Goal: Check status: Check status

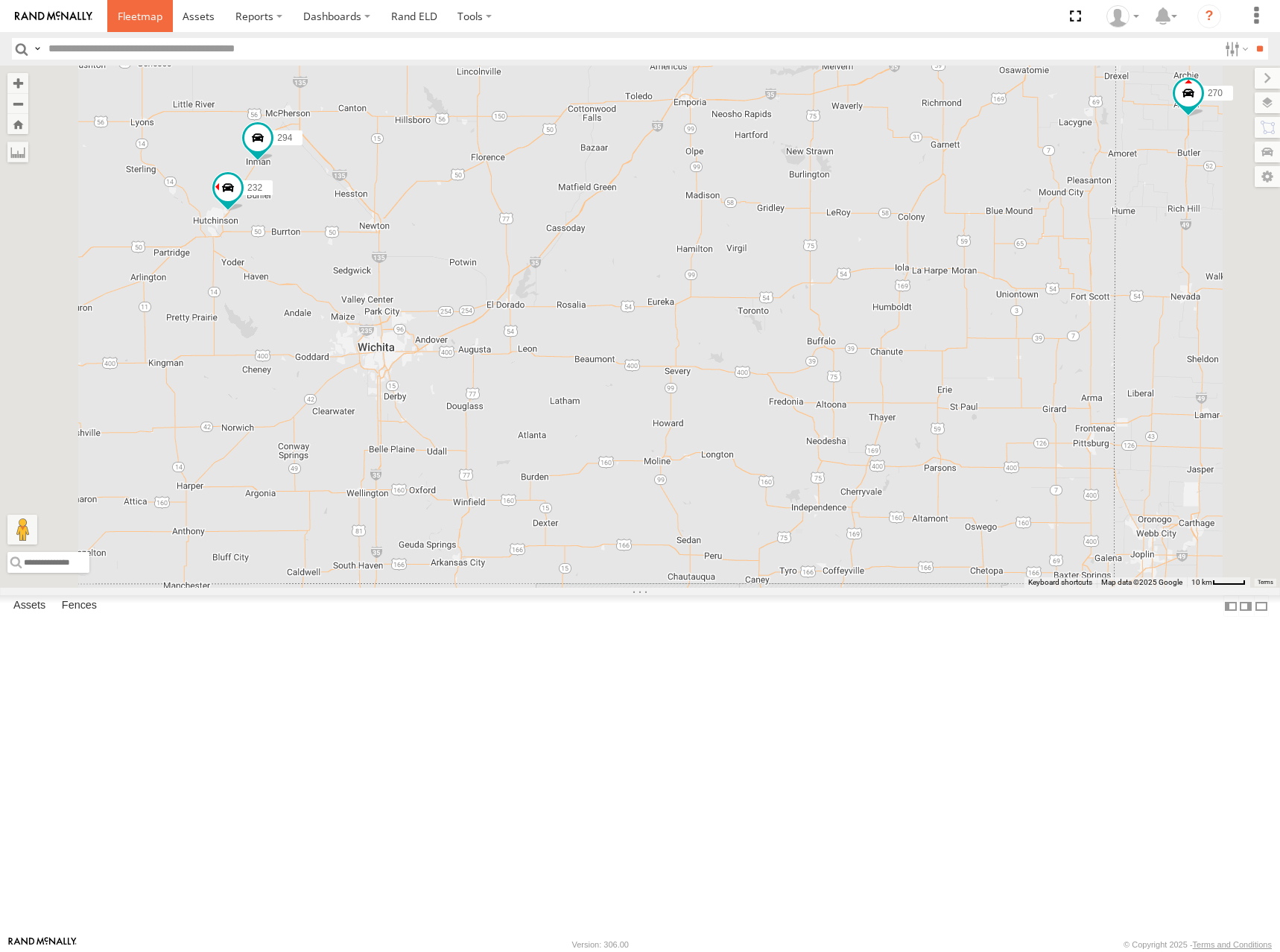
click at [145, 22] on span at bounding box center [140, 16] width 44 height 14
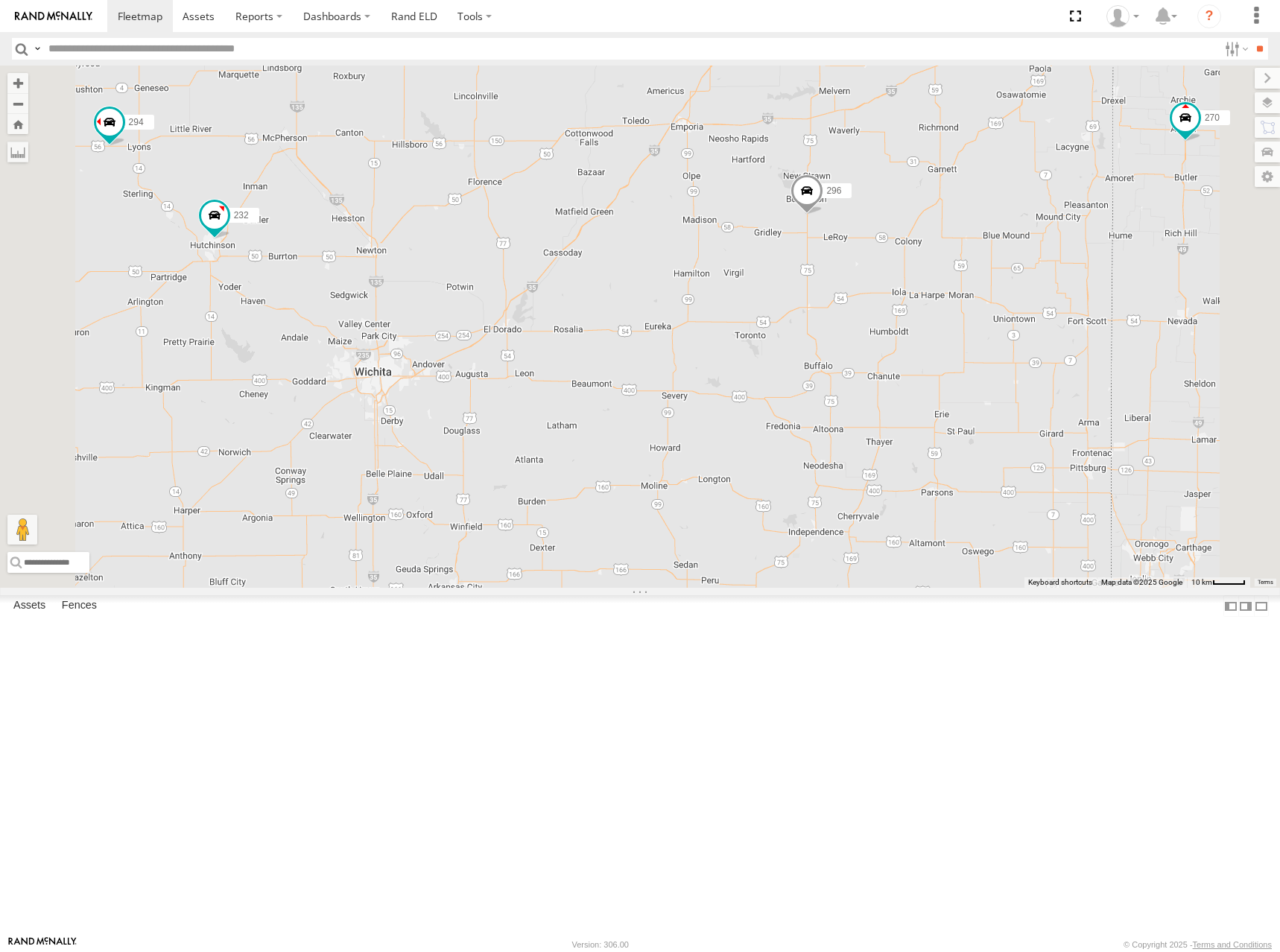
drag, startPoint x: 1024, startPoint y: 529, endPoint x: 1029, endPoint y: 511, distance: 18.7
click at [1029, 511] on div "300 302 278 246 298 270 256 296 248 266 260 244 232 264 294" at bounding box center [640, 326] width 1280 height 522
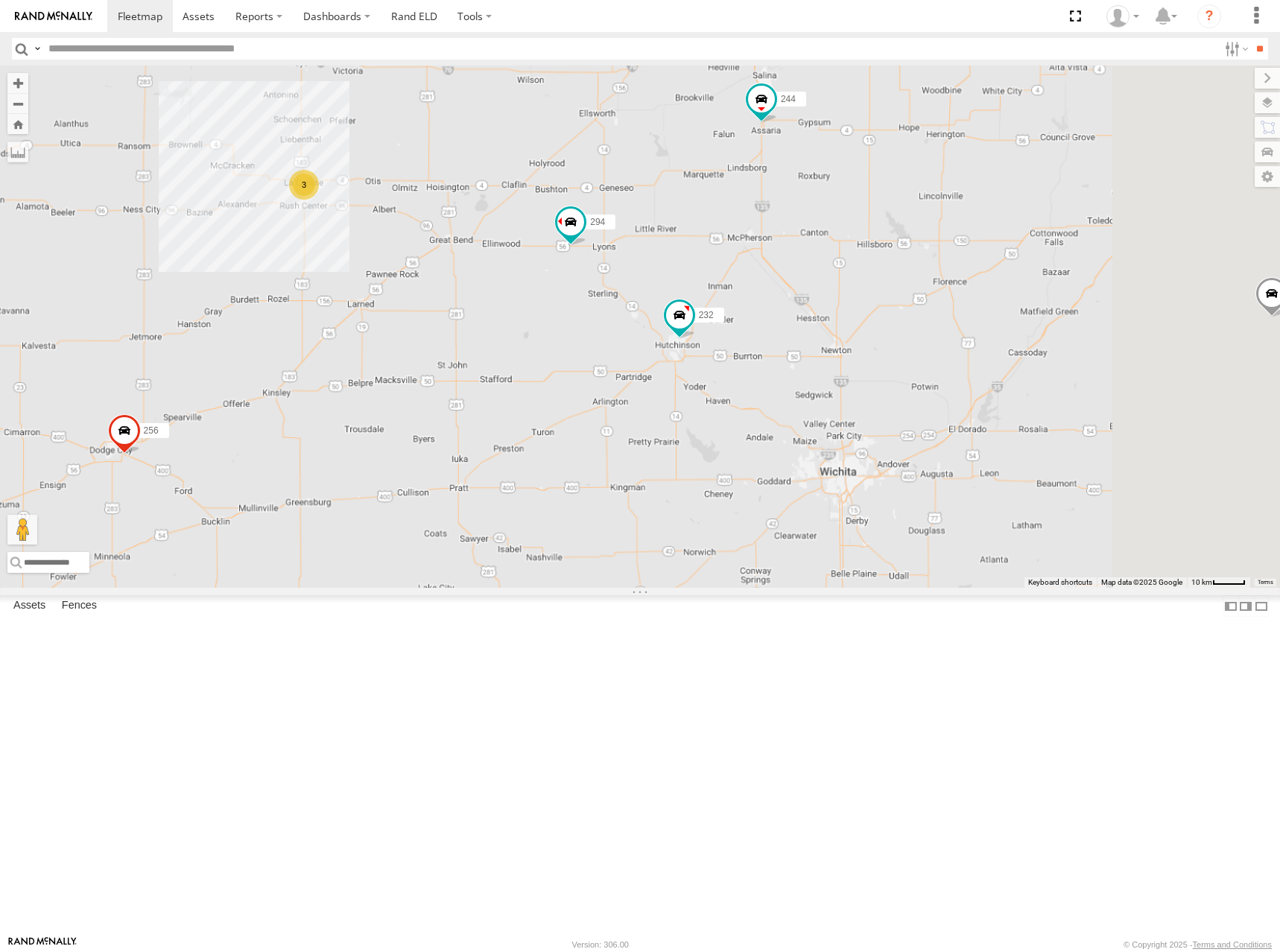
drag, startPoint x: 1100, startPoint y: 342, endPoint x: 947, endPoint y: 354, distance: 153.5
click at [947, 354] on div "300 302 278 246 298 270 256 296 248 266 260 232 294 244 264 3" at bounding box center [640, 326] width 1280 height 522
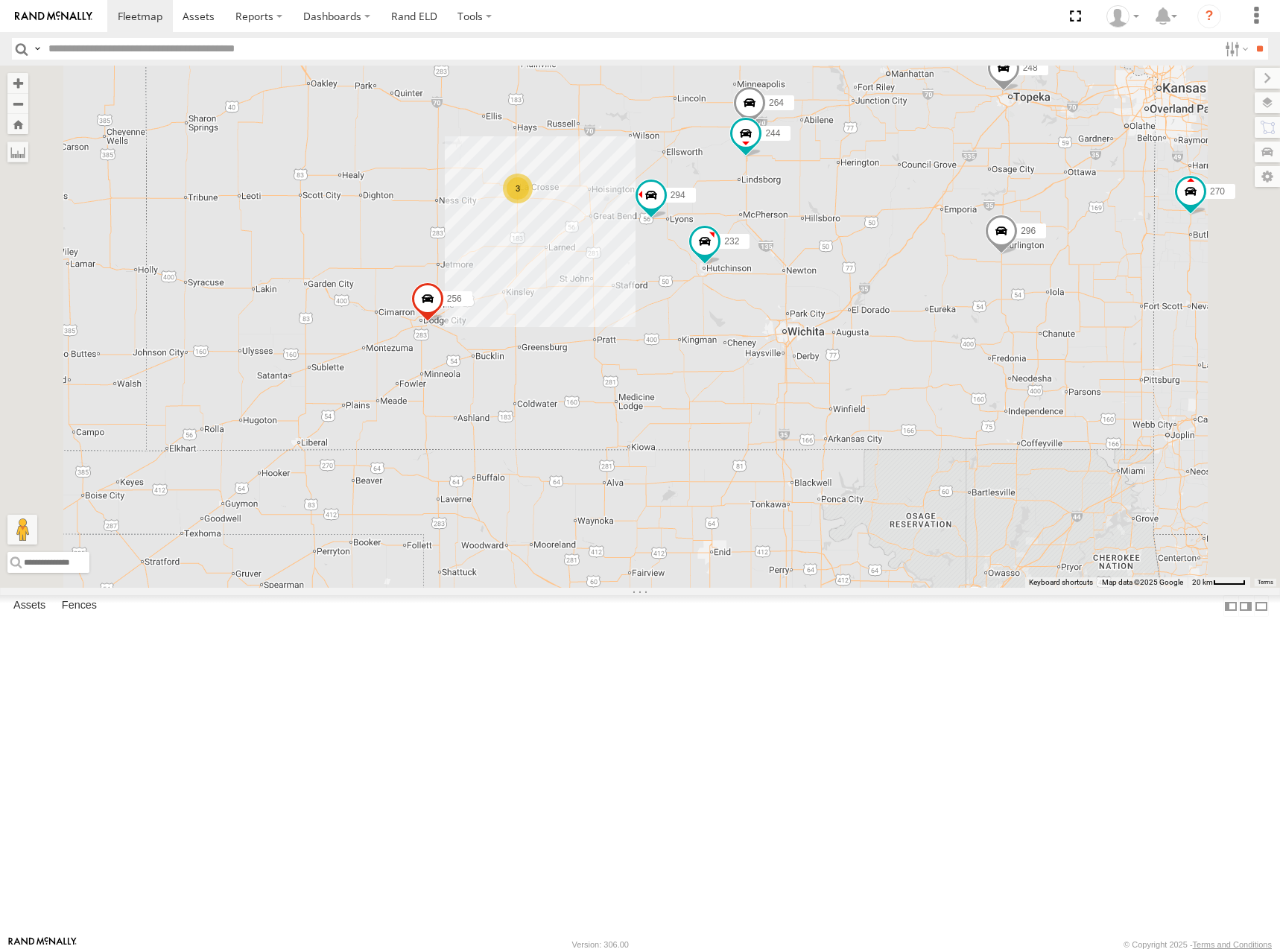
drag, startPoint x: 1042, startPoint y: 345, endPoint x: 1056, endPoint y: 347, distance: 14.1
click at [1056, 347] on div "300 302 278 246 298 270 256 296 248 266 260 232 294 244 264 3" at bounding box center [640, 326] width 1280 height 522
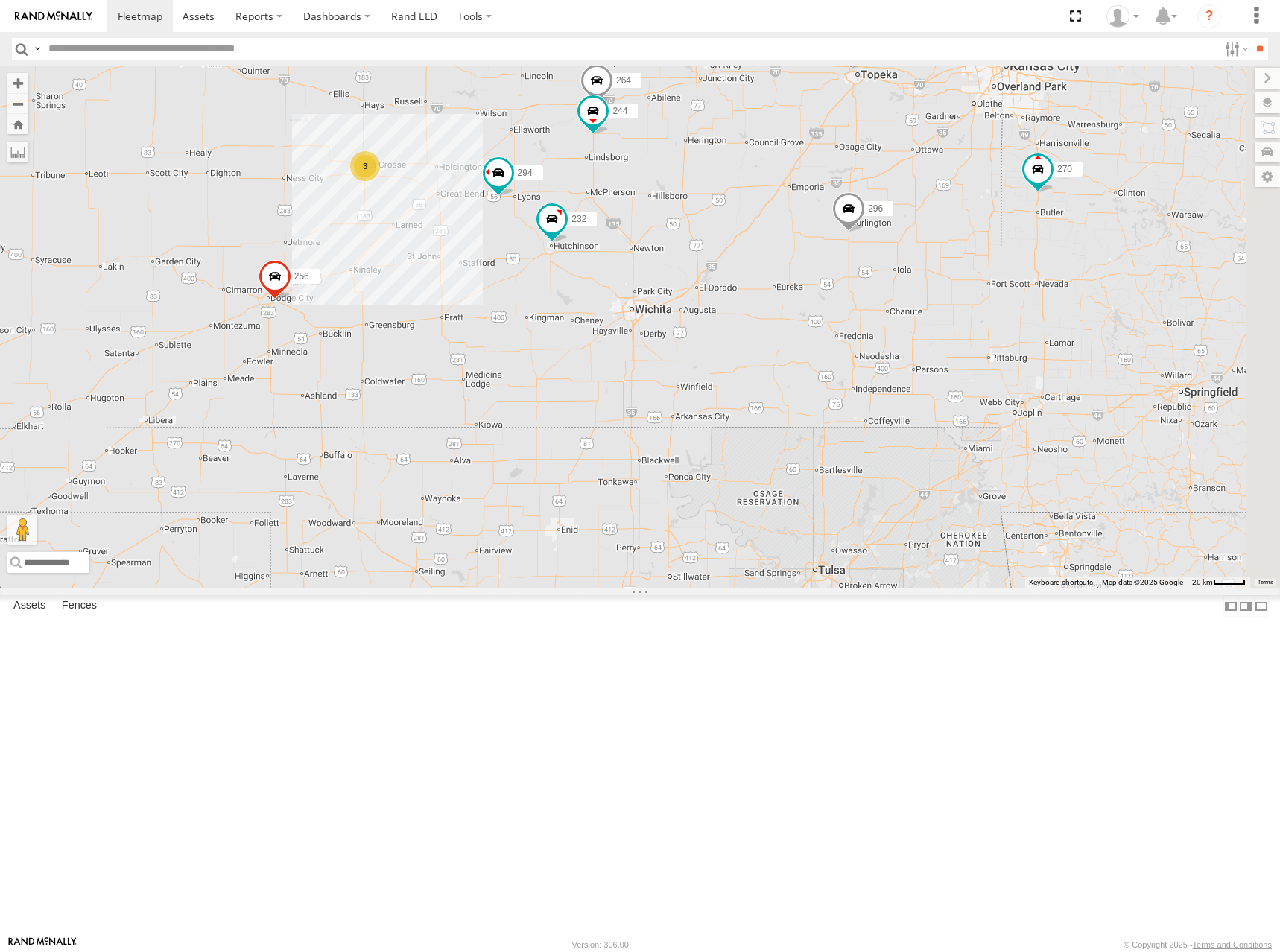
drag, startPoint x: 908, startPoint y: 214, endPoint x: 844, endPoint y: 214, distance: 64.0
click at [844, 214] on div "300 302 278 246 298 270 256 296 248 266 260 232 294 244 264 3" at bounding box center [640, 326] width 1280 height 522
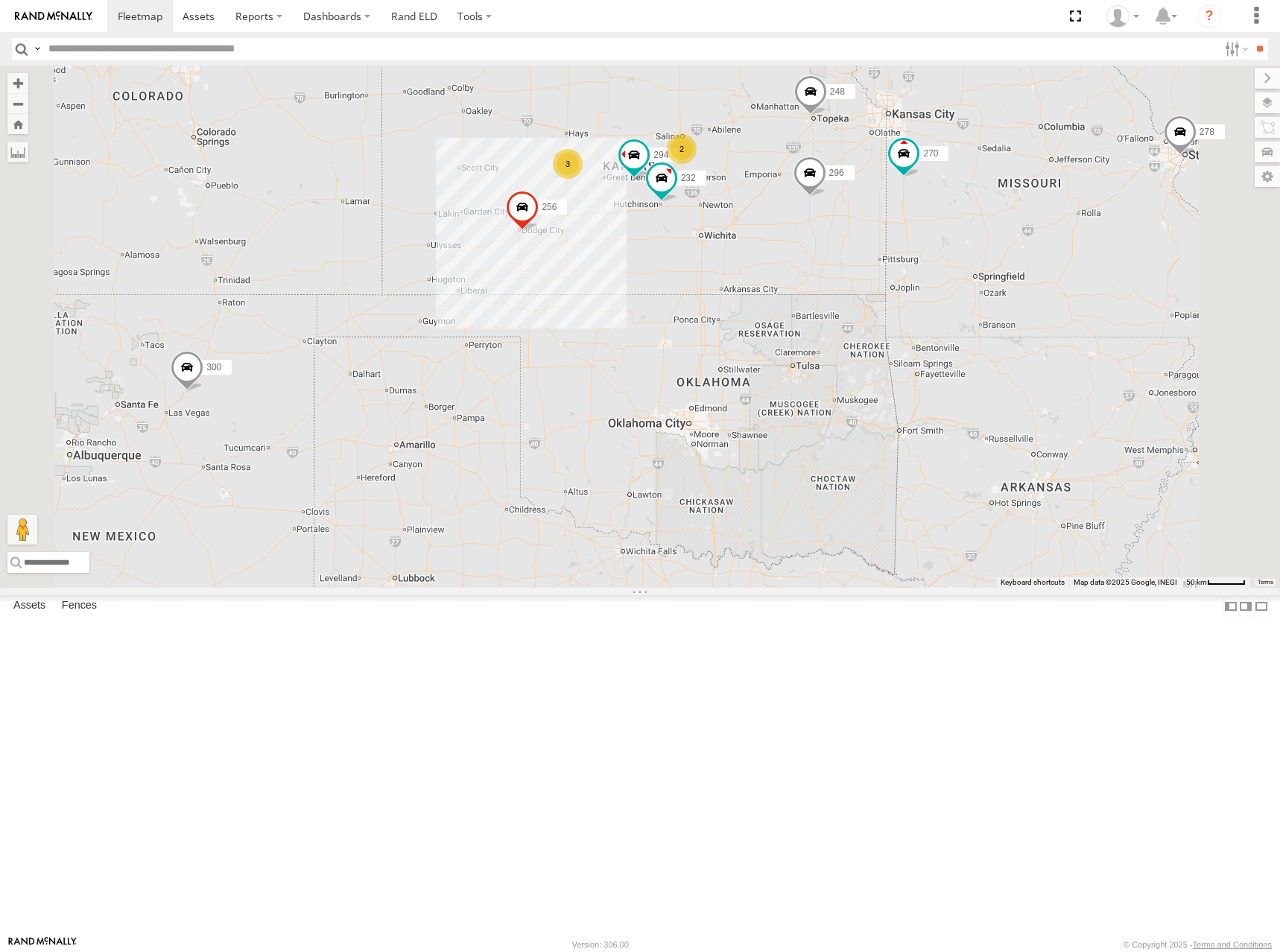
drag, startPoint x: 1094, startPoint y: 189, endPoint x: 1066, endPoint y: 245, distance: 62.6
click at [1066, 245] on div "300 302 278 246 298 270 256 296 248 266 260 232 294 2 3" at bounding box center [640, 326] width 1280 height 522
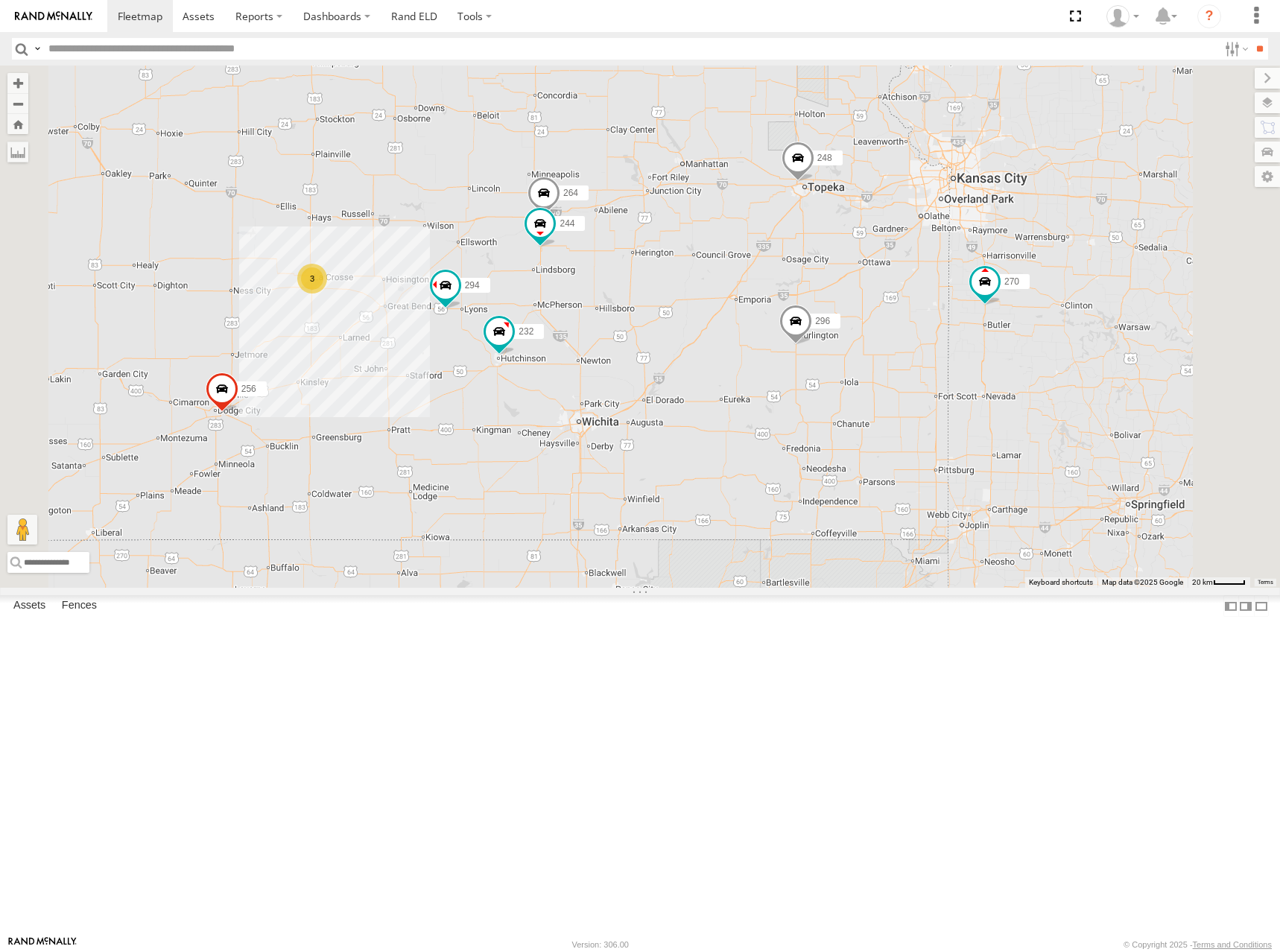
drag, startPoint x: 863, startPoint y: 291, endPoint x: 960, endPoint y: 284, distance: 97.3
click at [959, 284] on div "300 302 278 246 298 270 256 296 248 266 260 232 294 244 3 264" at bounding box center [640, 326] width 1280 height 522
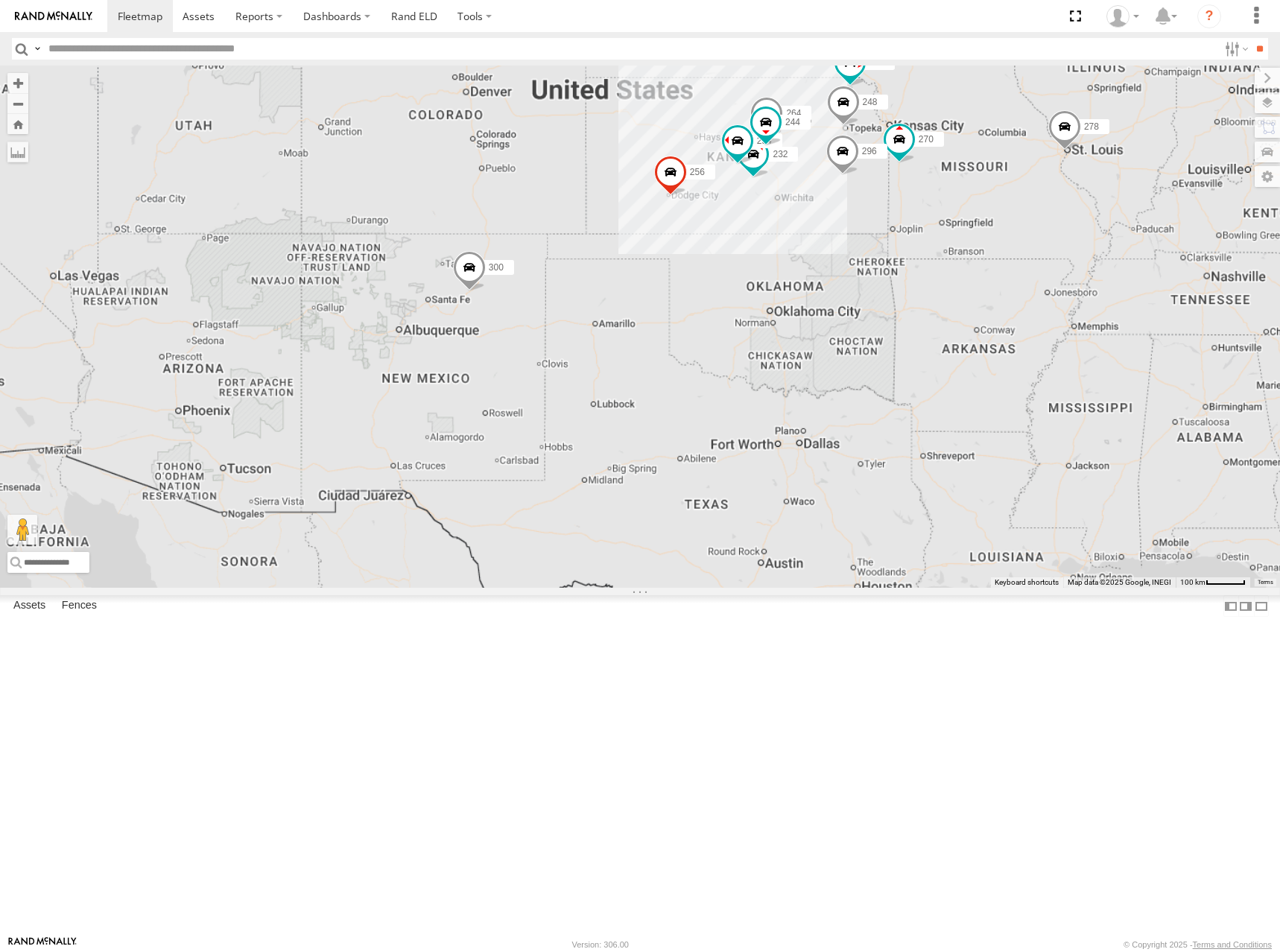
drag, startPoint x: 884, startPoint y: 262, endPoint x: 916, endPoint y: 261, distance: 32.0
click at [916, 261] on div "300 302 278 246 298 270 256 296 248 266 260 232 294 244 264" at bounding box center [640, 326] width 1280 height 522
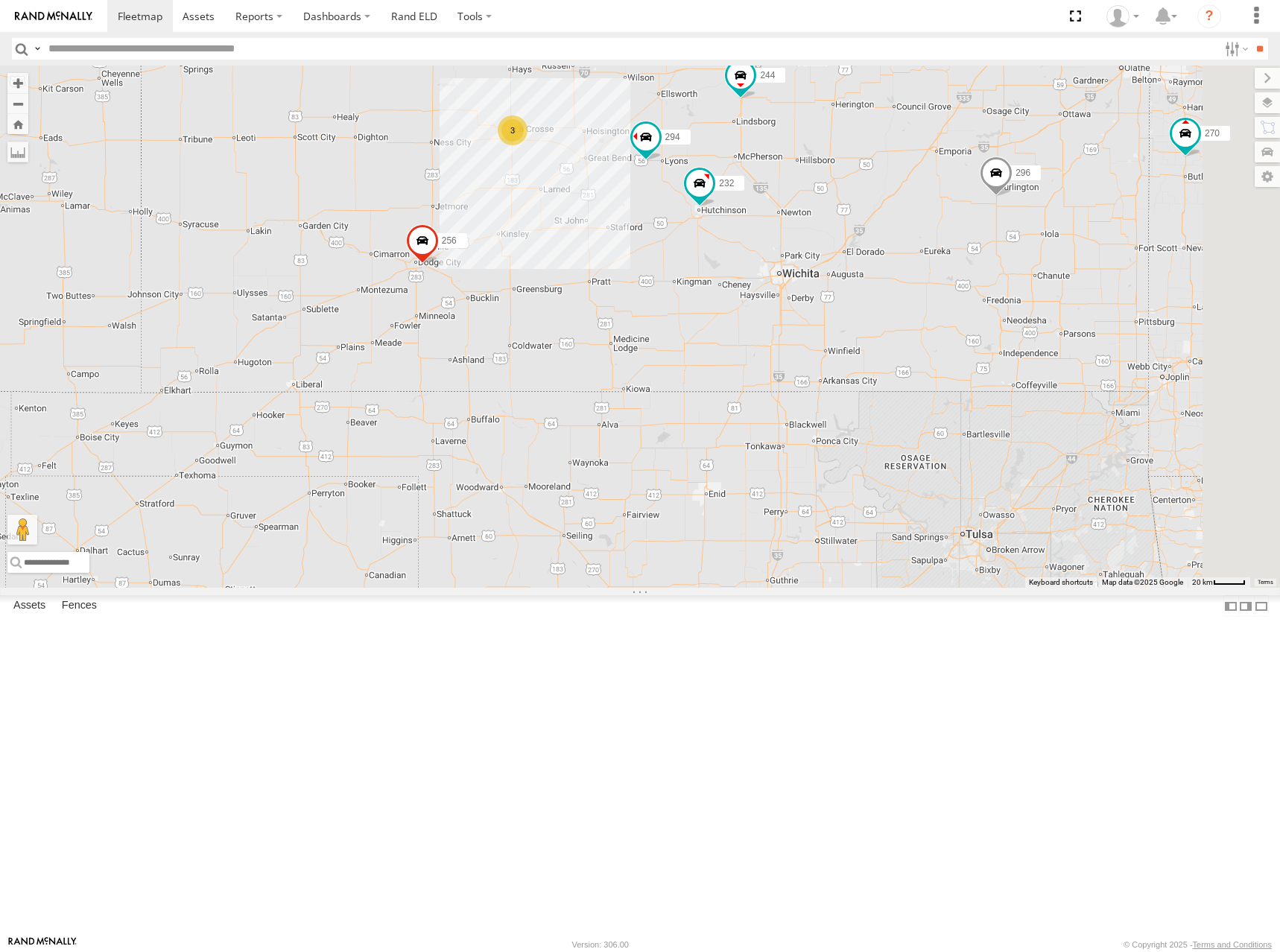
drag, startPoint x: 1017, startPoint y: 387, endPoint x: 885, endPoint y: 403, distance: 133.0
click at [885, 403] on div "300 302 278 246 298 270 256 296 248 266 260 244 3 232 264 294" at bounding box center [640, 326] width 1280 height 522
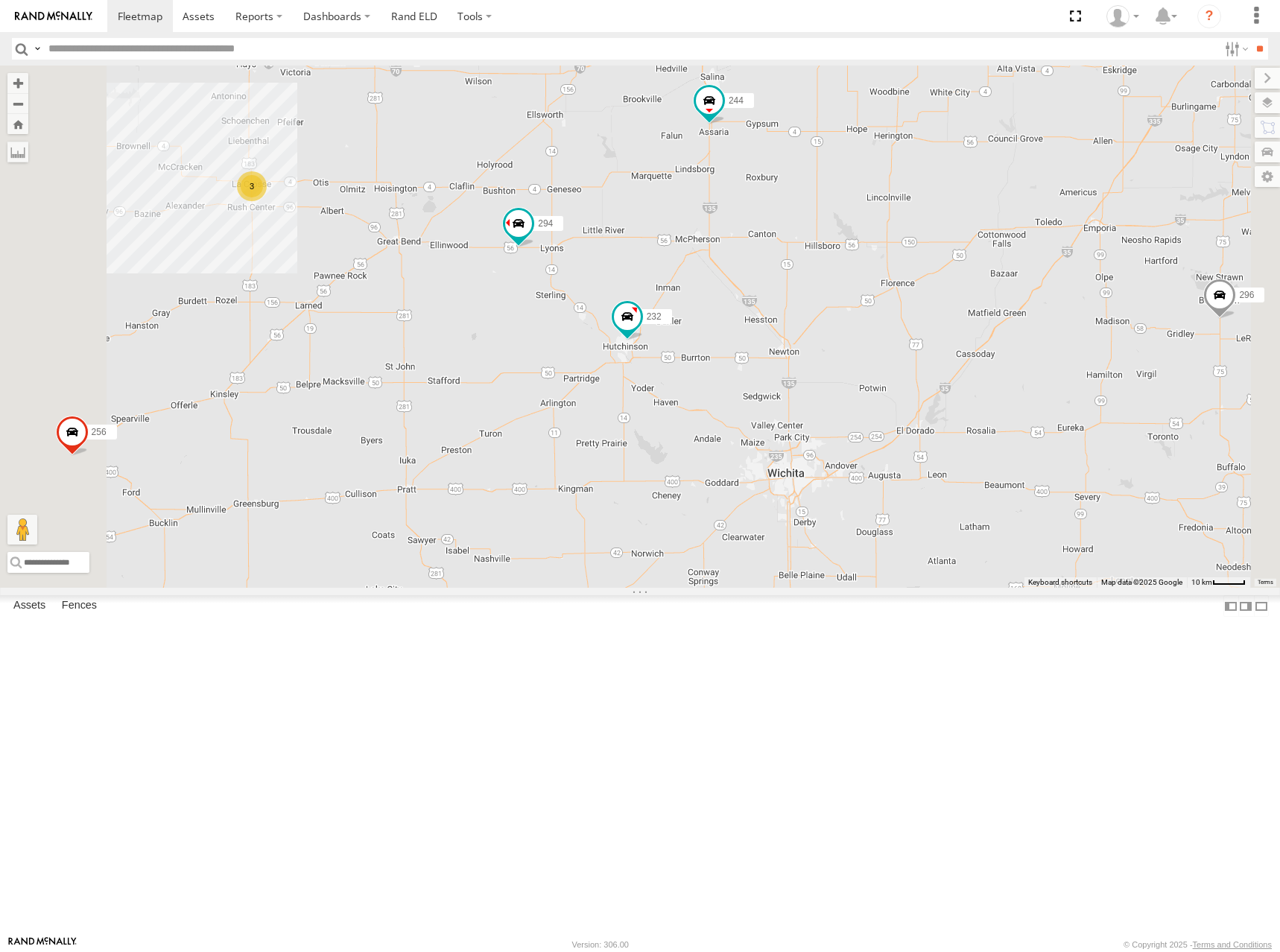
drag, startPoint x: 962, startPoint y: 341, endPoint x: 963, endPoint y: 398, distance: 57.0
click at [963, 398] on div "300 302 278 246 298 270 256 296 248 266 260 244 232 264 294 3" at bounding box center [640, 326] width 1280 height 522
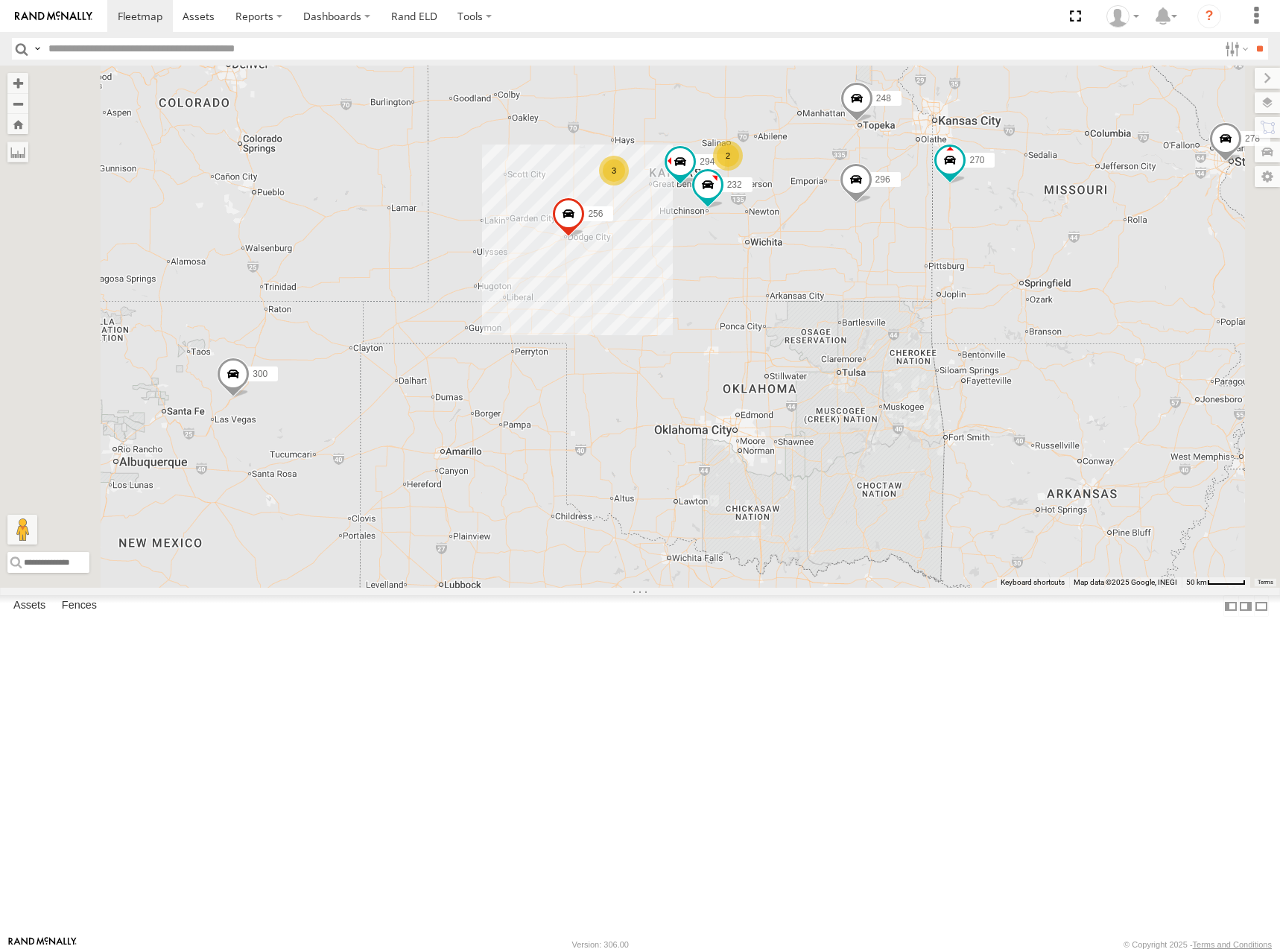
drag, startPoint x: 950, startPoint y: 193, endPoint x: 939, endPoint y: 211, distance: 21.1
click at [939, 211] on div "300 302 278 246 298 270 256 296 248 266 260 232 294 2 3" at bounding box center [640, 326] width 1280 height 522
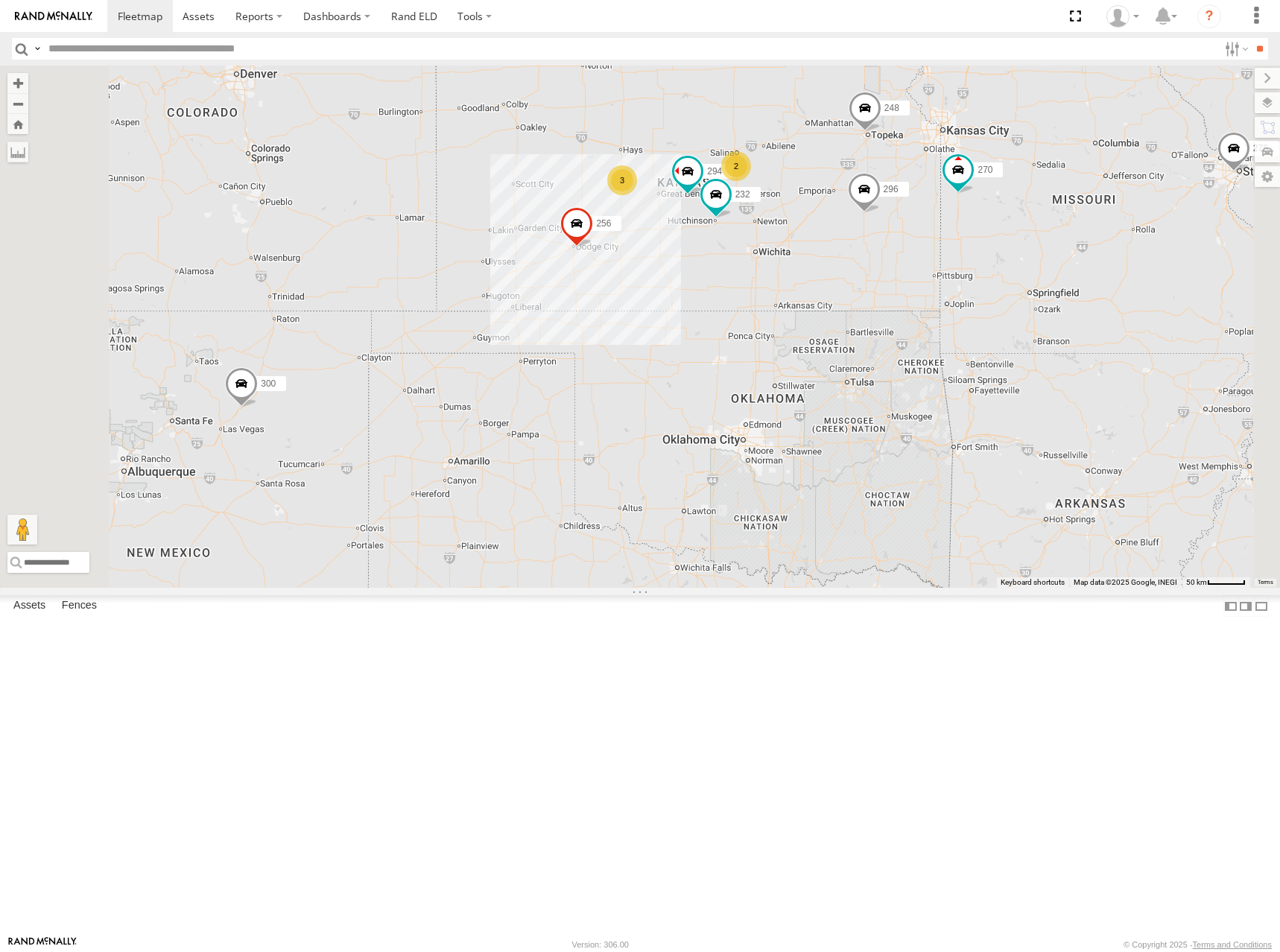
drag, startPoint x: 985, startPoint y: 372, endPoint x: 1004, endPoint y: 345, distance: 33.0
click at [1004, 345] on div "300 302 278 246 298 270 256 296 248 266 260 232 294 2 3" at bounding box center [640, 326] width 1280 height 522
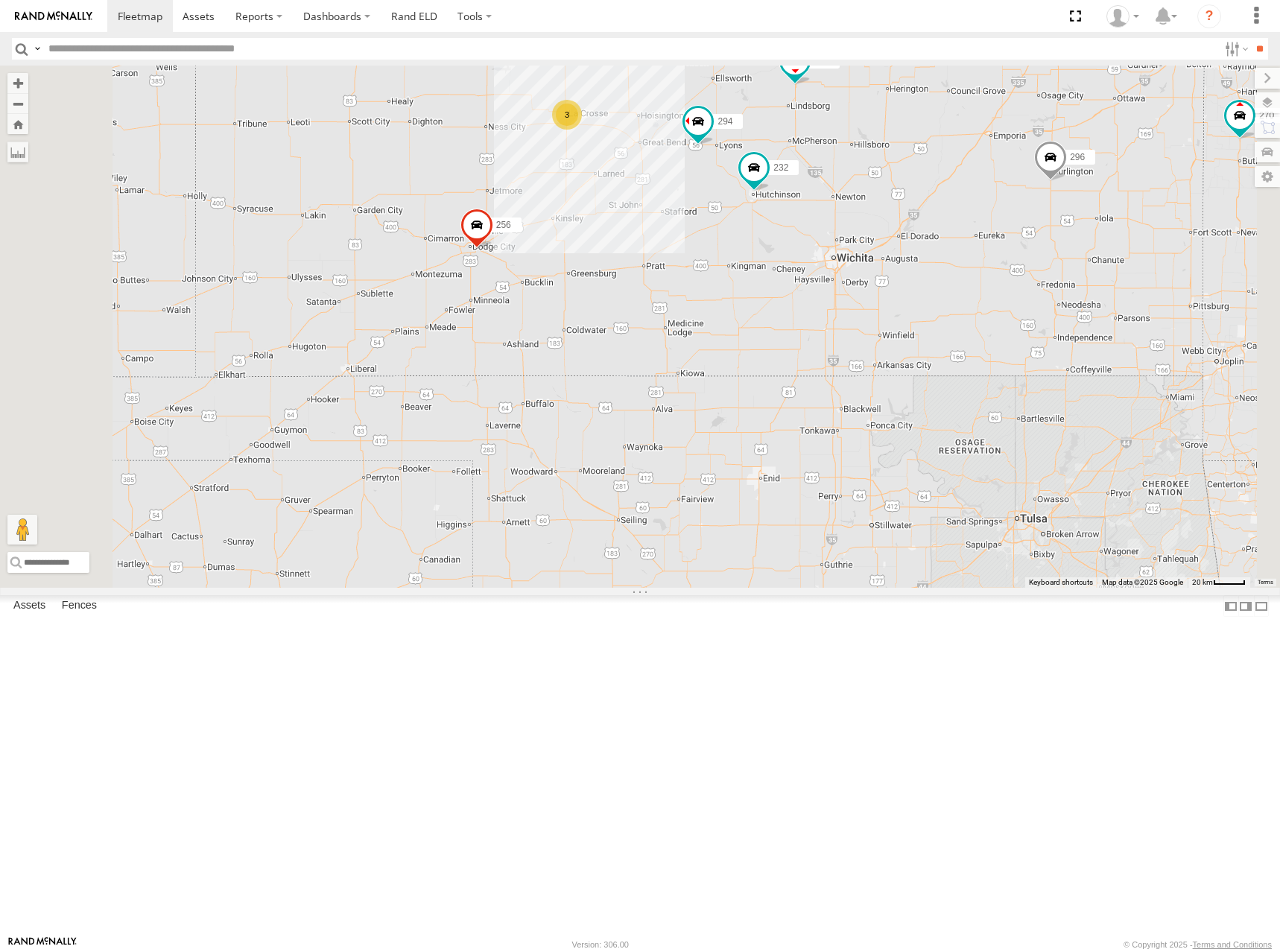
drag, startPoint x: 627, startPoint y: 421, endPoint x: 730, endPoint y: 453, distance: 107.9
click at [730, 453] on div "300 302 278 246 298 270 256 296 248 266 260 232 294 244 3 264" at bounding box center [640, 326] width 1280 height 522
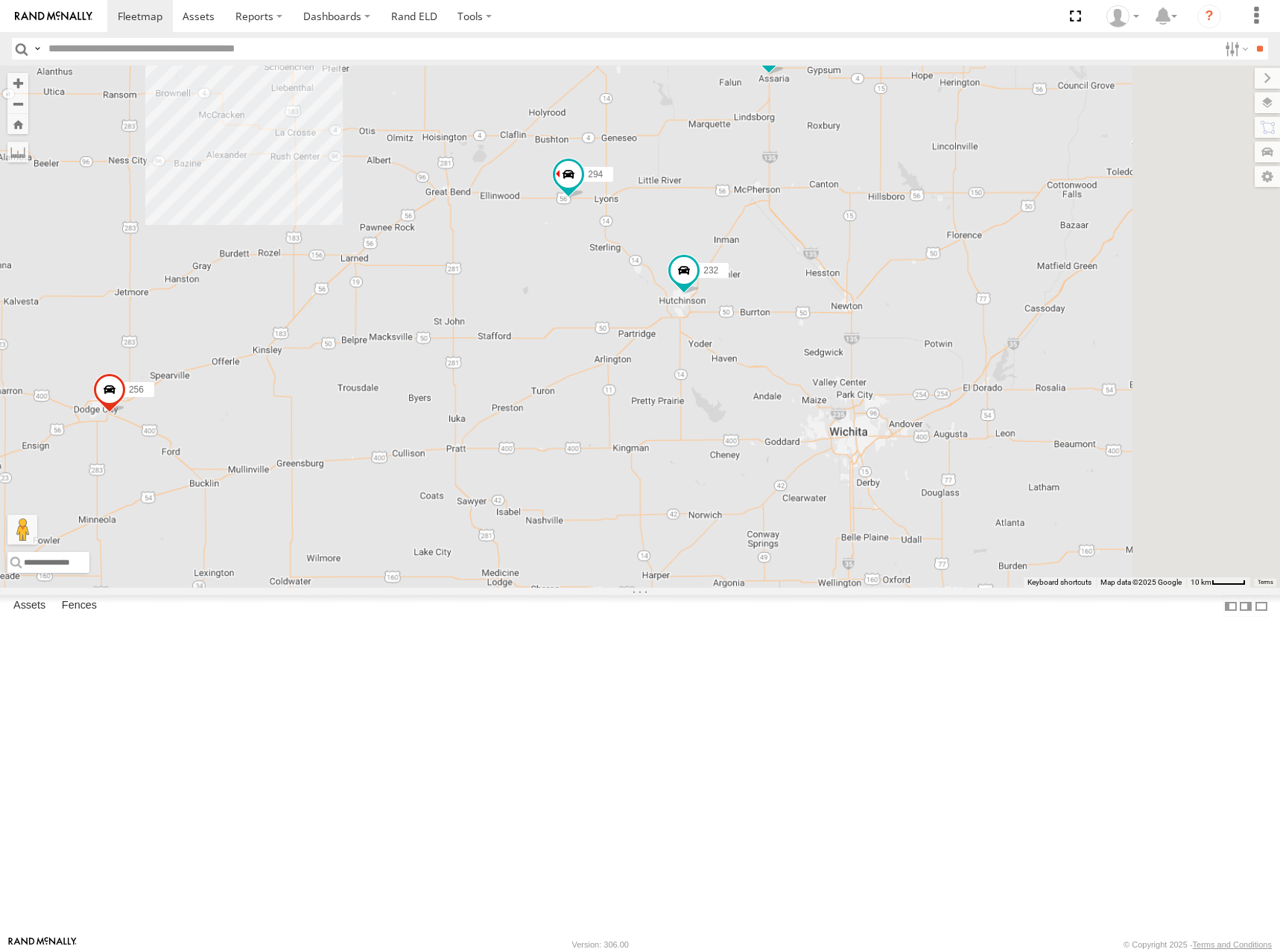
drag, startPoint x: 914, startPoint y: 345, endPoint x: 642, endPoint y: 341, distance: 272.0
click at [642, 341] on div "300 302 278 246 298 270 256 296 248 266 260 232 294 244 264" at bounding box center [640, 326] width 1280 height 522
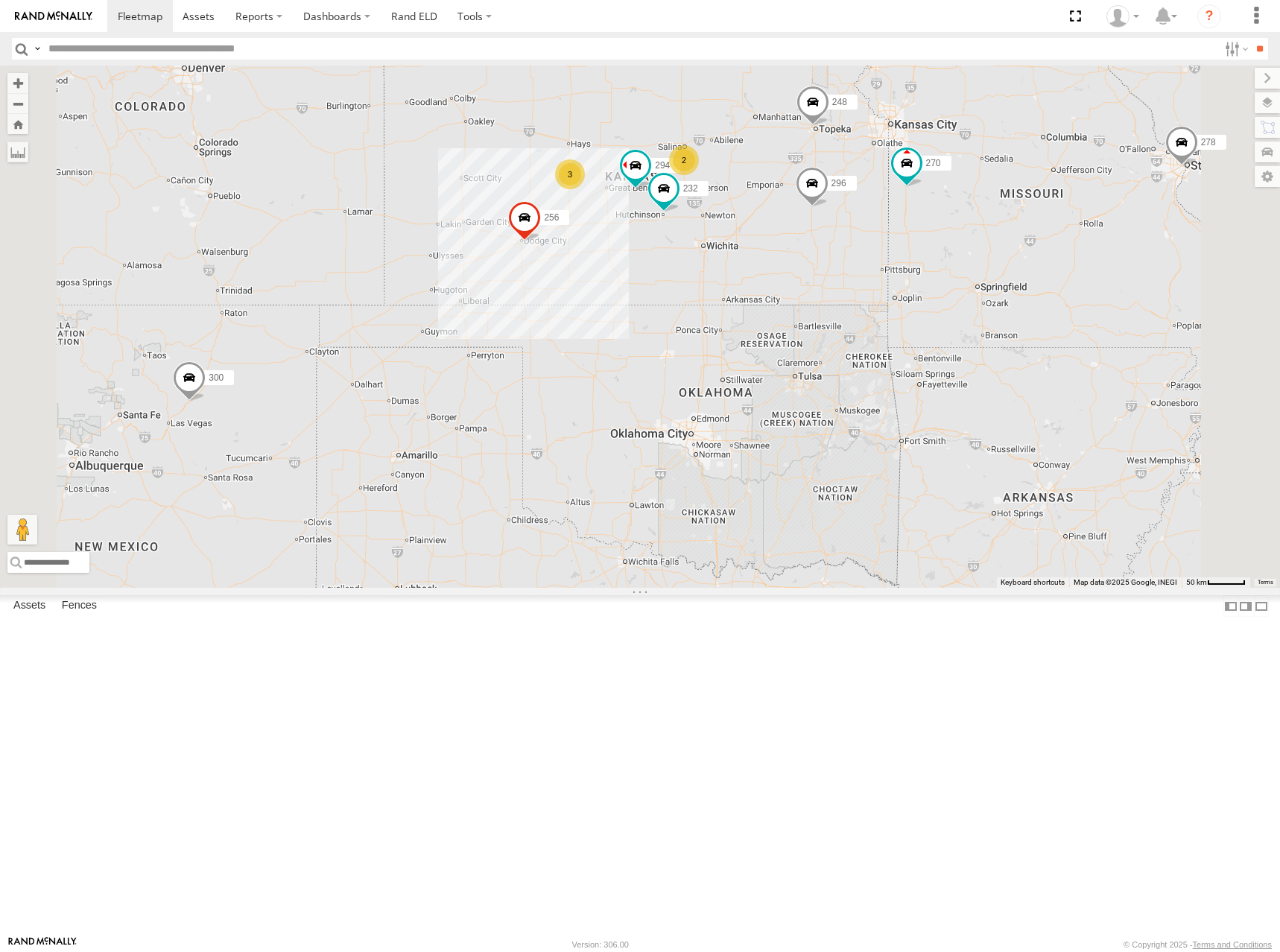
click at [962, 332] on div "300 302 278 246 298 270 256 296 248 266 260 232 294 2 3" at bounding box center [640, 326] width 1280 height 522
click at [893, 242] on div "300 302 278 246 298 270 256 296 248 266 260 232 294 2 3" at bounding box center [640, 326] width 1280 height 522
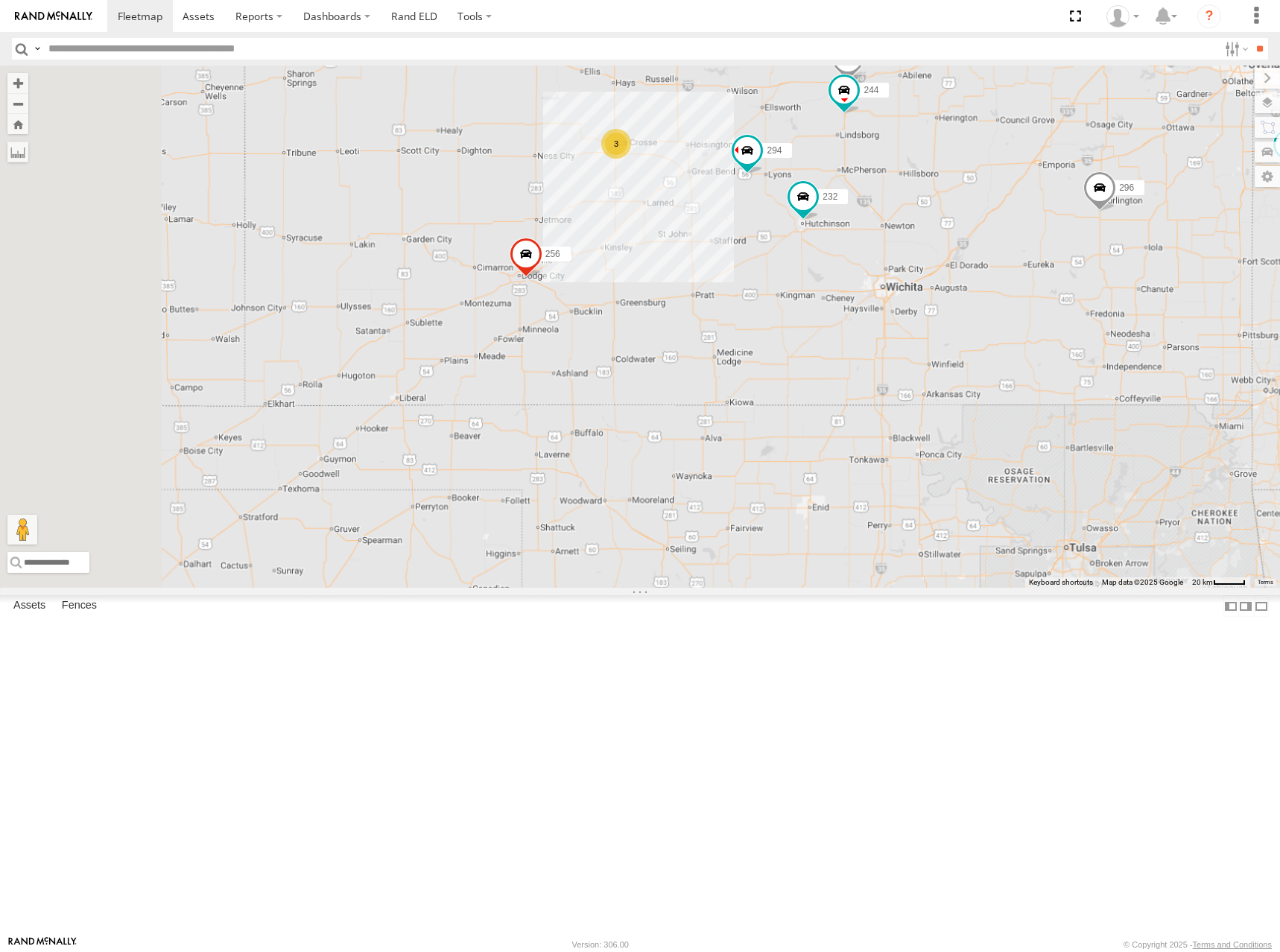
drag, startPoint x: 729, startPoint y: 368, endPoint x: 844, endPoint y: 295, distance: 136.2
click at [844, 295] on div "300 302 278 246 298 270 256 296 248 266 260 232 294 244 264 3" at bounding box center [640, 326] width 1280 height 522
drag, startPoint x: 771, startPoint y: 219, endPoint x: 803, endPoint y: 219, distance: 32.0
click at [803, 219] on div "300 302 278 246 298 270 256 296 248 266 260 232 294 244 264 3" at bounding box center [640, 326] width 1280 height 522
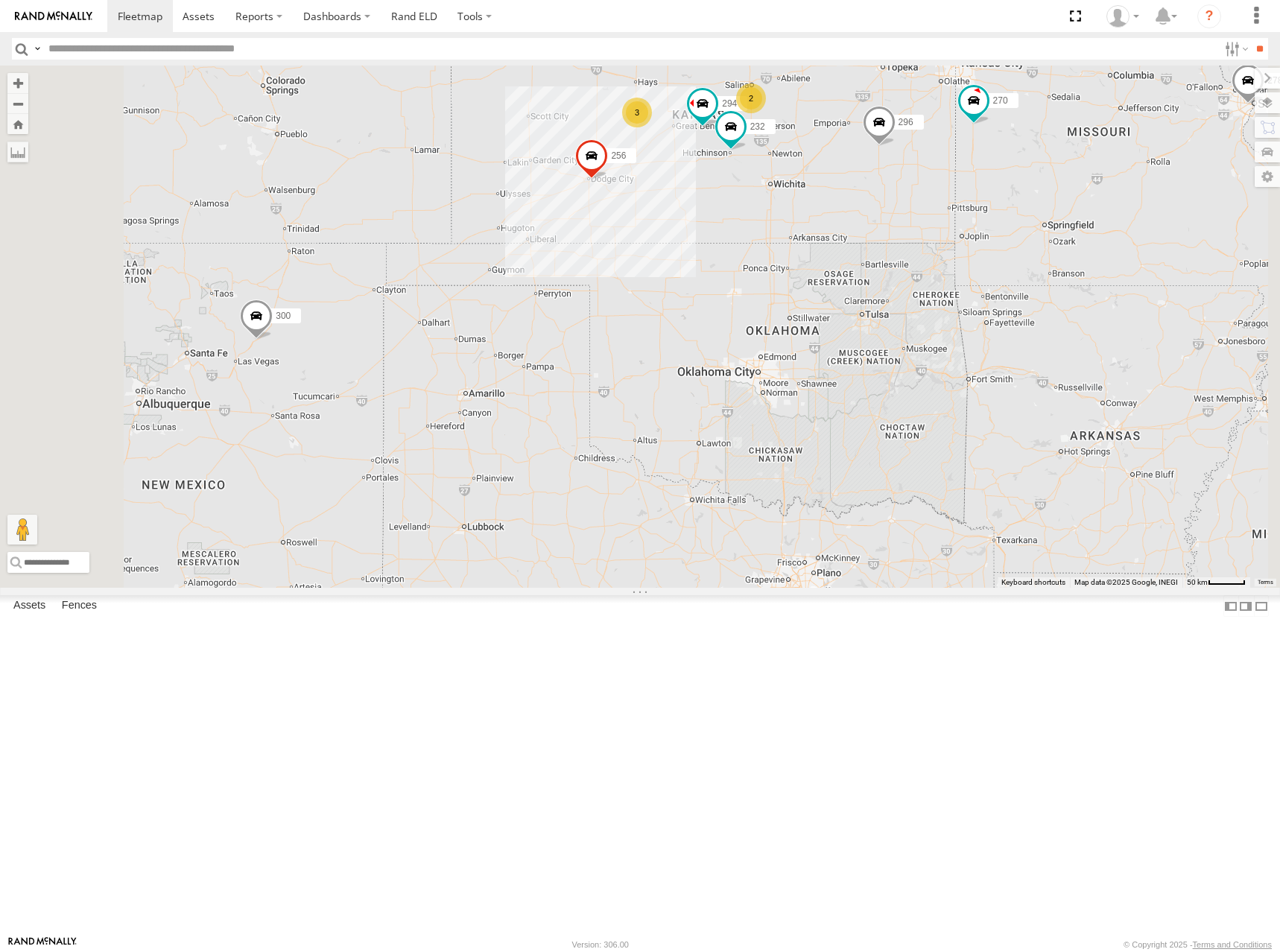
drag, startPoint x: 839, startPoint y: 197, endPoint x: 834, endPoint y: 219, distance: 22.6
click at [834, 219] on div "300 302 278 246 298 270 256 296 248 266 260 232 294 2 3" at bounding box center [640, 326] width 1280 height 522
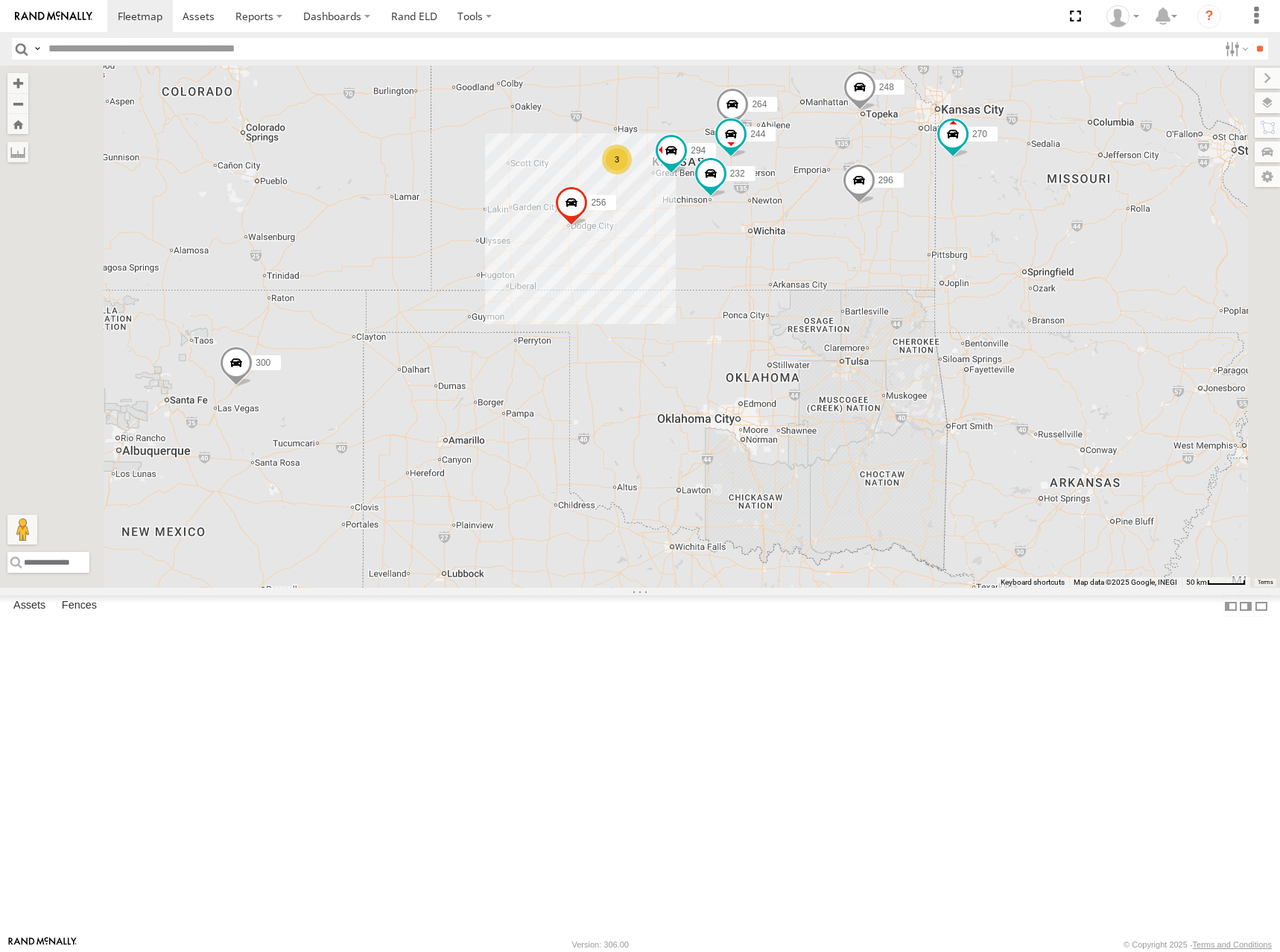
drag, startPoint x: 1077, startPoint y: 364, endPoint x: 1058, endPoint y: 409, distance: 48.8
click at [1058, 409] on div "300 244 246 270 256 232 296 264 248 294 3" at bounding box center [640, 326] width 1280 height 522
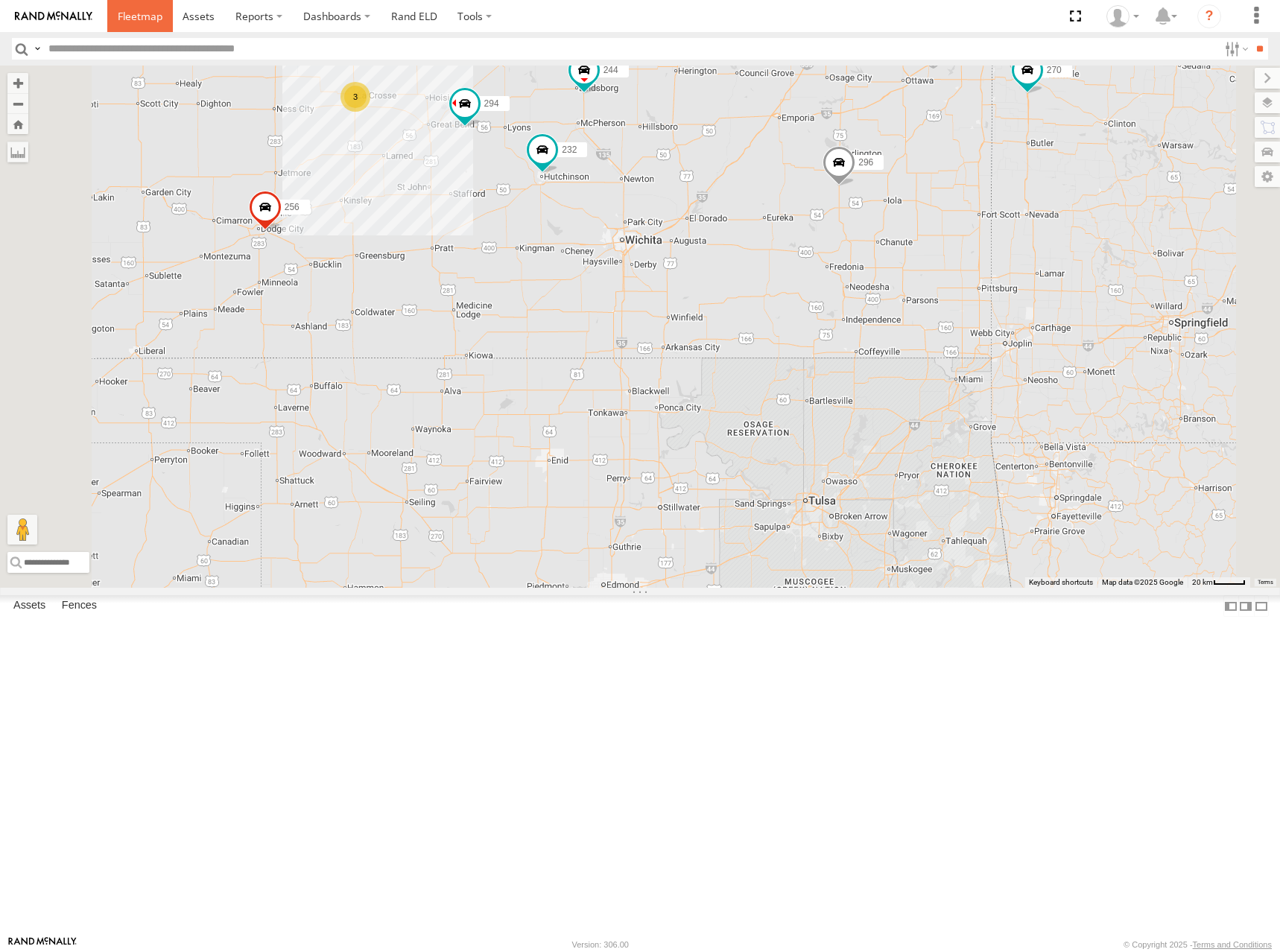
click at [134, 13] on span at bounding box center [140, 16] width 44 height 14
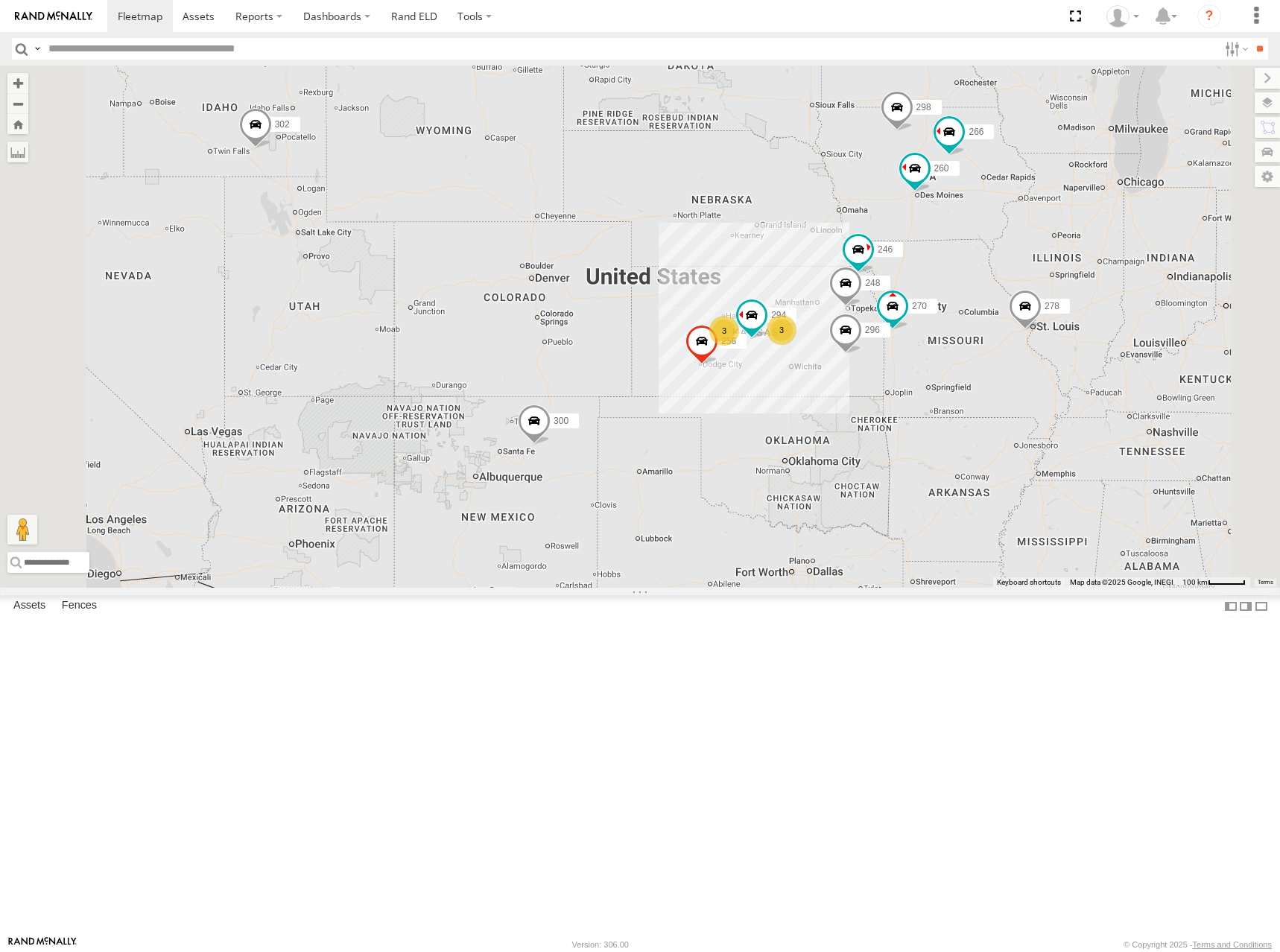
drag, startPoint x: 1073, startPoint y: 601, endPoint x: 1073, endPoint y: 585, distance: 16.0
click at [1073, 585] on div "300 302 278 3 246 298 270 3 256 296 248 266 294 260" at bounding box center [640, 326] width 1280 height 522
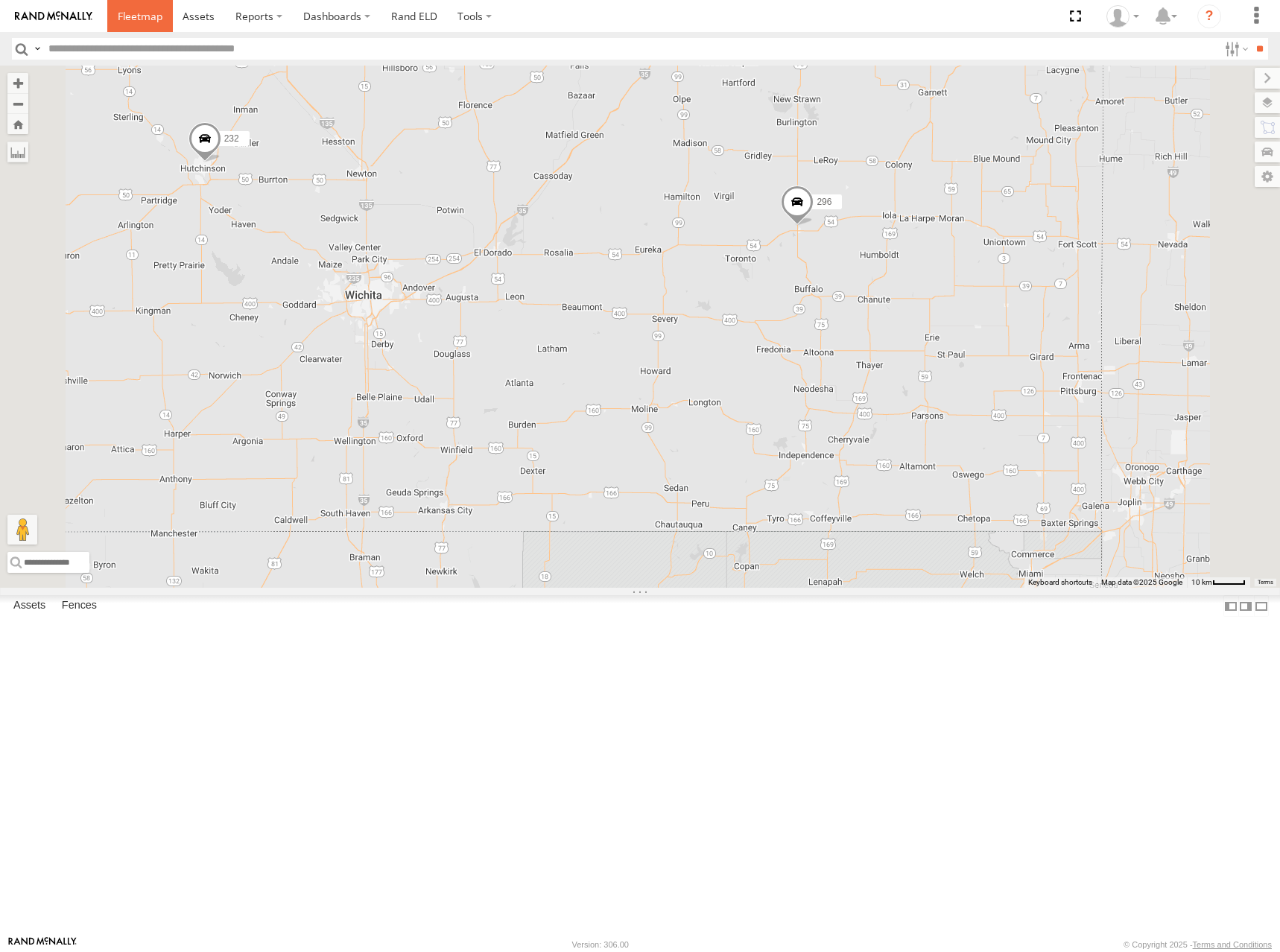
click at [119, 5] on link at bounding box center [139, 16] width 66 height 32
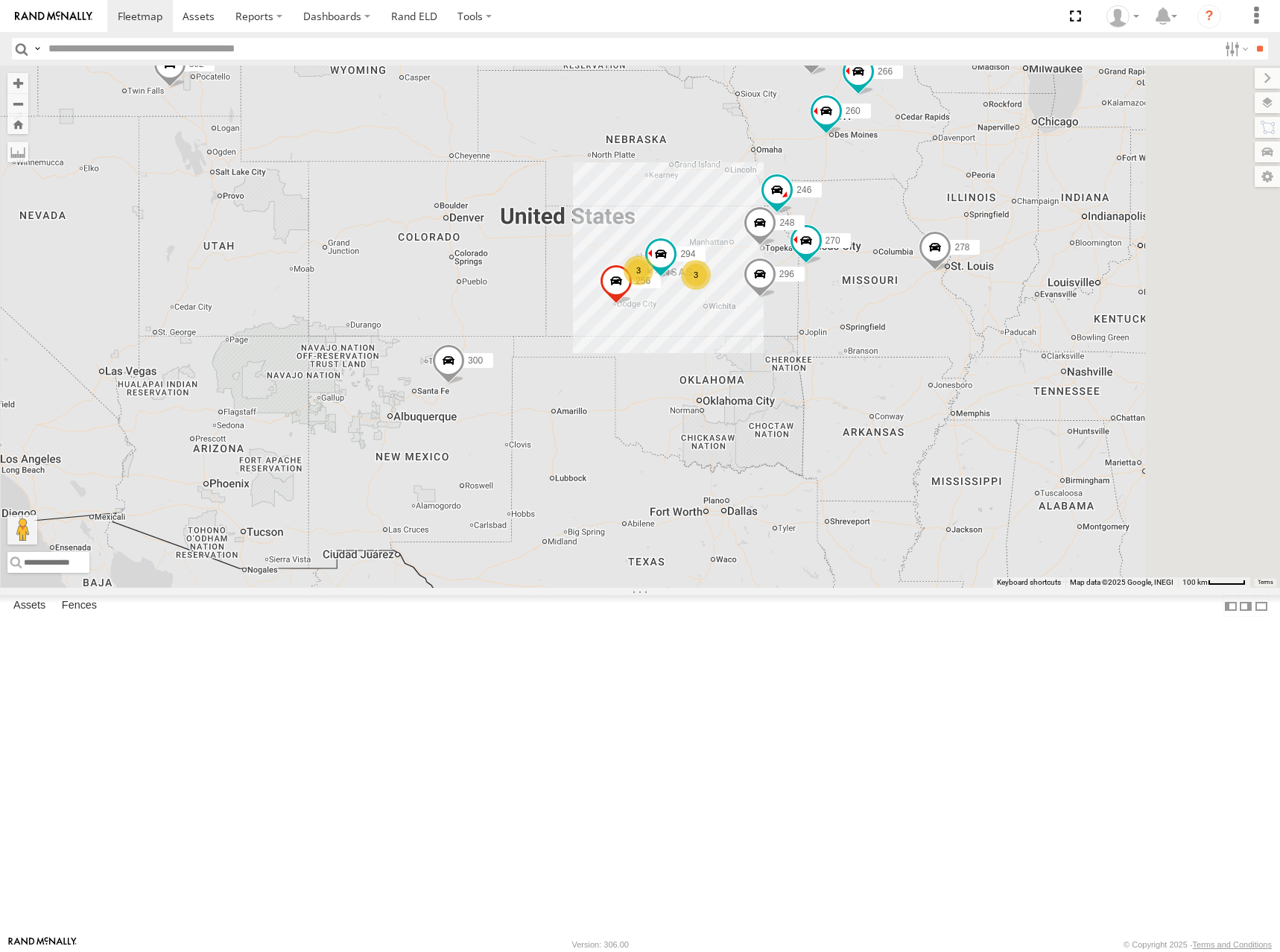
drag, startPoint x: 882, startPoint y: 425, endPoint x: 821, endPoint y: 350, distance: 96.7
click at [808, 339] on div "300 302 278 3 246 298 270 3 256 296 248 266 294 260" at bounding box center [640, 326] width 1280 height 522
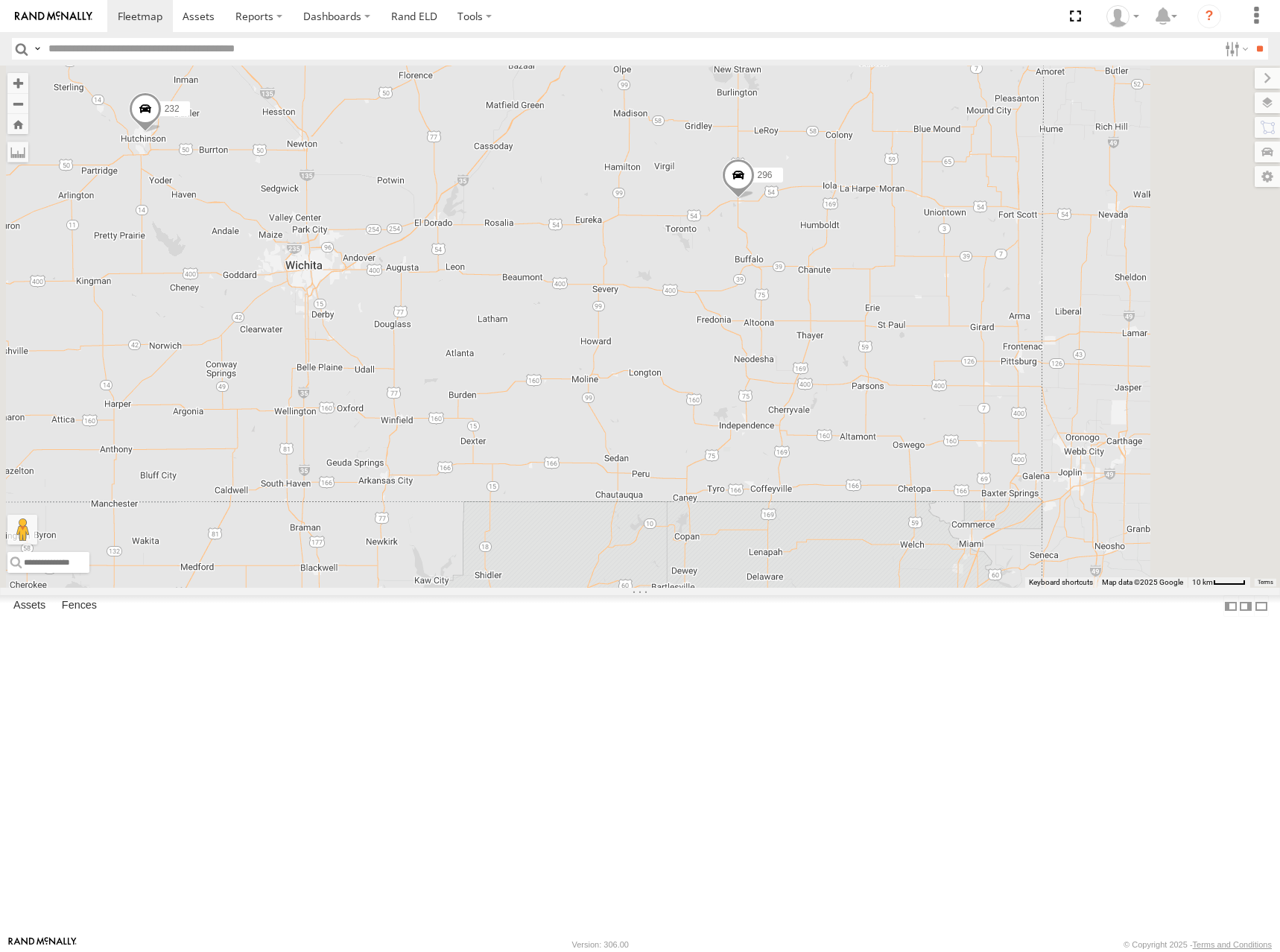
drag, startPoint x: 981, startPoint y: 277, endPoint x: 1002, endPoint y: 296, distance: 28.3
click at [1002, 296] on div "300 302 278 246 298 270 256 296 248 266 294 260 244 232 264" at bounding box center [640, 326] width 1280 height 522
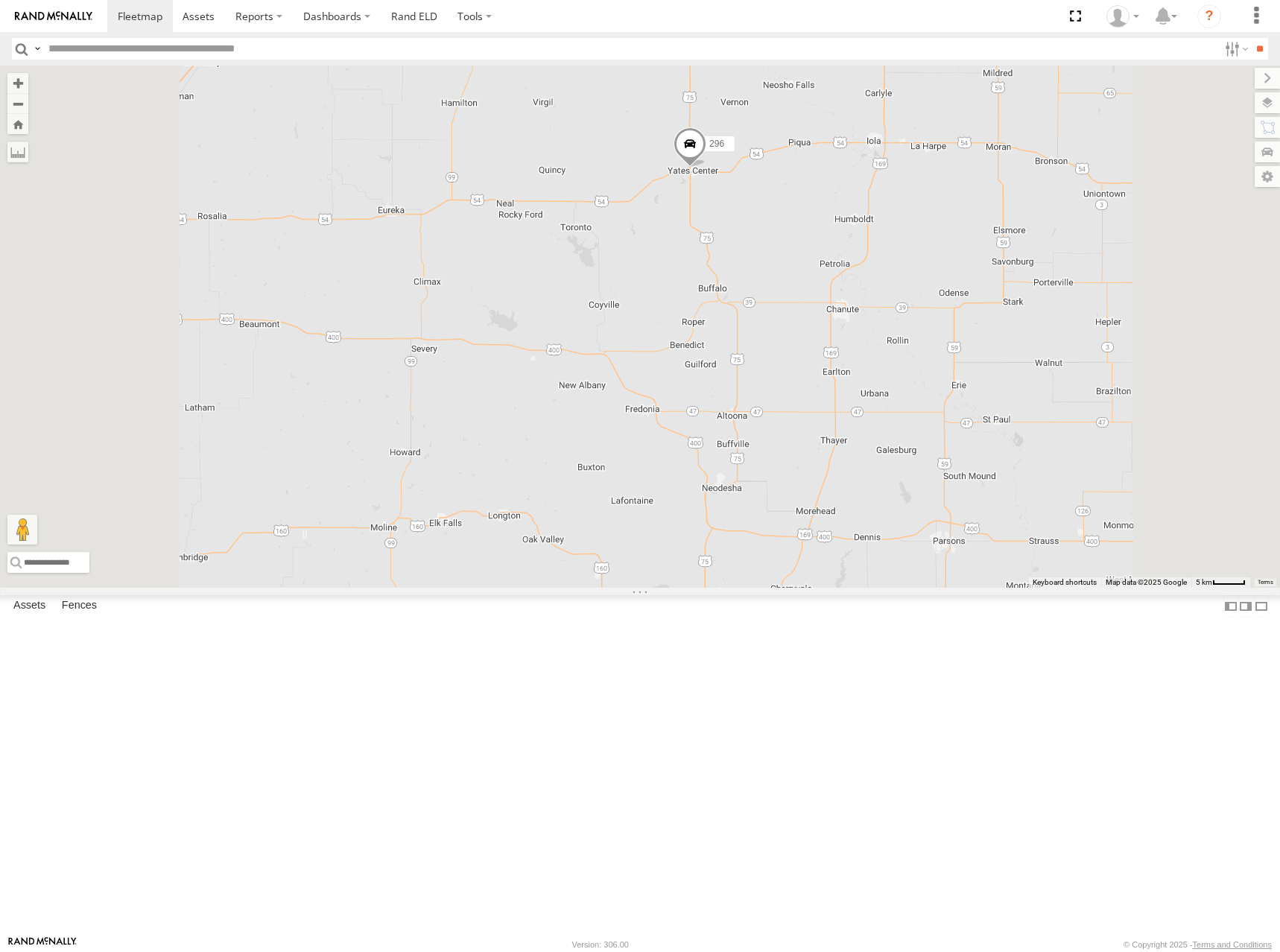
click at [959, 383] on div "300 302 278 246 298 270 256 296 248 266 294 260 244 232 264" at bounding box center [640, 326] width 1280 height 522
drag, startPoint x: 911, startPoint y: 505, endPoint x: 921, endPoint y: 498, distance: 12.2
click at [921, 498] on div "300 302 278 246 298 270 256 296 248 266 294 260 244 232 264" at bounding box center [640, 326] width 1280 height 522
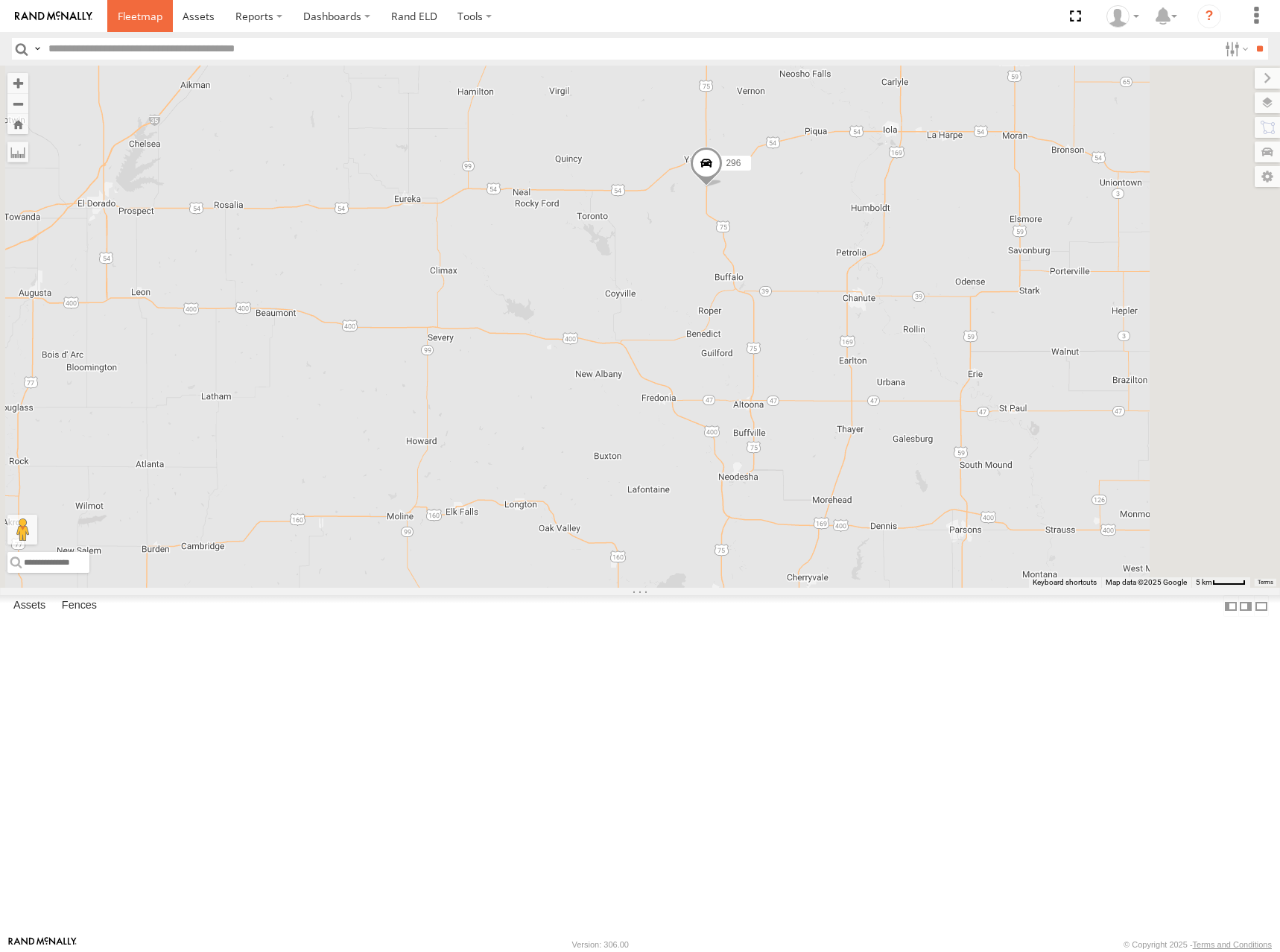
click at [128, 19] on span at bounding box center [140, 16] width 44 height 14
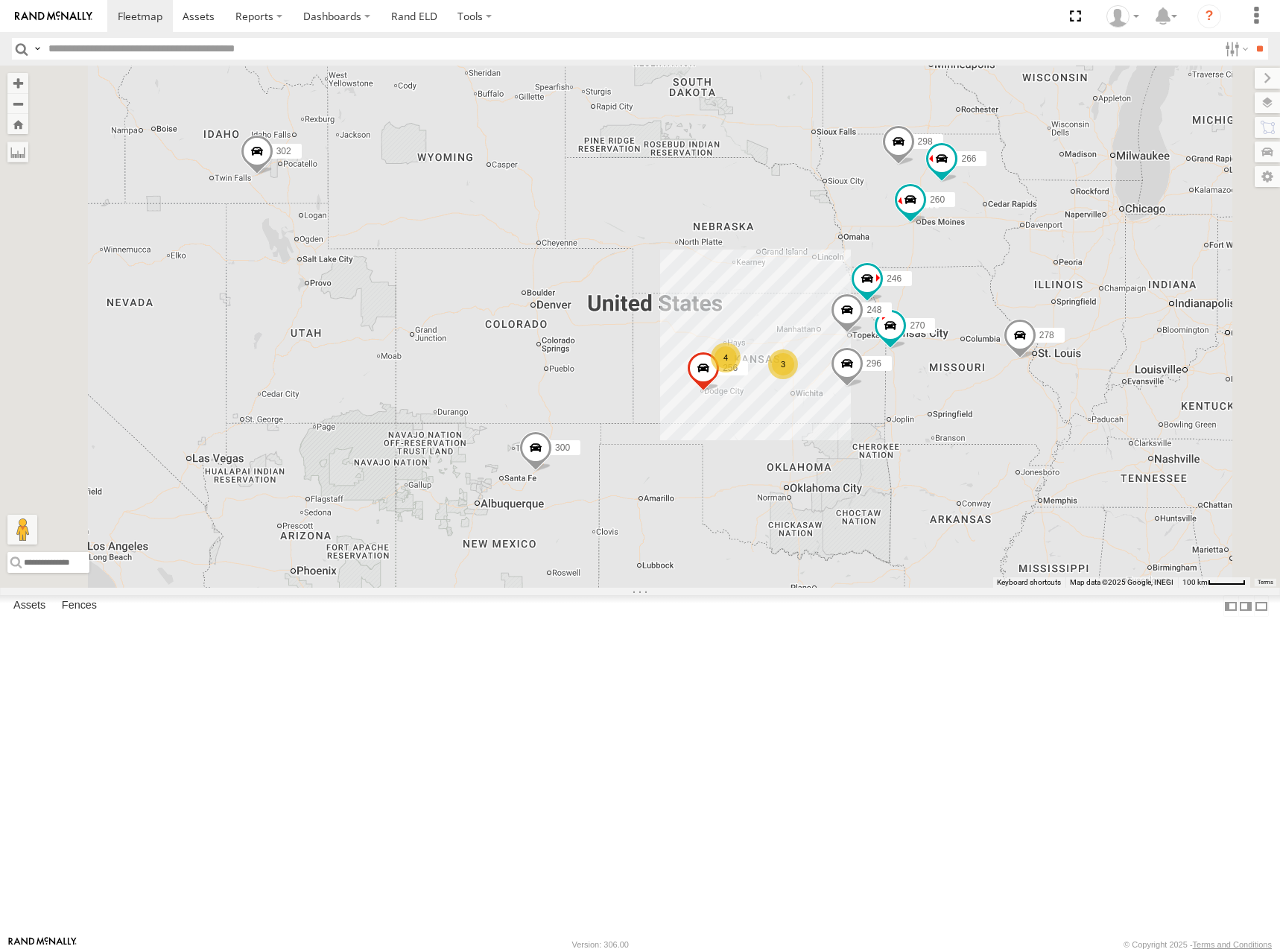
drag, startPoint x: 897, startPoint y: 483, endPoint x: 884, endPoint y: 375, distance: 108.8
click at [884, 375] on div "300 302 278 3 246 298 270 4 256 296 248 266 260" at bounding box center [640, 326] width 1280 height 522
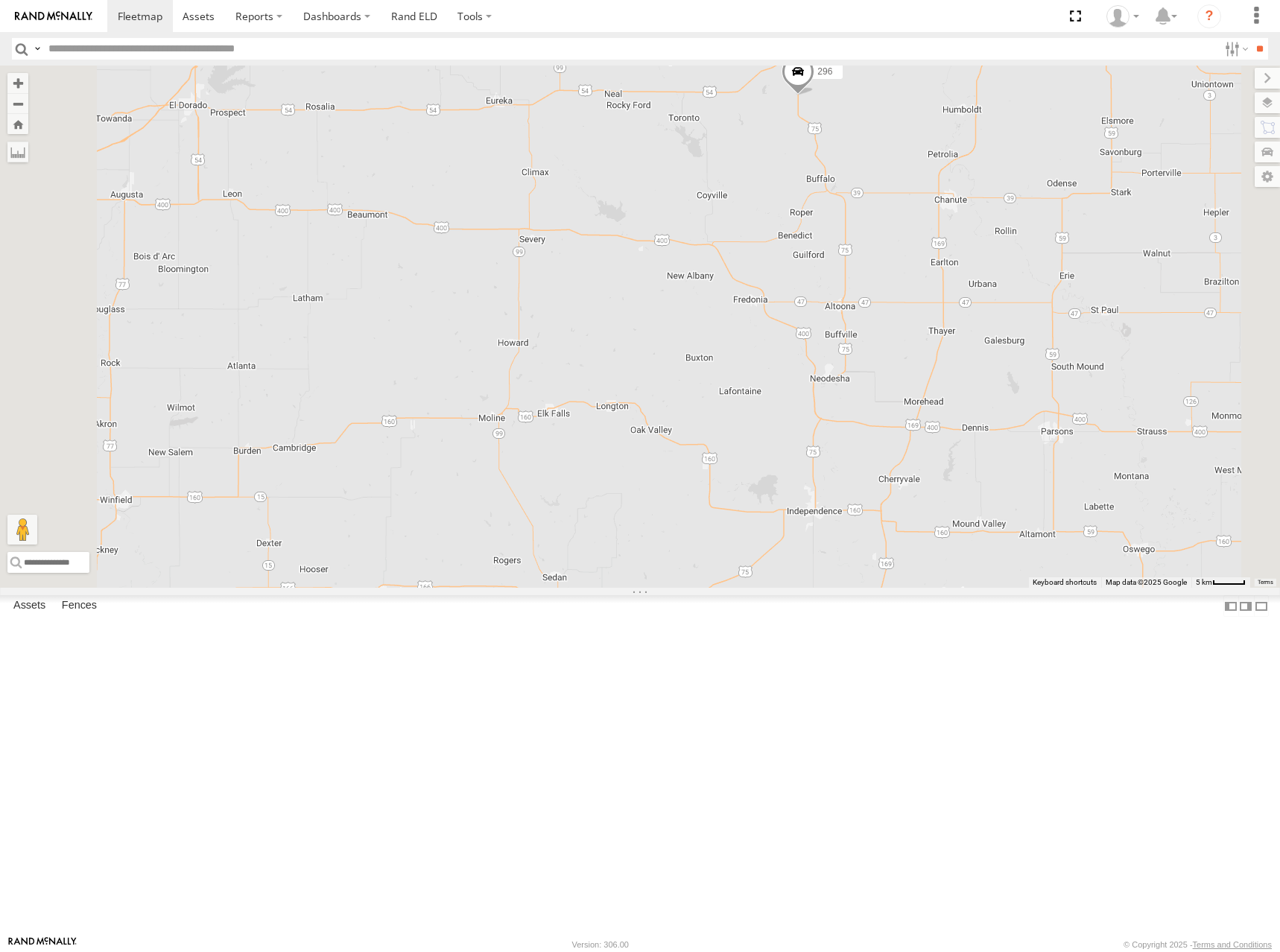
drag, startPoint x: 1024, startPoint y: 308, endPoint x: 1022, endPoint y: 351, distance: 43.0
click at [1022, 351] on div "300 302 278 246 298 270 256 296 248 266 260 244 232 264 294" at bounding box center [640, 326] width 1280 height 522
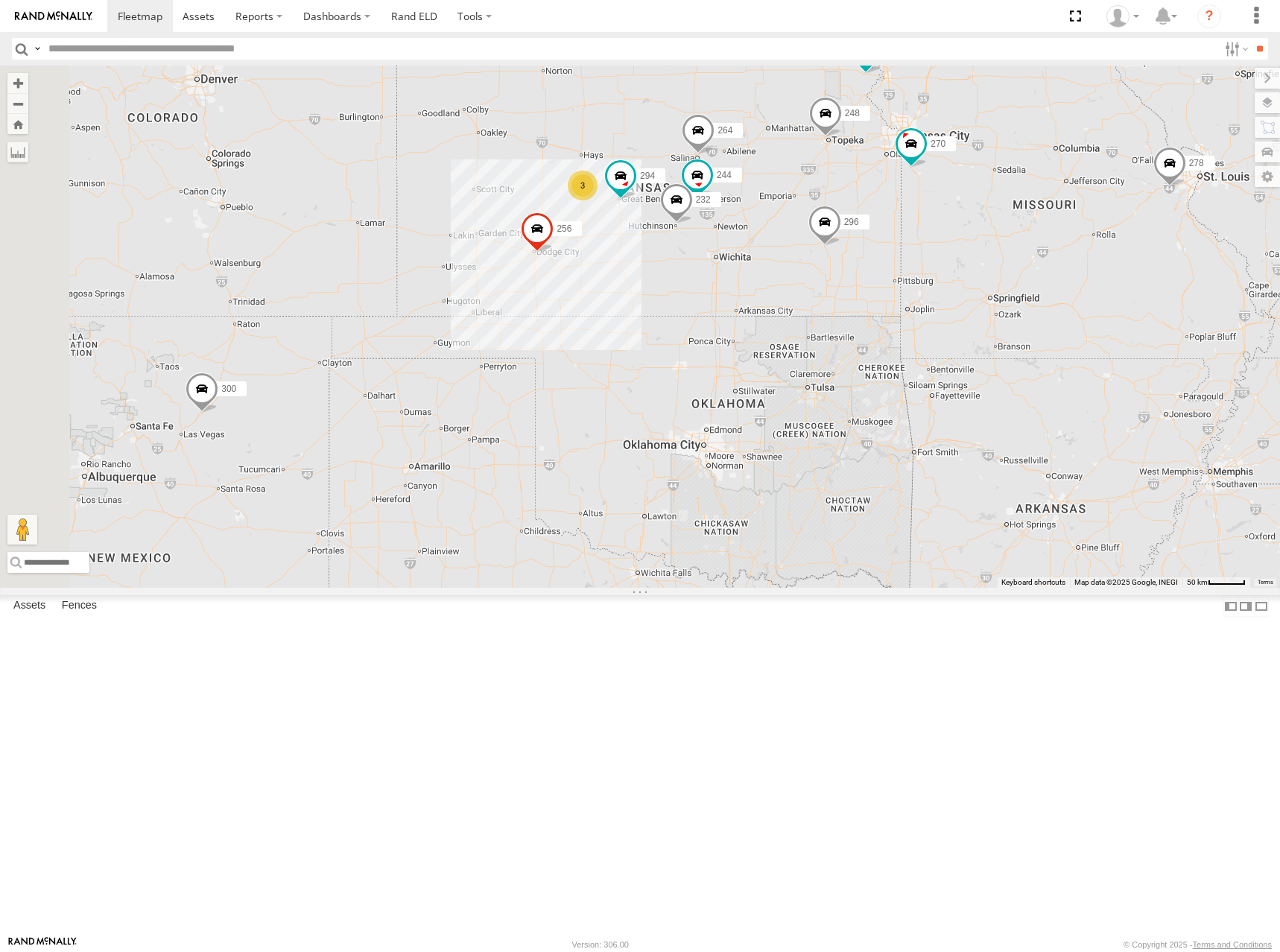
drag, startPoint x: 832, startPoint y: 136, endPoint x: 963, endPoint y: 320, distance: 225.9
click at [963, 320] on div "300 302 278 246 298 270 256 296 248 266 260 244 232 264 294 3" at bounding box center [640, 326] width 1280 height 522
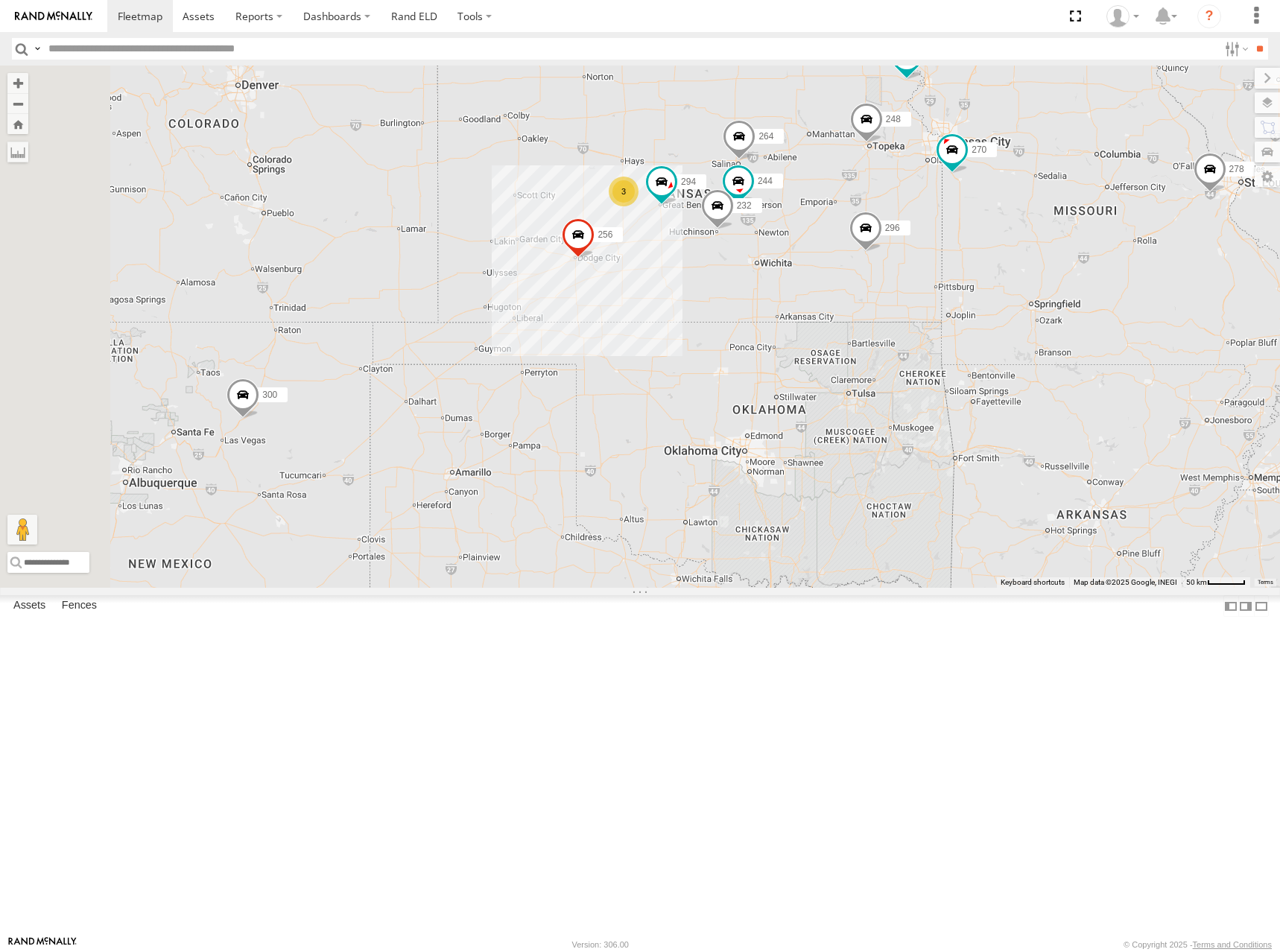
drag, startPoint x: 901, startPoint y: 234, endPoint x: 938, endPoint y: 241, distance: 37.7
click at [938, 241] on div "300 302 278 246 298 270 256 296 248 266 260 244 232 264 294 3" at bounding box center [640, 326] width 1280 height 522
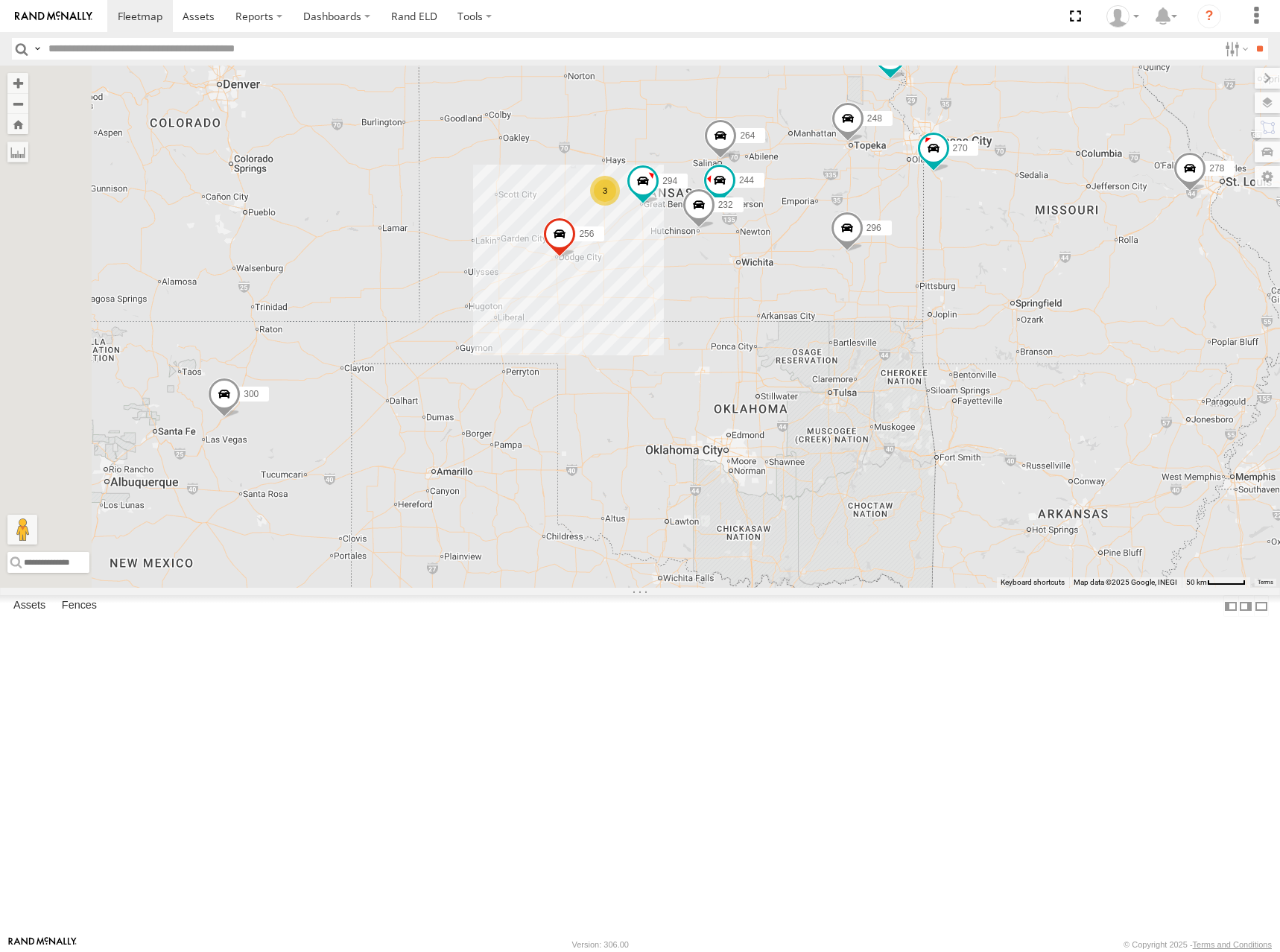
drag, startPoint x: 884, startPoint y: 264, endPoint x: 854, endPoint y: 263, distance: 30.0
click at [854, 263] on div "300 302 278 246 298 270 256 296 248 266 260 244 232 264 294 3" at bounding box center [640, 326] width 1280 height 522
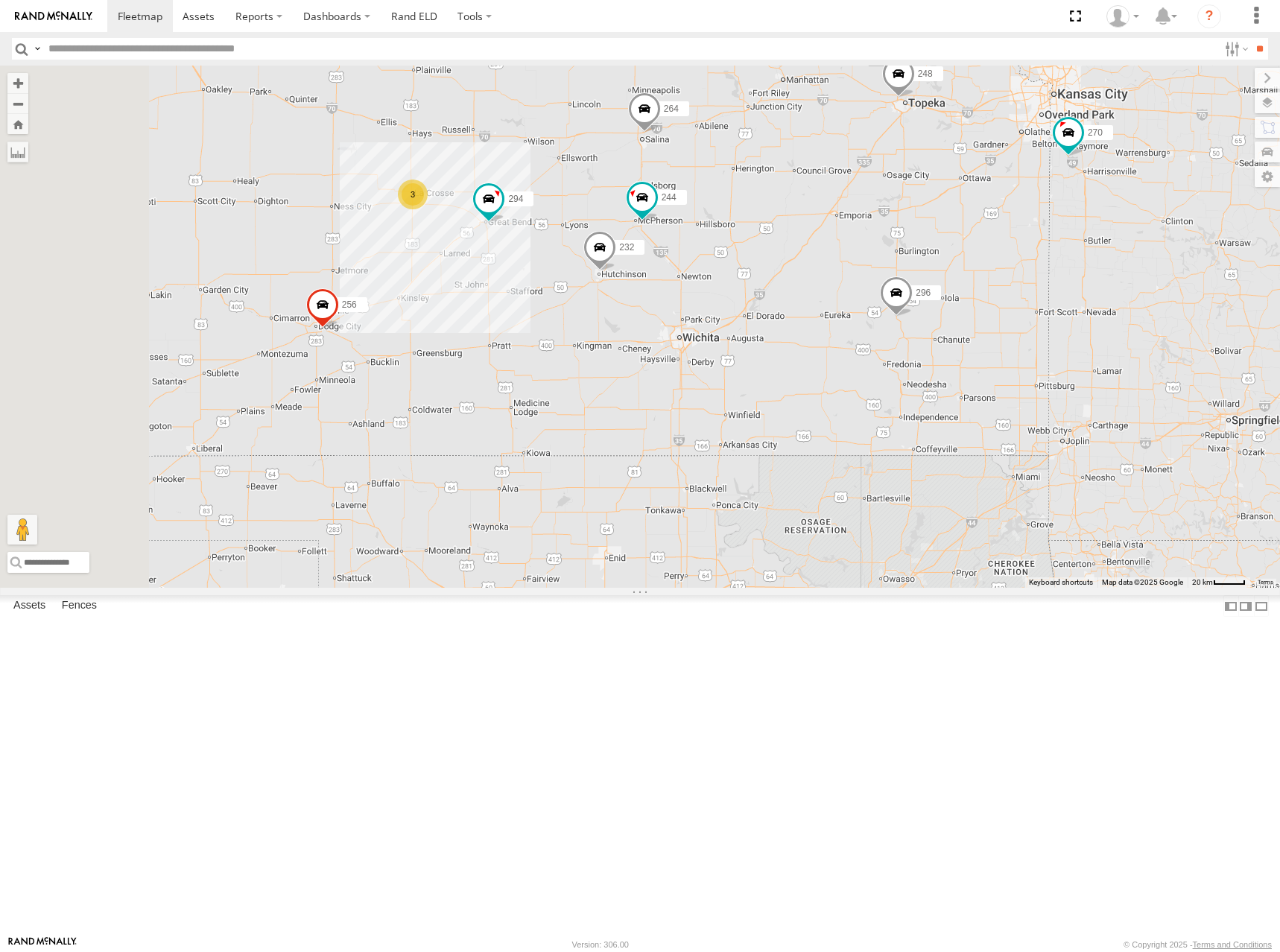
drag, startPoint x: 981, startPoint y: 342, endPoint x: 1097, endPoint y: 351, distance: 116.3
click at [1096, 351] on div "300 302 278 246 298 270 256 296 248 266 260 244 232 264 294 3" at bounding box center [640, 326] width 1280 height 522
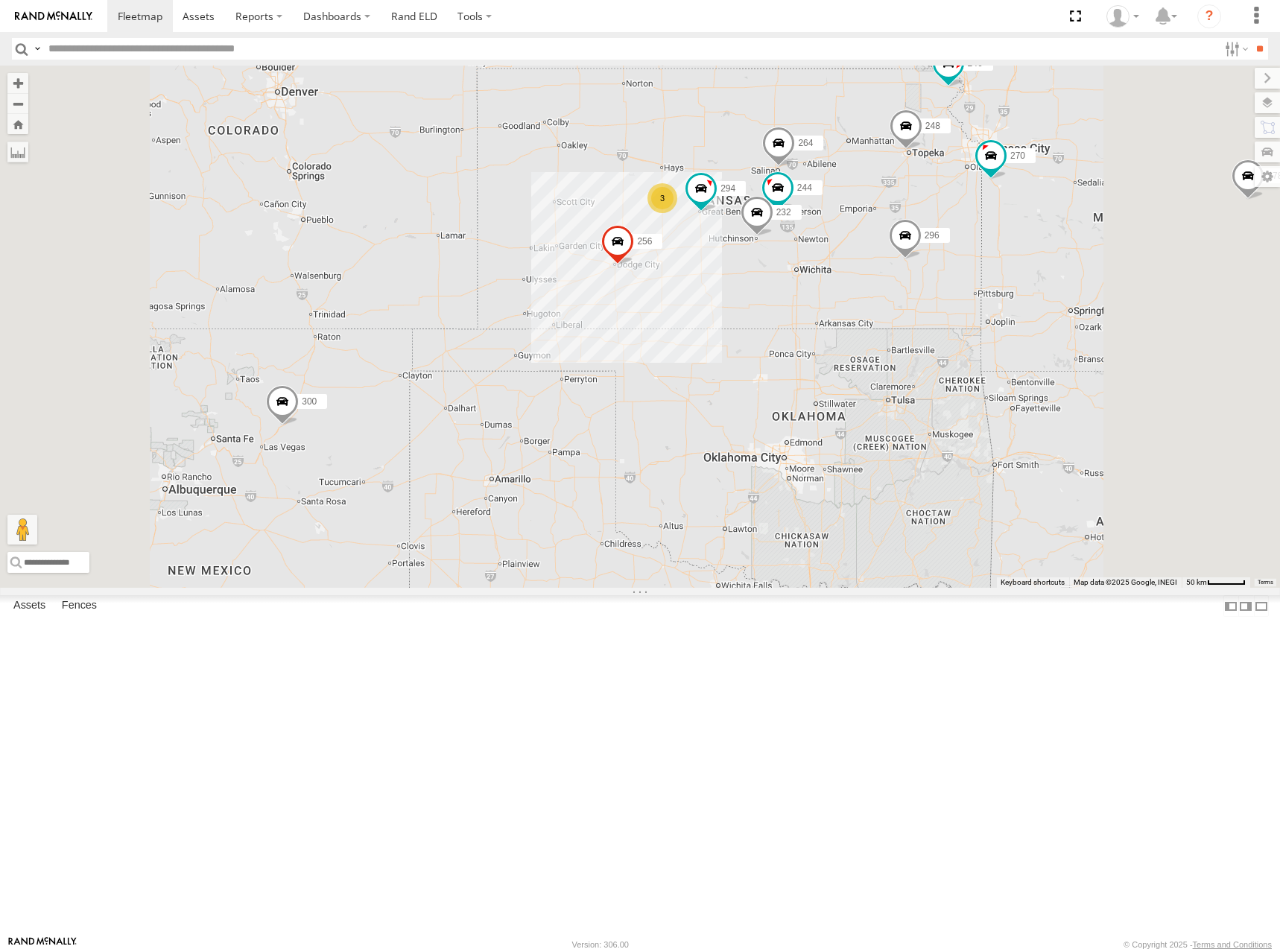
drag, startPoint x: 1033, startPoint y: 332, endPoint x: 1034, endPoint y: 347, distance: 15.0
click at [1034, 347] on div "300 302 278 246 298 270 256 296 248 266 260 244 232 264 294 3" at bounding box center [640, 326] width 1280 height 522
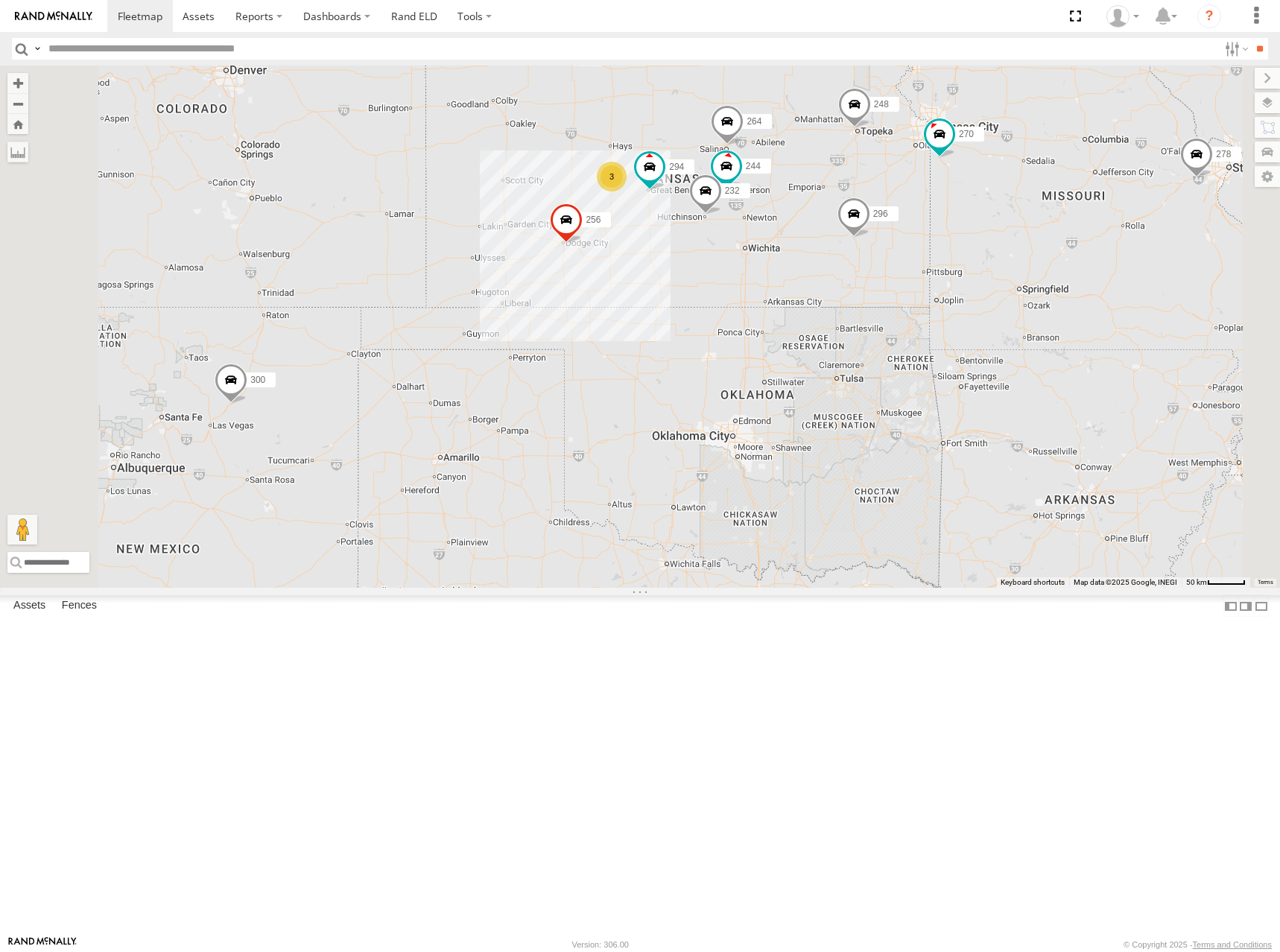
drag, startPoint x: 935, startPoint y: 287, endPoint x: 985, endPoint y: 326, distance: 63.4
click at [985, 326] on div "300 302 278 246 298 270 256 296 248 266 260 244 232 264 294 3" at bounding box center [640, 326] width 1280 height 522
click at [1061, 345] on div "300 302 278 246 298 270 256 296 248 266 260 244 232 264 294 3" at bounding box center [640, 326] width 1280 height 522
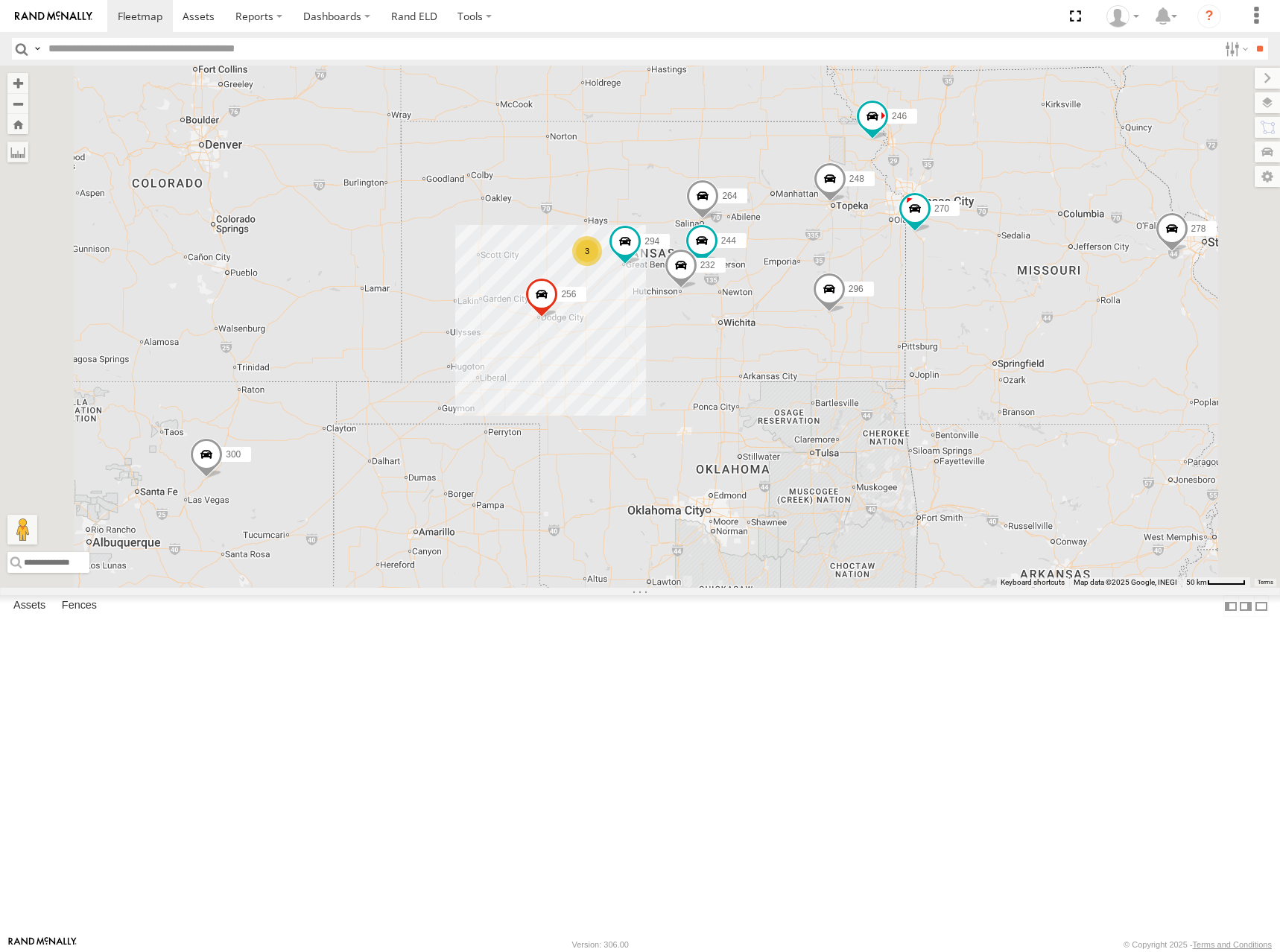
drag, startPoint x: 1180, startPoint y: 160, endPoint x: 1152, endPoint y: 251, distance: 95.2
click at [1152, 251] on div "300 302 278 246 298 270 256 296 248 266 260 244 232 264 294 3" at bounding box center [640, 326] width 1280 height 522
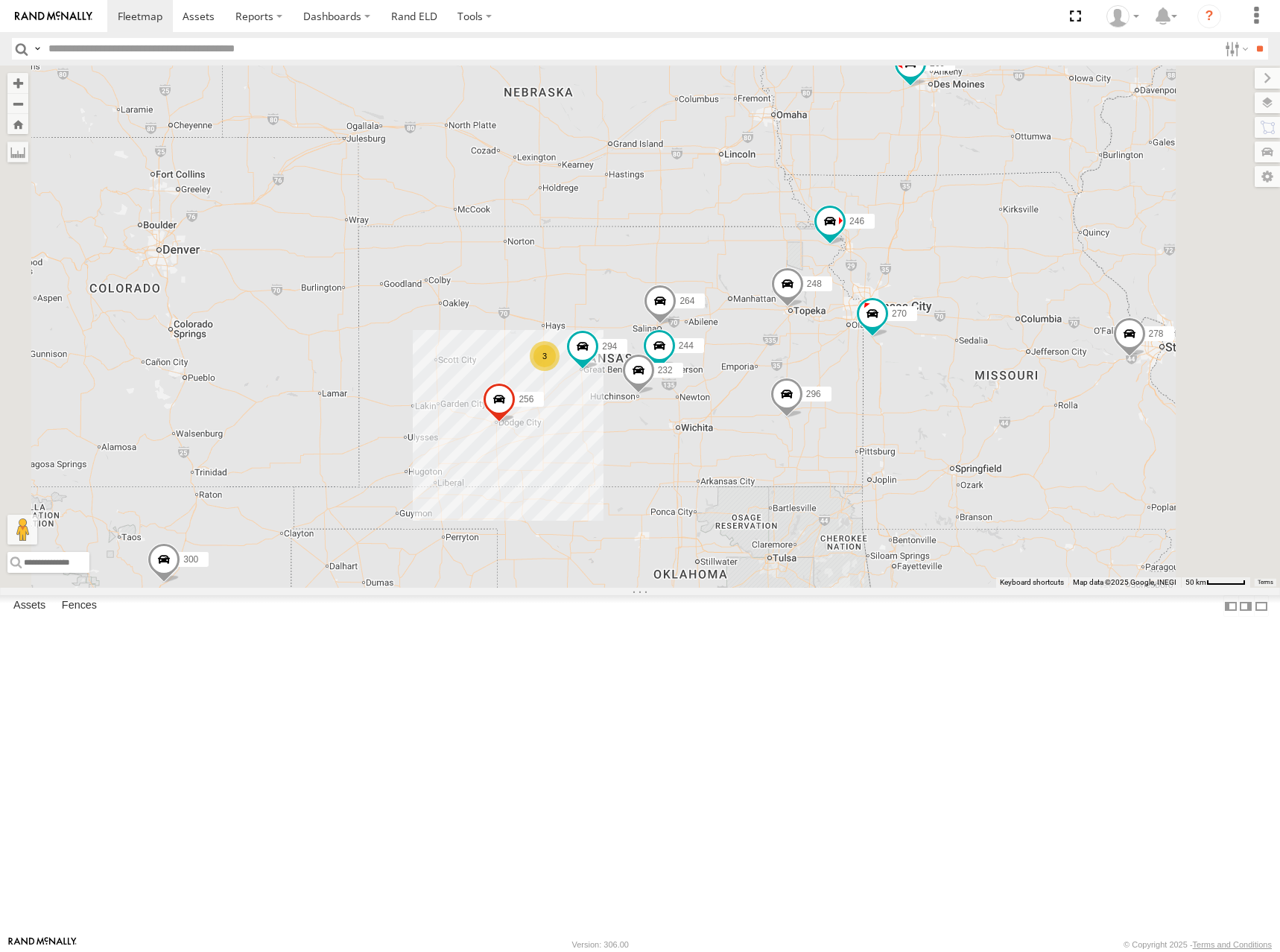
drag, startPoint x: 1180, startPoint y: 201, endPoint x: 1145, endPoint y: 299, distance: 104.1
click at [1145, 299] on div "300 302 278 246 298 270 256 296 248 266 260 244 232 264 294 3" at bounding box center [640, 326] width 1280 height 522
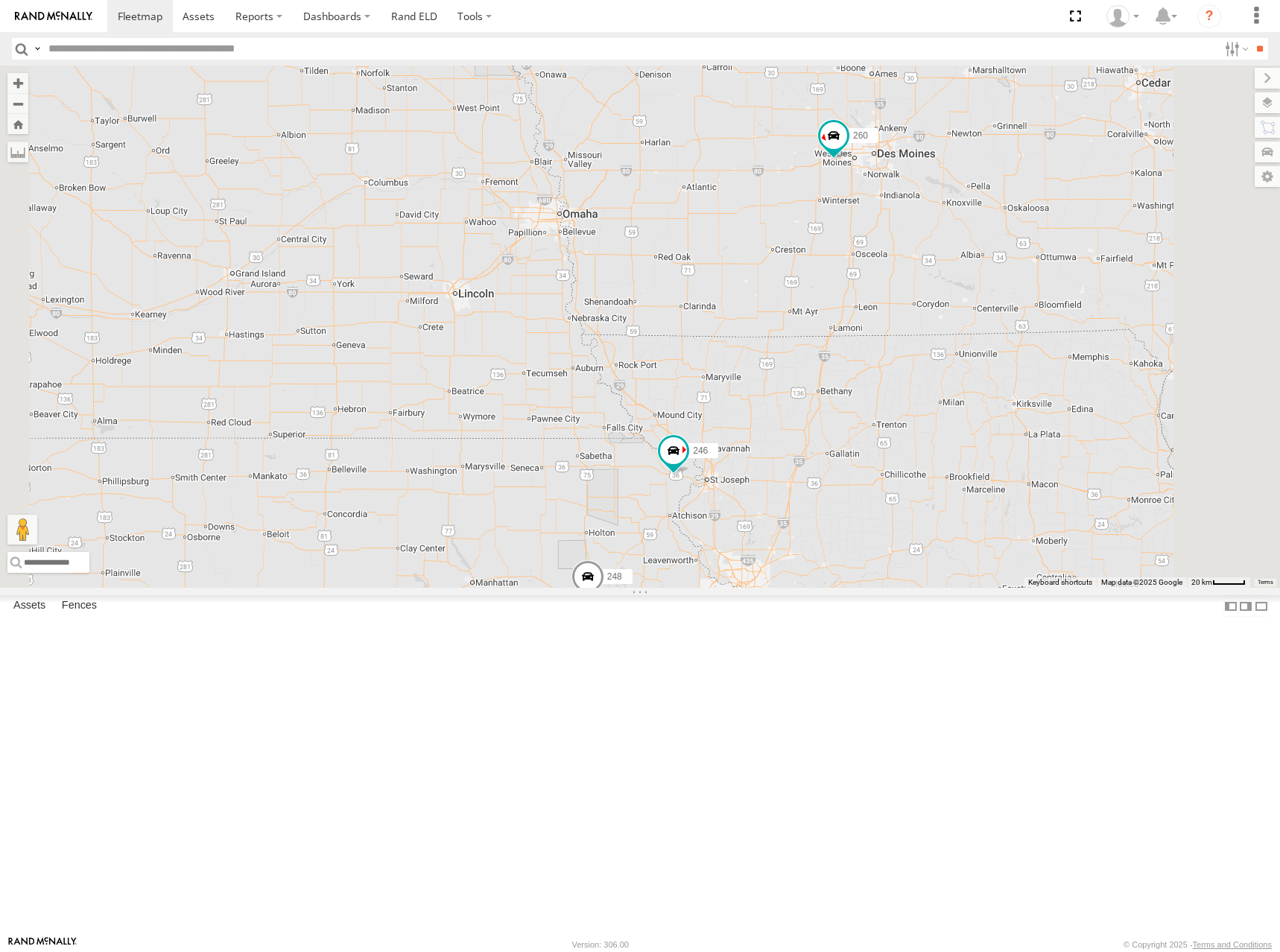
drag, startPoint x: 1121, startPoint y: 189, endPoint x: 1111, endPoint y: 247, distance: 58.9
click at [1111, 247] on div "300 302 278 246 298 270 256 296 248 266 260 244 232 264 294" at bounding box center [640, 326] width 1280 height 522
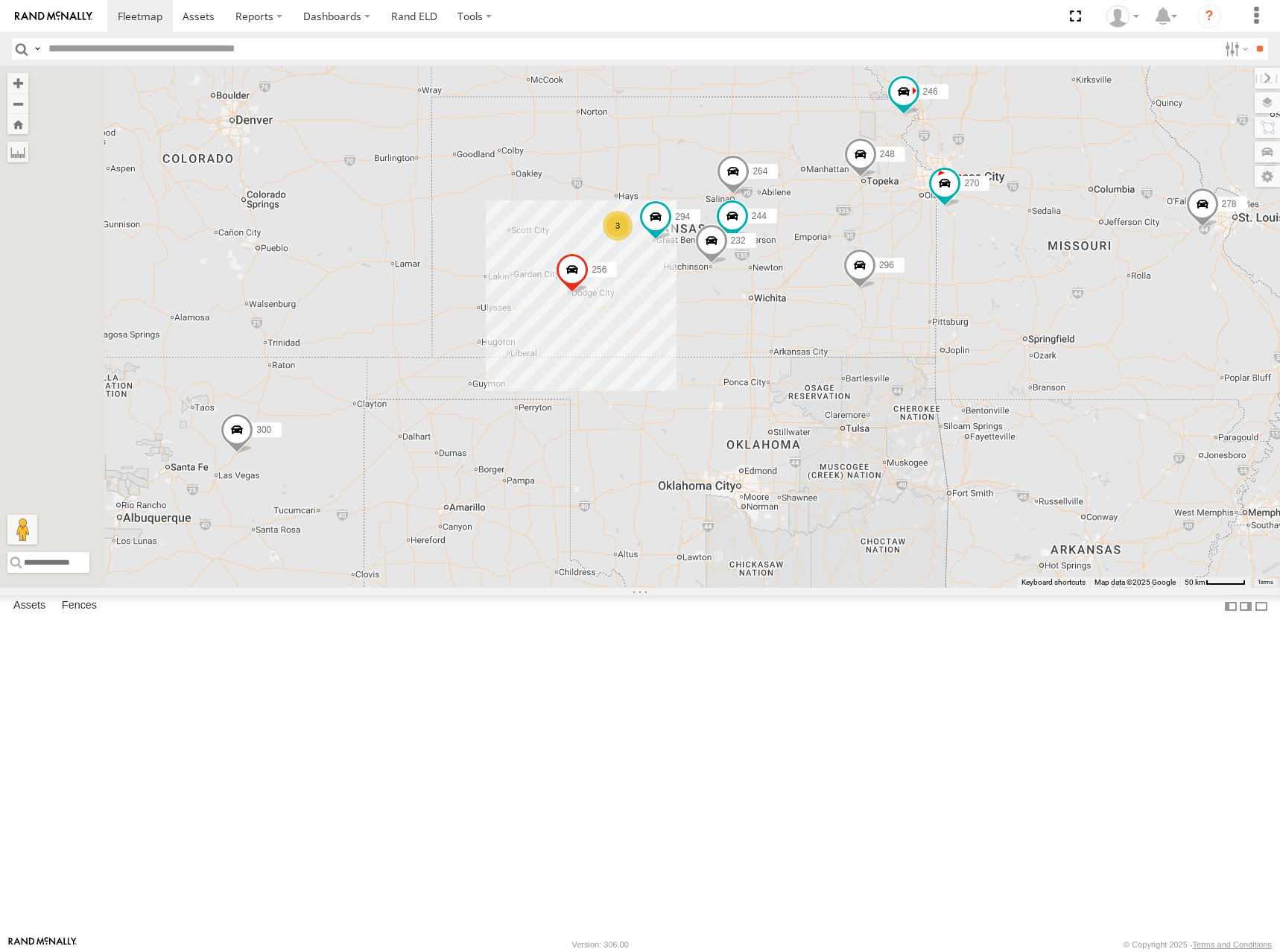
drag, startPoint x: 773, startPoint y: 466, endPoint x: 998, endPoint y: 206, distance: 343.8
click at [998, 206] on div "300 302 278 246 298 270 256 296 248 266 260 244 232 264 294 3" at bounding box center [640, 326] width 1280 height 522
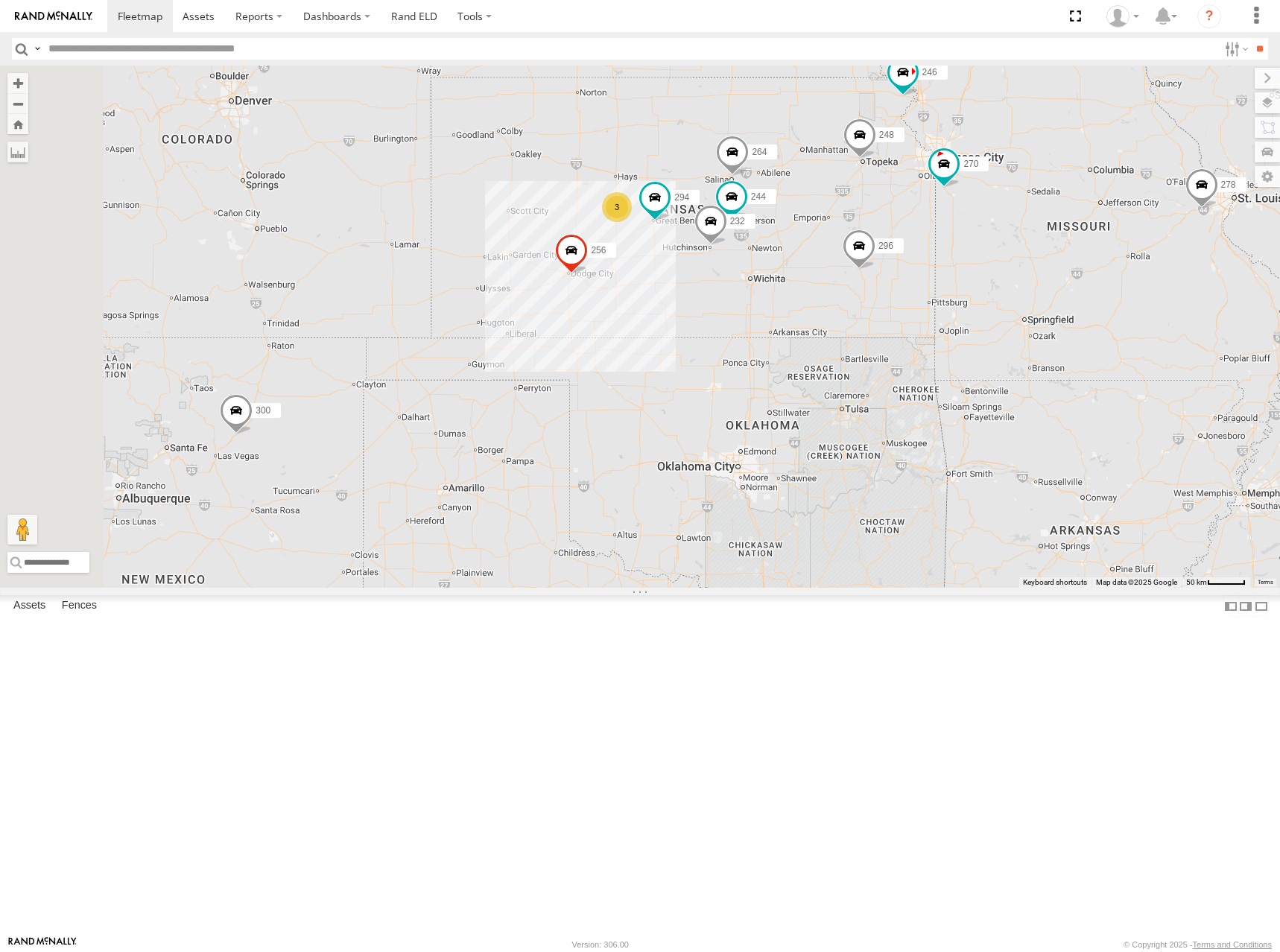
drag, startPoint x: 996, startPoint y: 292, endPoint x: 1004, endPoint y: 274, distance: 19.7
click at [1004, 274] on div "300 302 278 246 298 270 256 296 248 266 260 244 232 264 294 3" at bounding box center [640, 326] width 1280 height 522
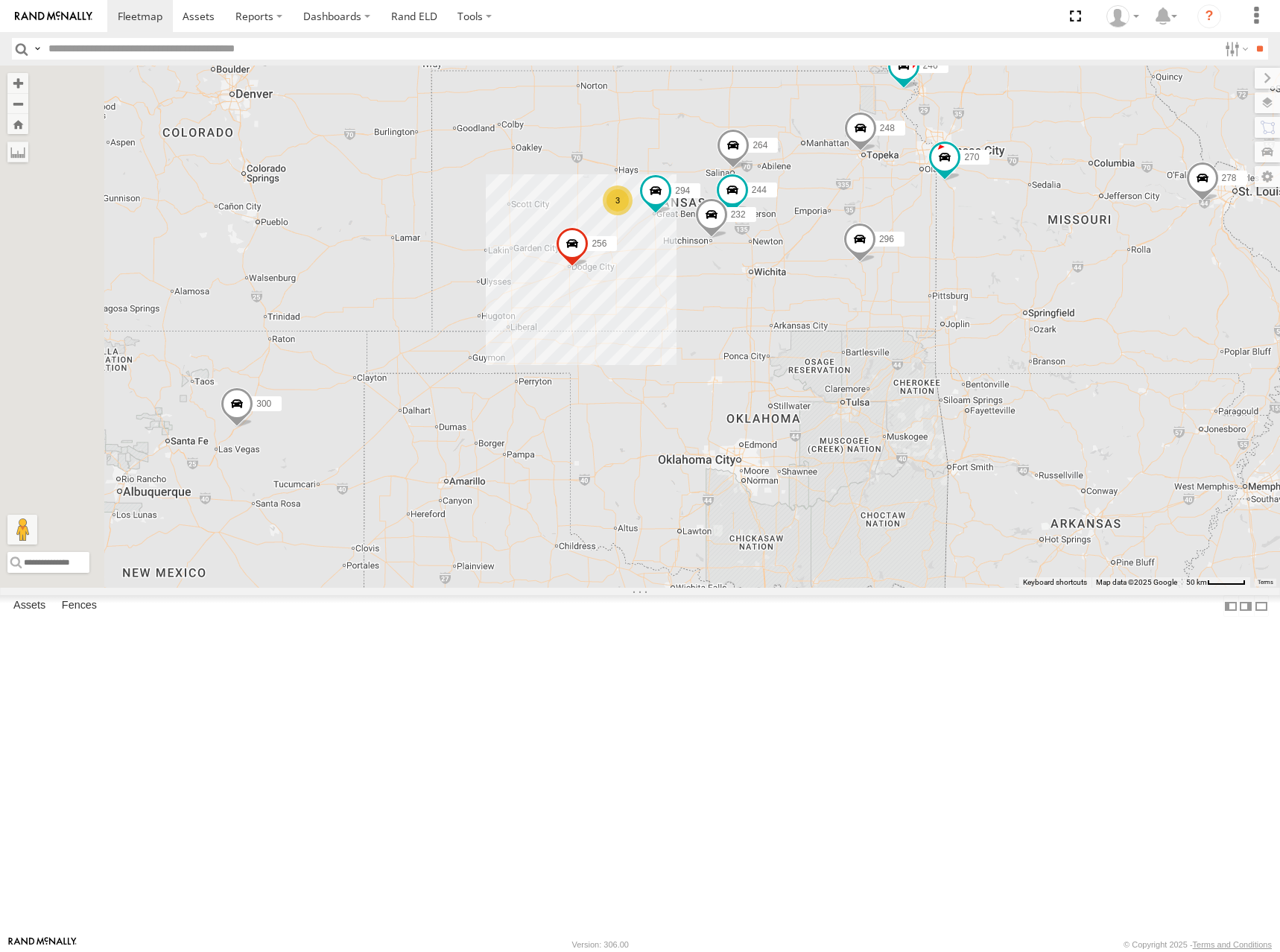
drag, startPoint x: 935, startPoint y: 266, endPoint x: 937, endPoint y: 257, distance: 9.2
click at [937, 257] on div "300 302 278 246 298 270 256 296 248 266 260 244 232 264 294 3" at bounding box center [640, 326] width 1280 height 522
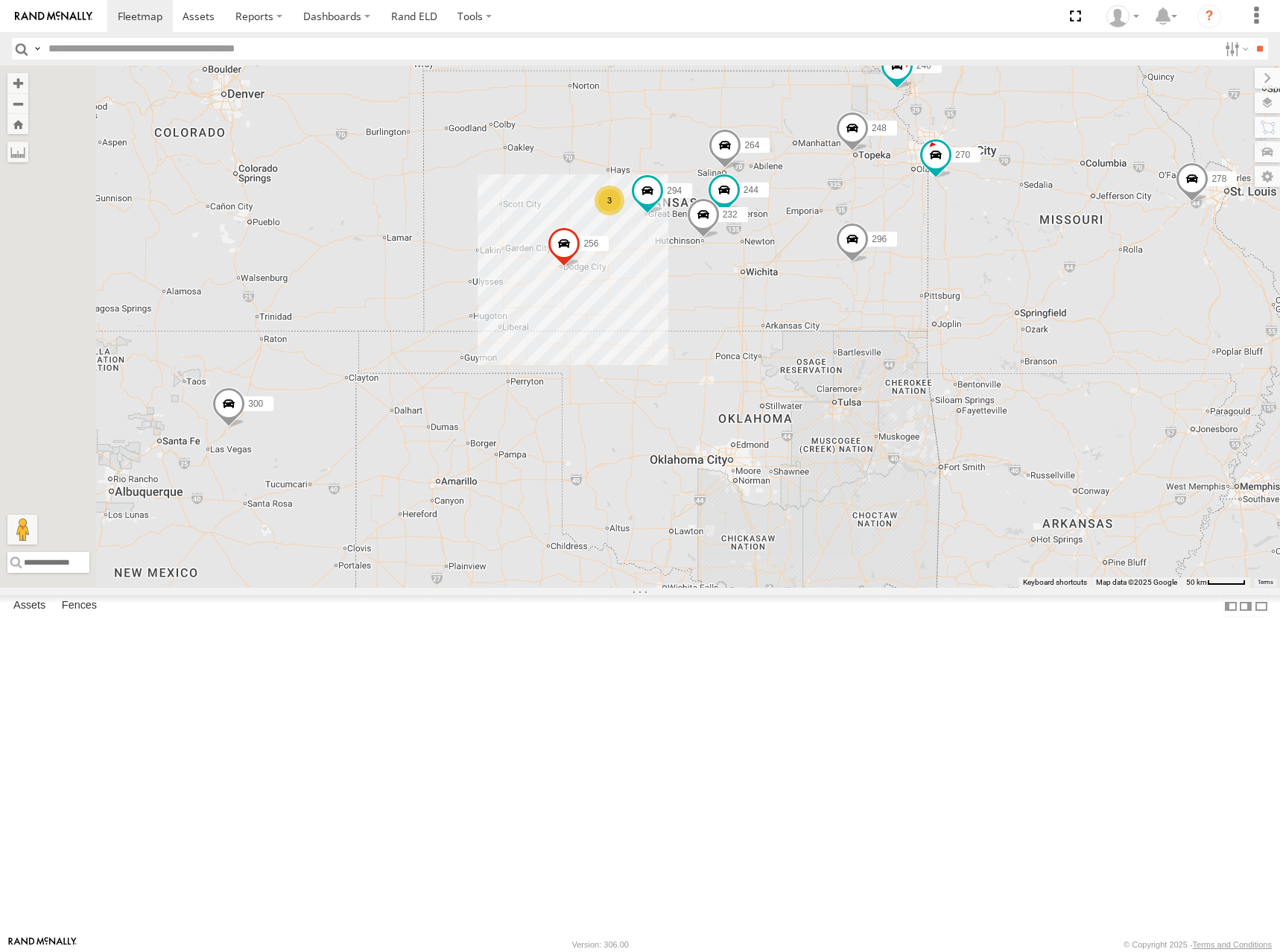
drag, startPoint x: 947, startPoint y: 261, endPoint x: 936, endPoint y: 261, distance: 11.0
click at [936, 261] on div "300 302 278 246 298 270 256 296 248 266 260 244 232 264 294 3" at bounding box center [640, 326] width 1280 height 522
click at [875, 257] on div "300 302 278 246 298 270 256 296 248 266 260 244 232 264 294 3" at bounding box center [640, 326] width 1280 height 522
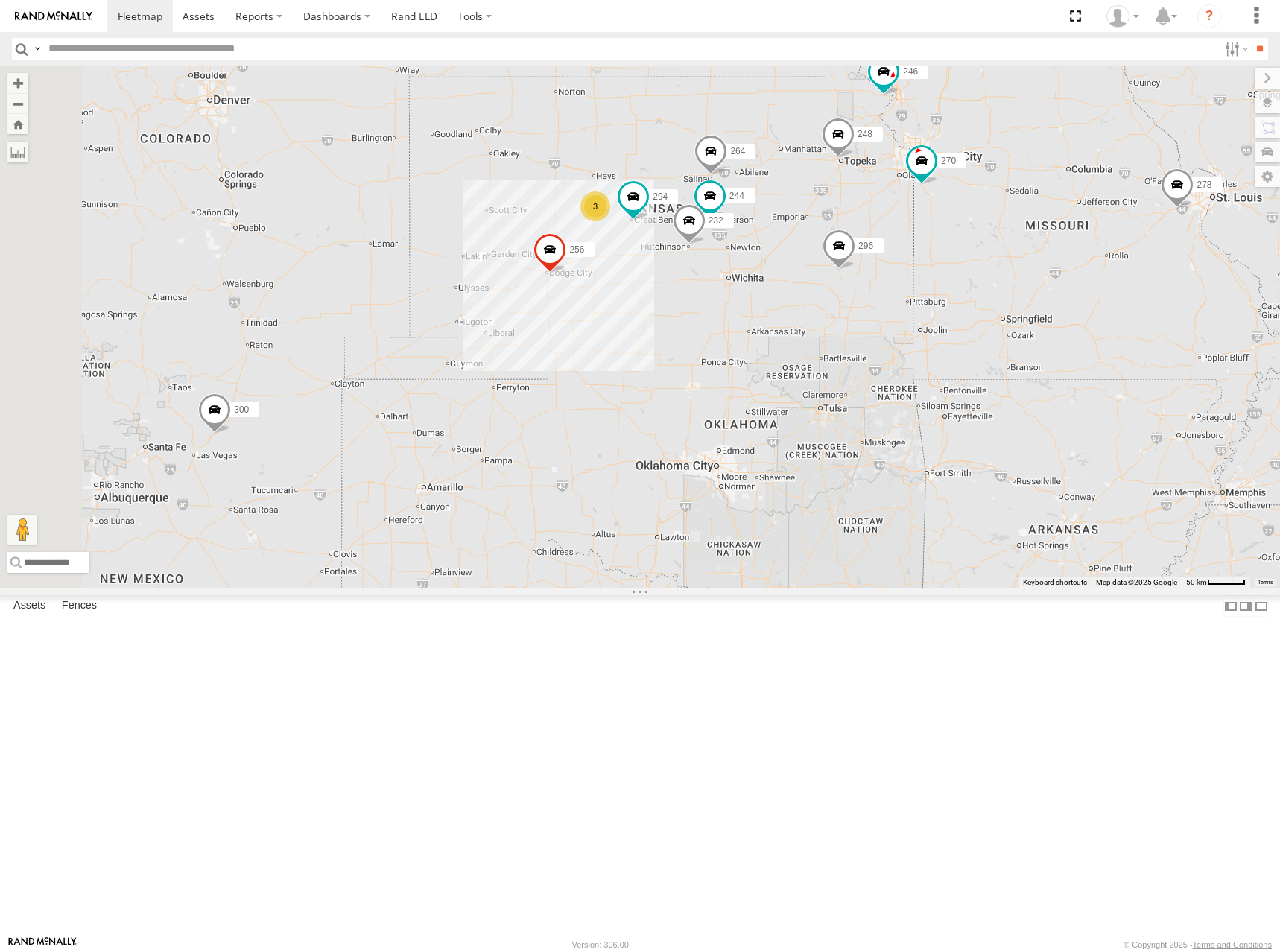
drag, startPoint x: 924, startPoint y: 268, endPoint x: 897, endPoint y: 270, distance: 27.1
click at [897, 270] on div "300 302 278 246 298 270 256 296 248 266 260 244 232 264 294 3" at bounding box center [640, 326] width 1280 height 522
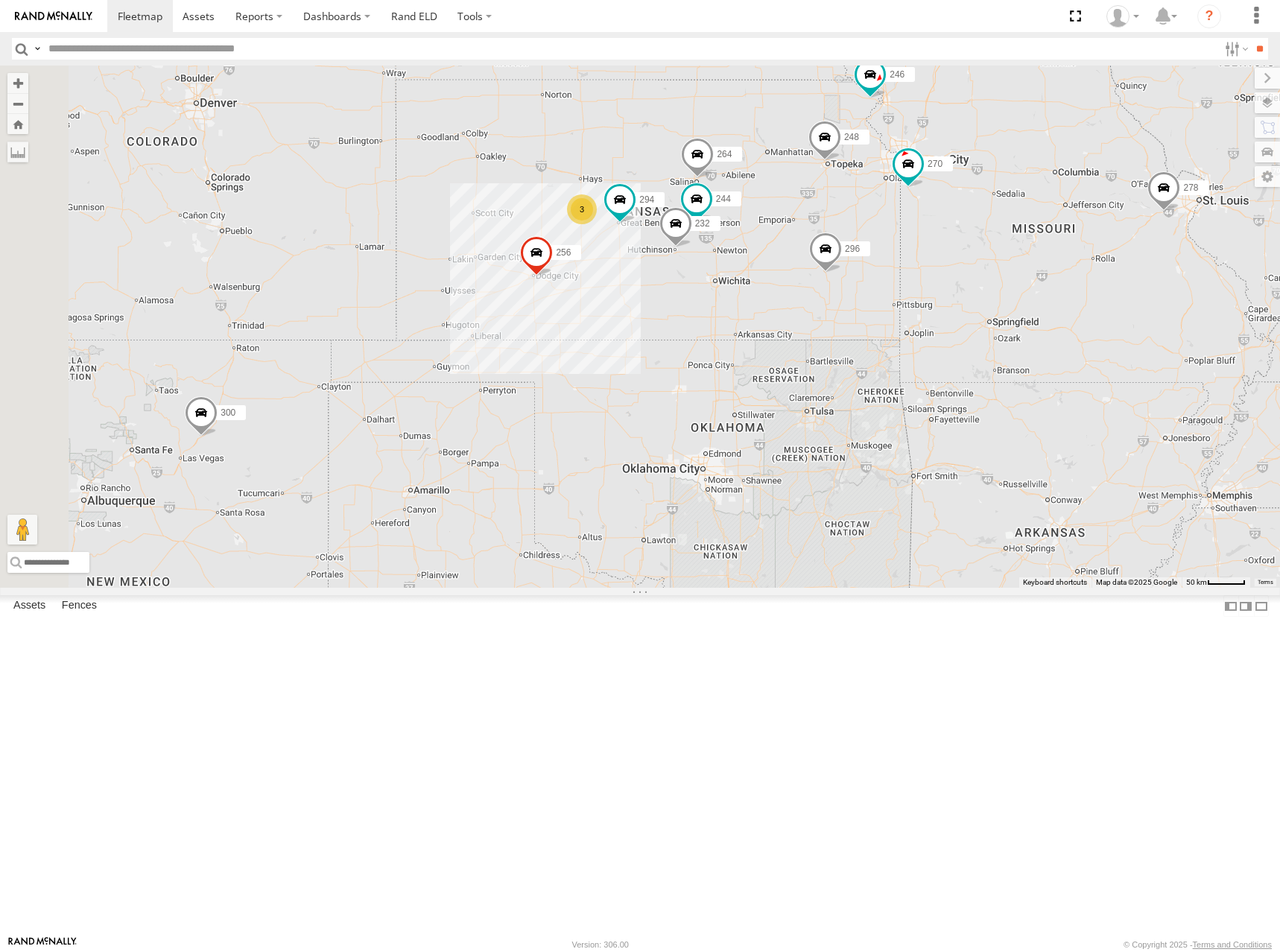
click at [837, 277] on div "300 302 278 246 298 270 256 296 248 266 260 244 232 264 294 3" at bounding box center [640, 326] width 1280 height 522
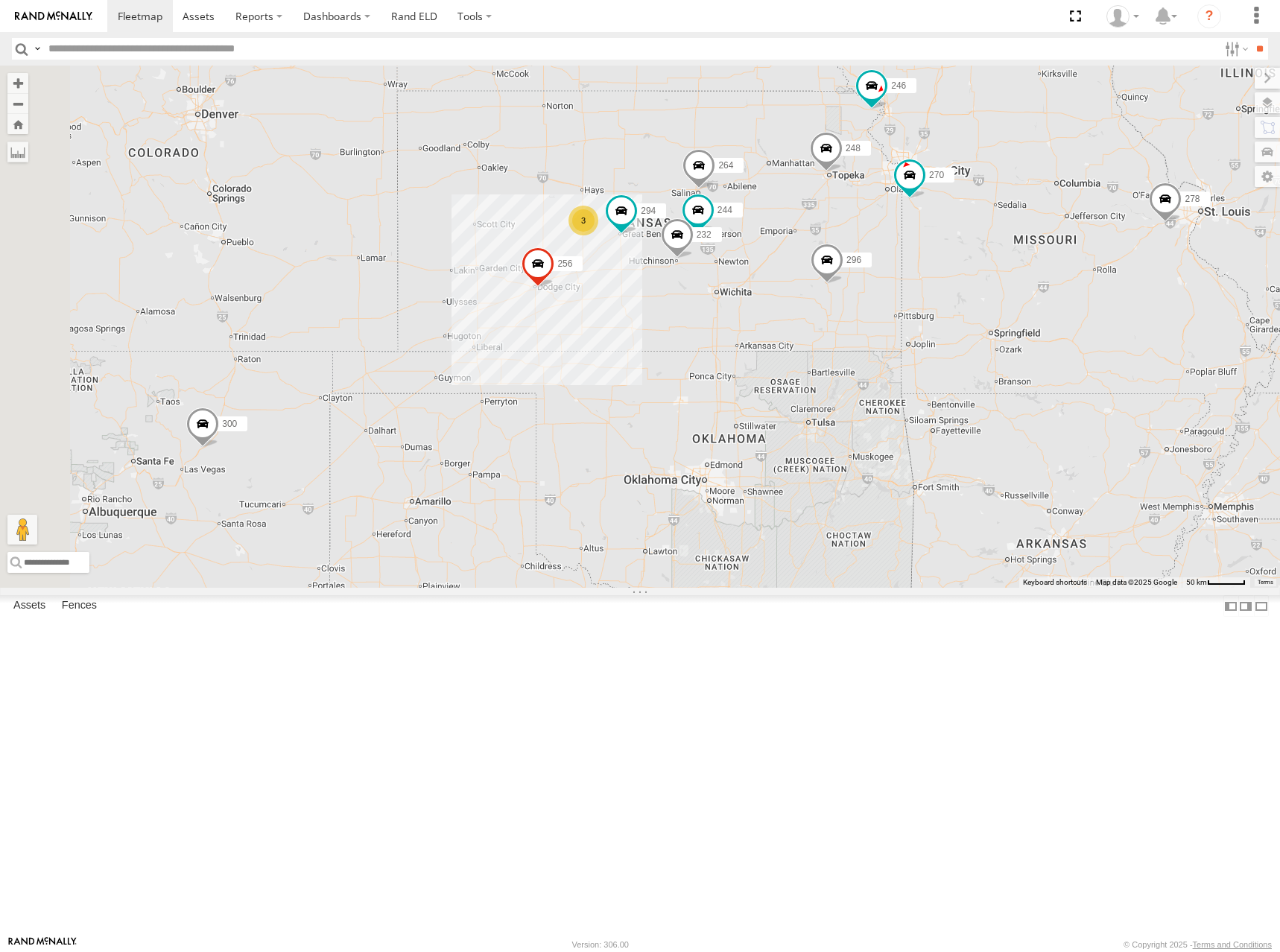
click at [885, 275] on div "300 302 278 246 298 270 256 296 248 266 260 244 232 264 294 3" at bounding box center [640, 326] width 1280 height 522
click at [915, 292] on div "300 302 278 246 298 270 256 296 248 266 260 244 232 264 294 3" at bounding box center [640, 326] width 1280 height 522
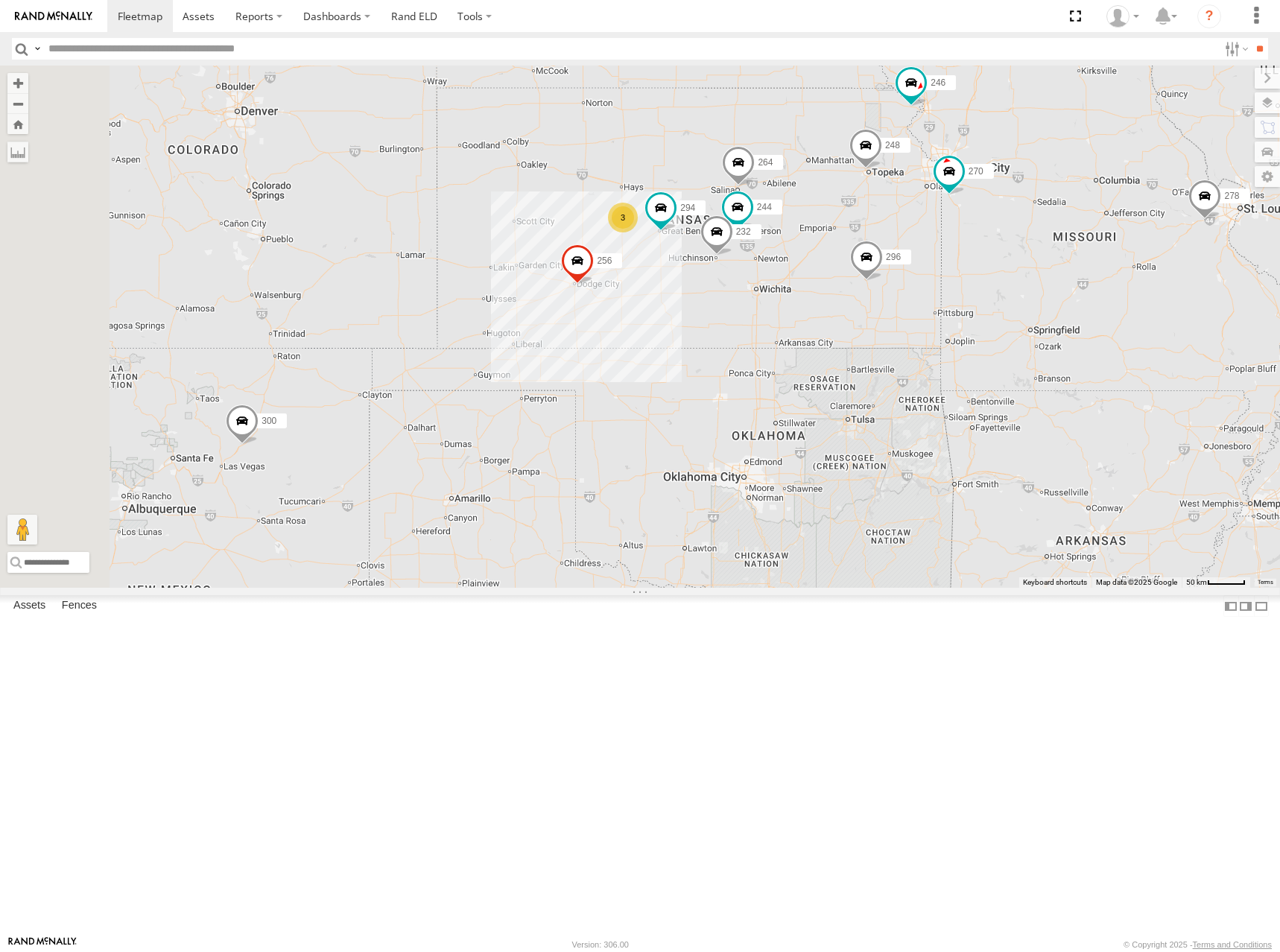
drag, startPoint x: 829, startPoint y: 292, endPoint x: 851, endPoint y: 295, distance: 22.2
click at [851, 295] on div "300 302 278 246 298 270 256 296 248 266 260 244 232 264 294 3" at bounding box center [640, 326] width 1280 height 522
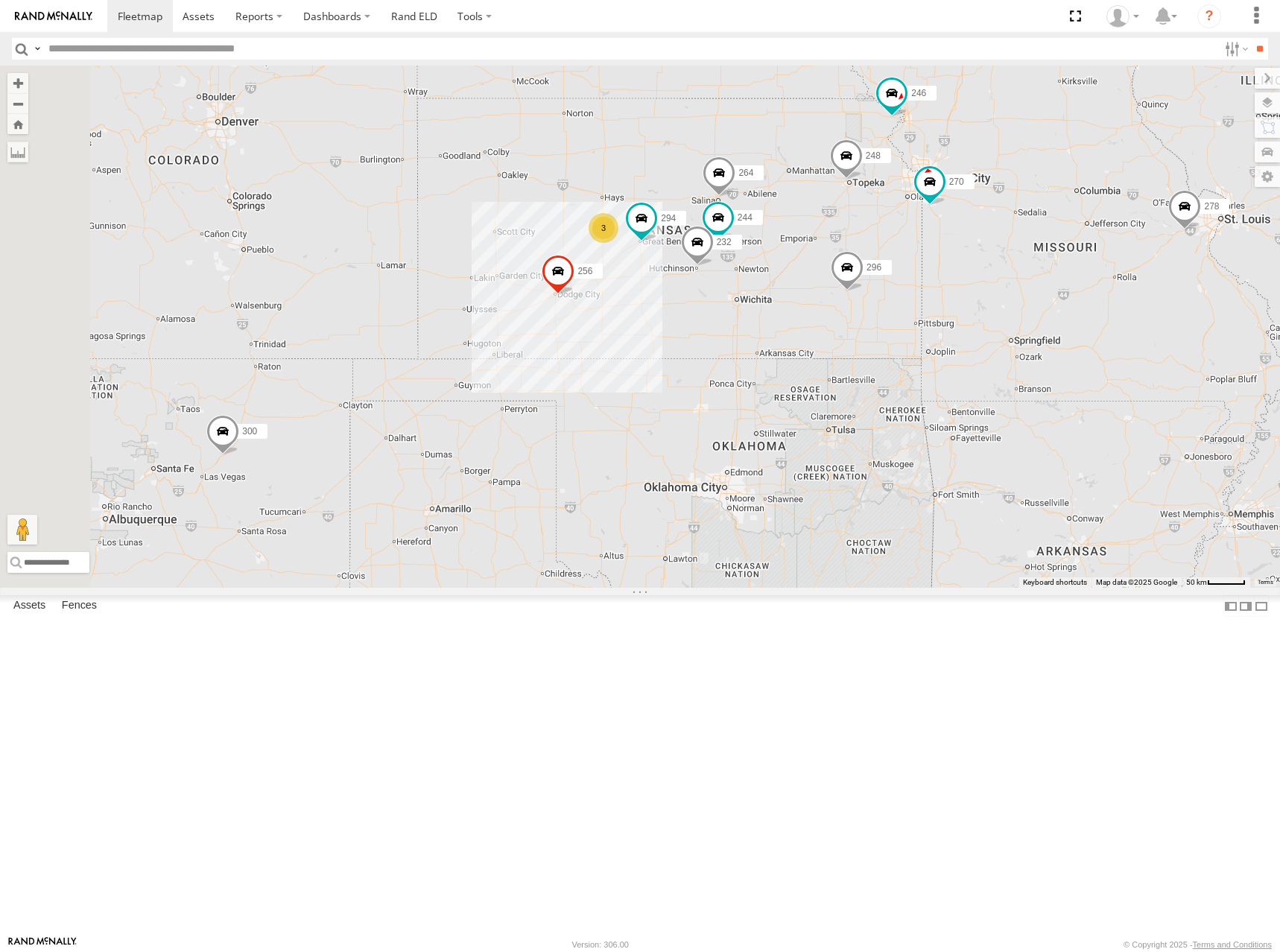
drag, startPoint x: 928, startPoint y: 256, endPoint x: 902, endPoint y: 263, distance: 26.9
click at [902, 263] on div "300 302 278 246 298 270 256 296 248 266 260 244 232 264 294 3" at bounding box center [640, 326] width 1280 height 522
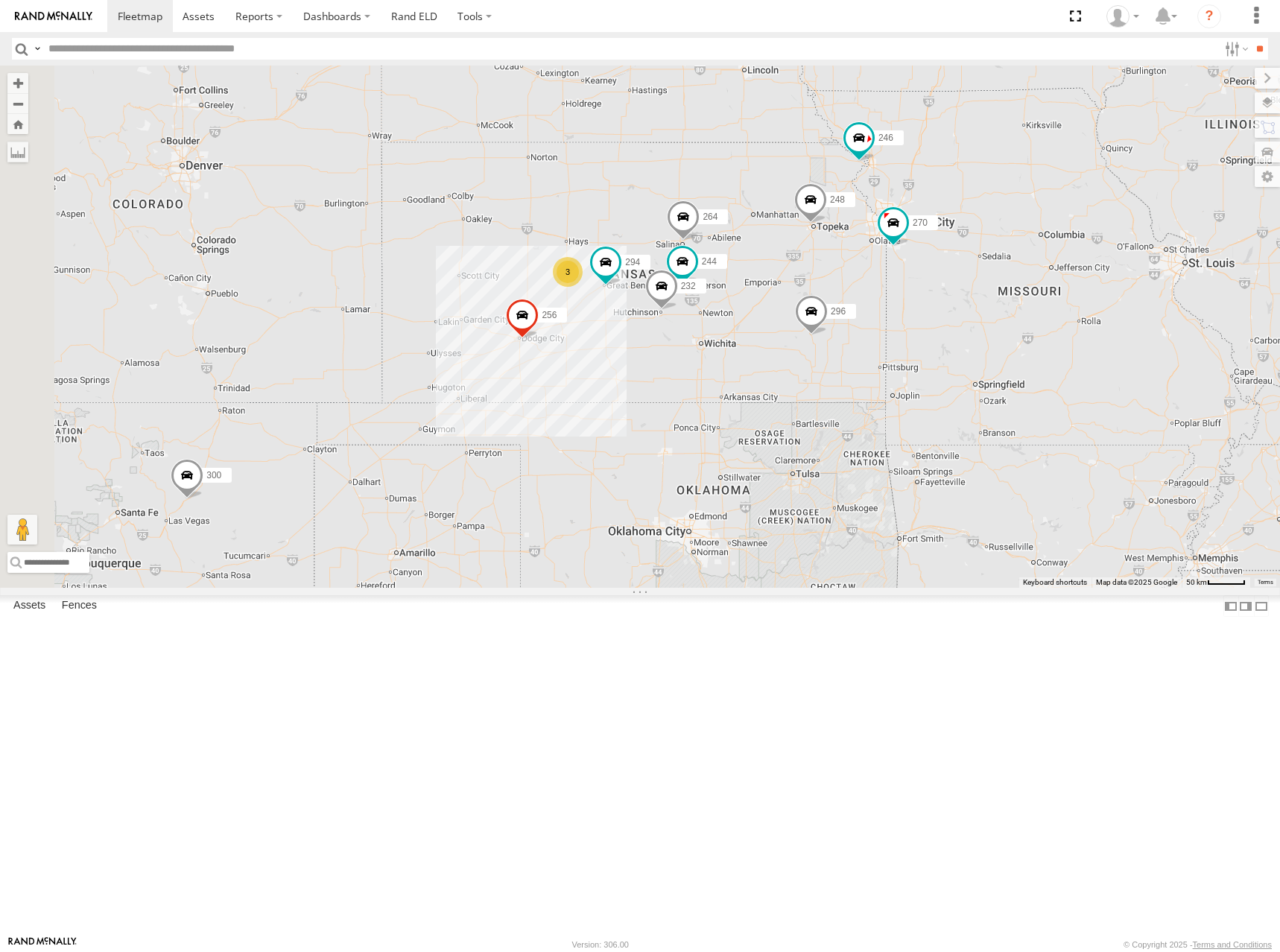
drag, startPoint x: 972, startPoint y: 228, endPoint x: 935, endPoint y: 278, distance: 62.2
click at [935, 278] on div "300 244 246 270 256 232 296 264 248 266 294 260 3" at bounding box center [640, 326] width 1280 height 522
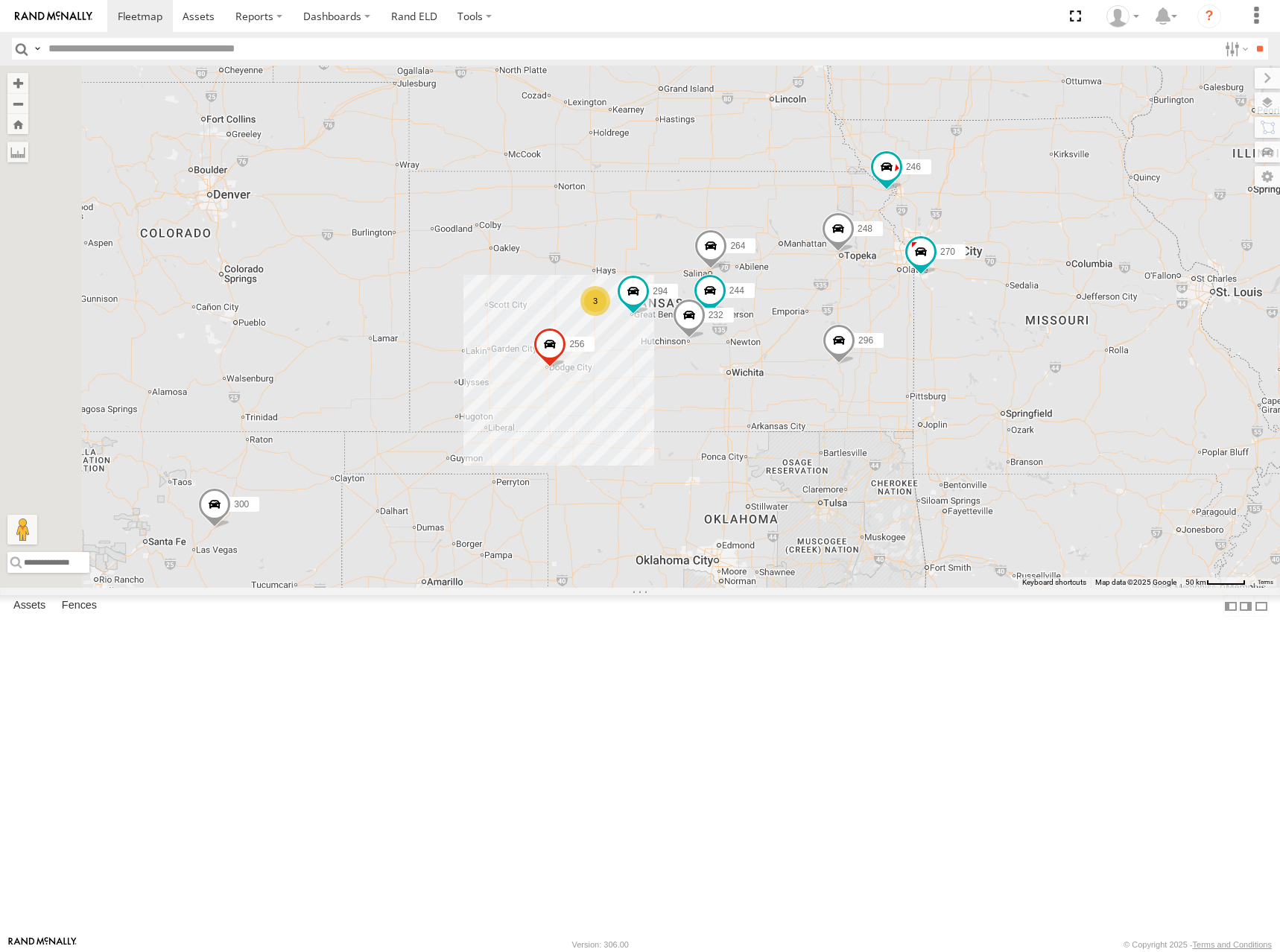
drag, startPoint x: 924, startPoint y: 282, endPoint x: 959, endPoint y: 305, distance: 41.9
click at [959, 305] on div "300 244 246 270 256 232 296 264 248 266 294 260 3 298" at bounding box center [640, 326] width 1280 height 522
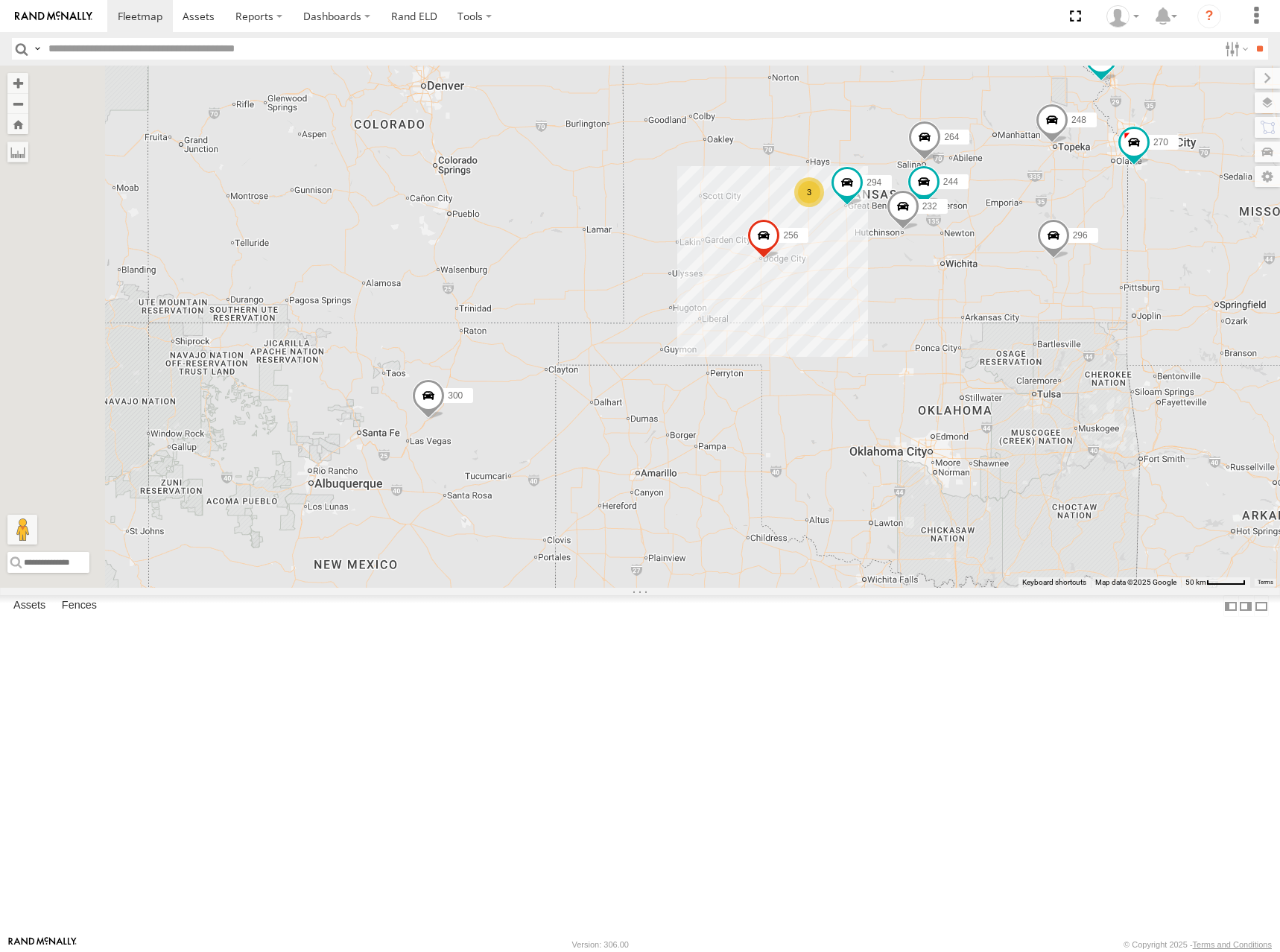
drag, startPoint x: 782, startPoint y: 364, endPoint x: 969, endPoint y: 283, distance: 203.8
click at [969, 283] on div "300 244 246 270 256 232 296 264 248 266 294 260 3 298" at bounding box center [640, 326] width 1280 height 522
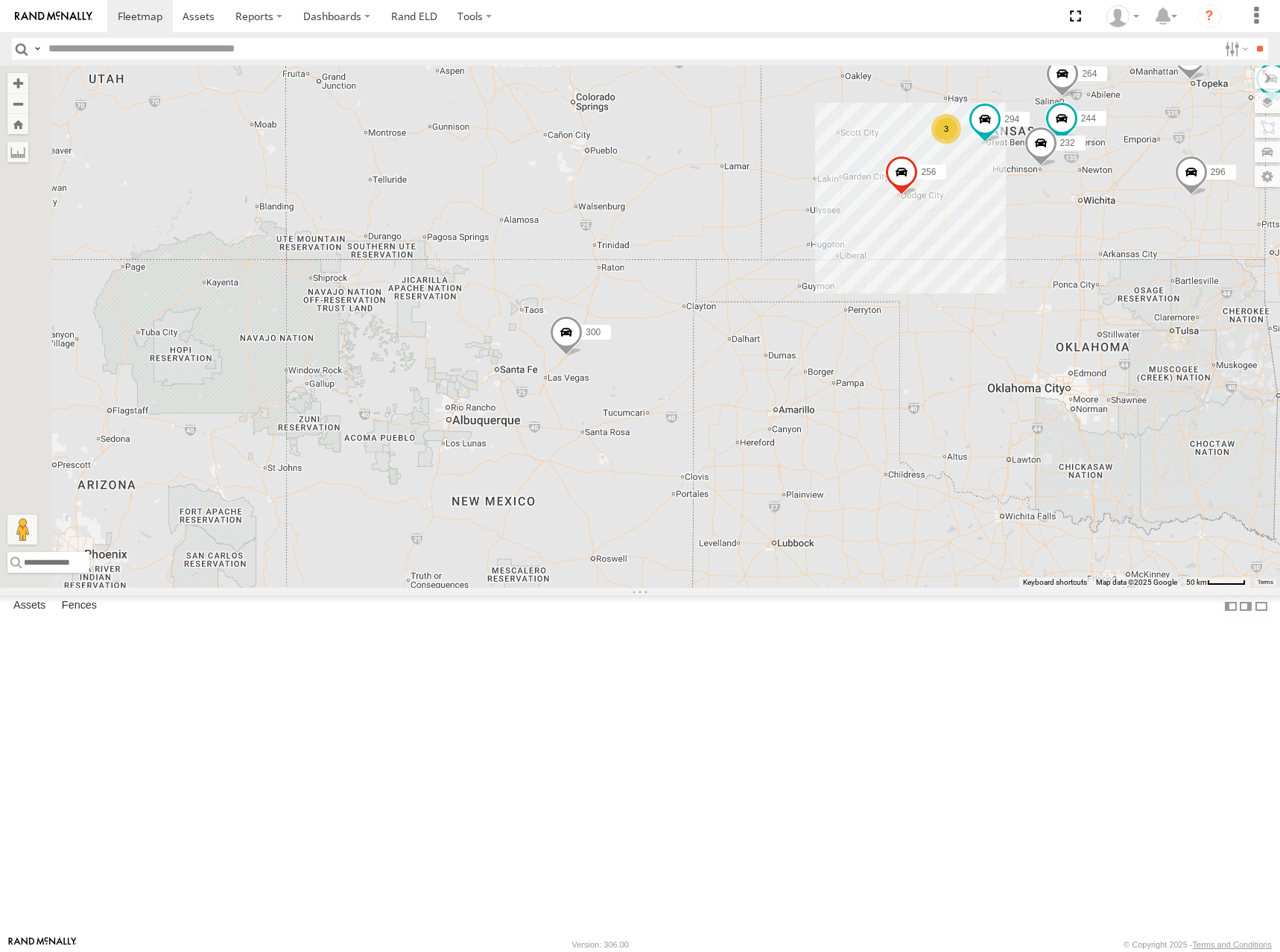
drag, startPoint x: 735, startPoint y: 448, endPoint x: 854, endPoint y: 407, distance: 125.9
click at [854, 405] on div "300 244 246 270 256 232 296 264 248 266 294 260 3 298" at bounding box center [640, 326] width 1280 height 522
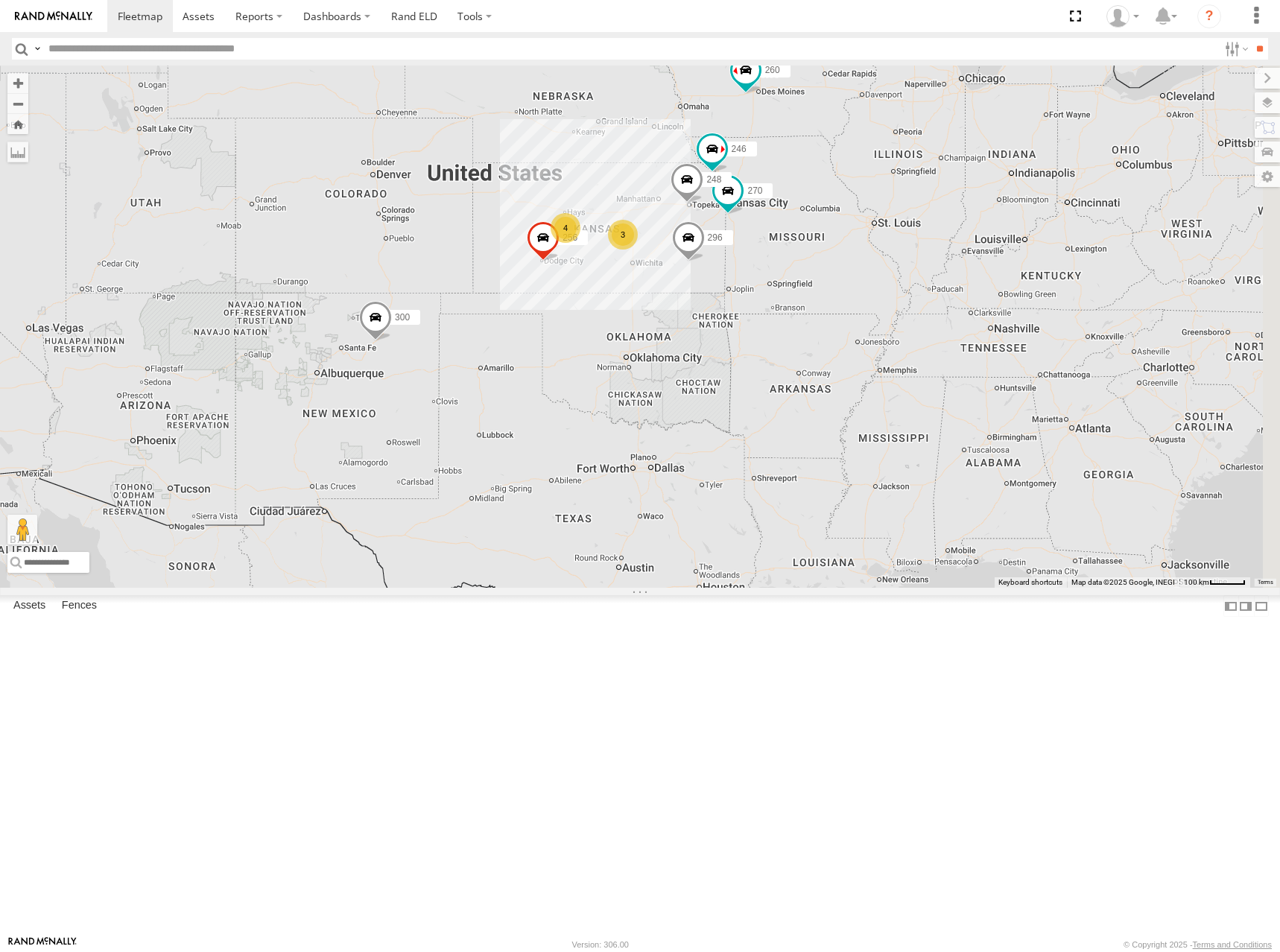
drag, startPoint x: 952, startPoint y: 474, endPoint x: 636, endPoint y: 467, distance: 316.1
click at [636, 467] on div "300 246 270 256 296 248 266 260 298 3 4 302" at bounding box center [640, 326] width 1280 height 522
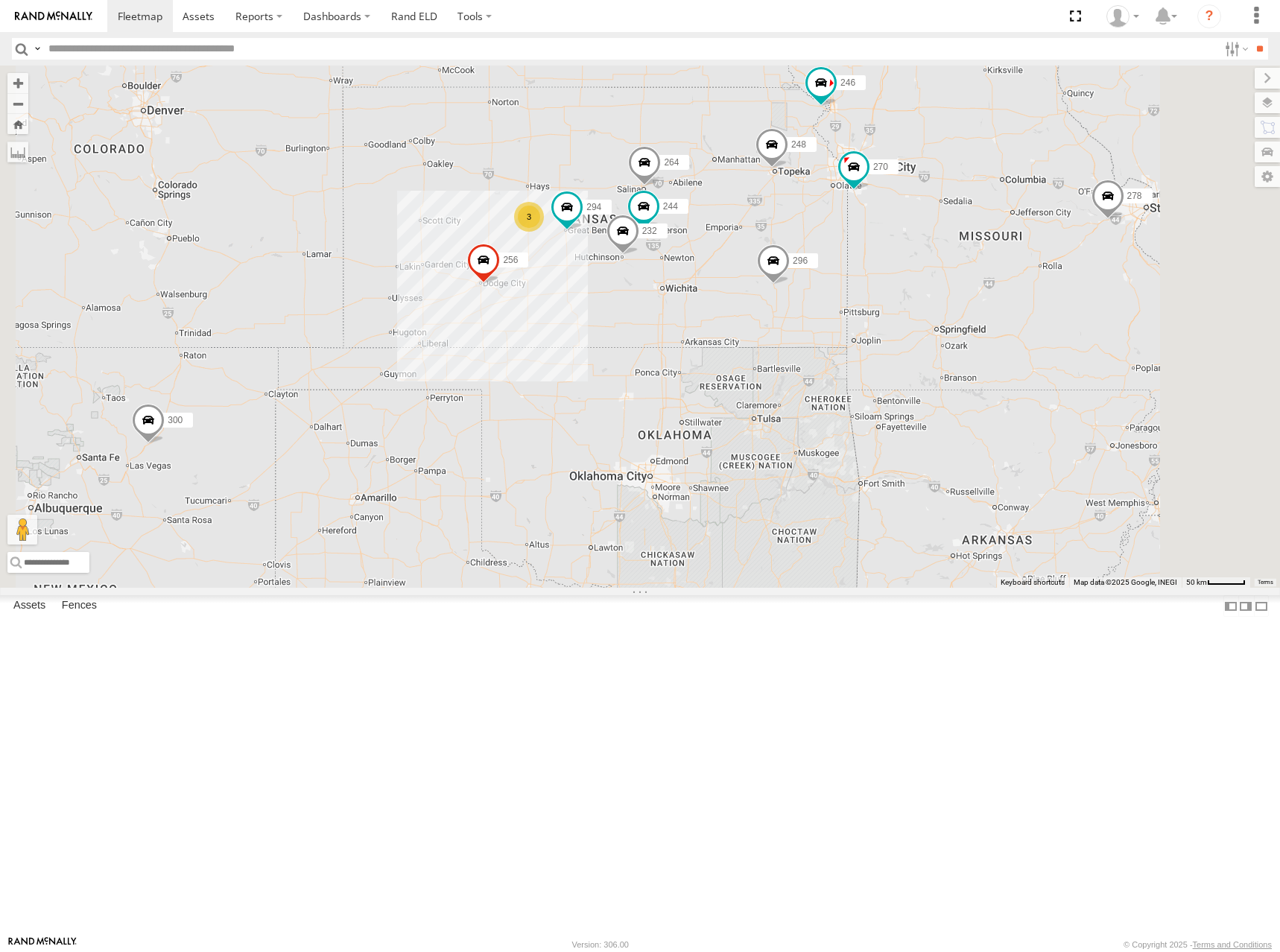
drag, startPoint x: 771, startPoint y: 328, endPoint x: 809, endPoint y: 332, distance: 38.2
click at [809, 332] on div "300 246 270 256 296 248 266 260 298 302 278 244 3 232 264 294" at bounding box center [640, 326] width 1280 height 522
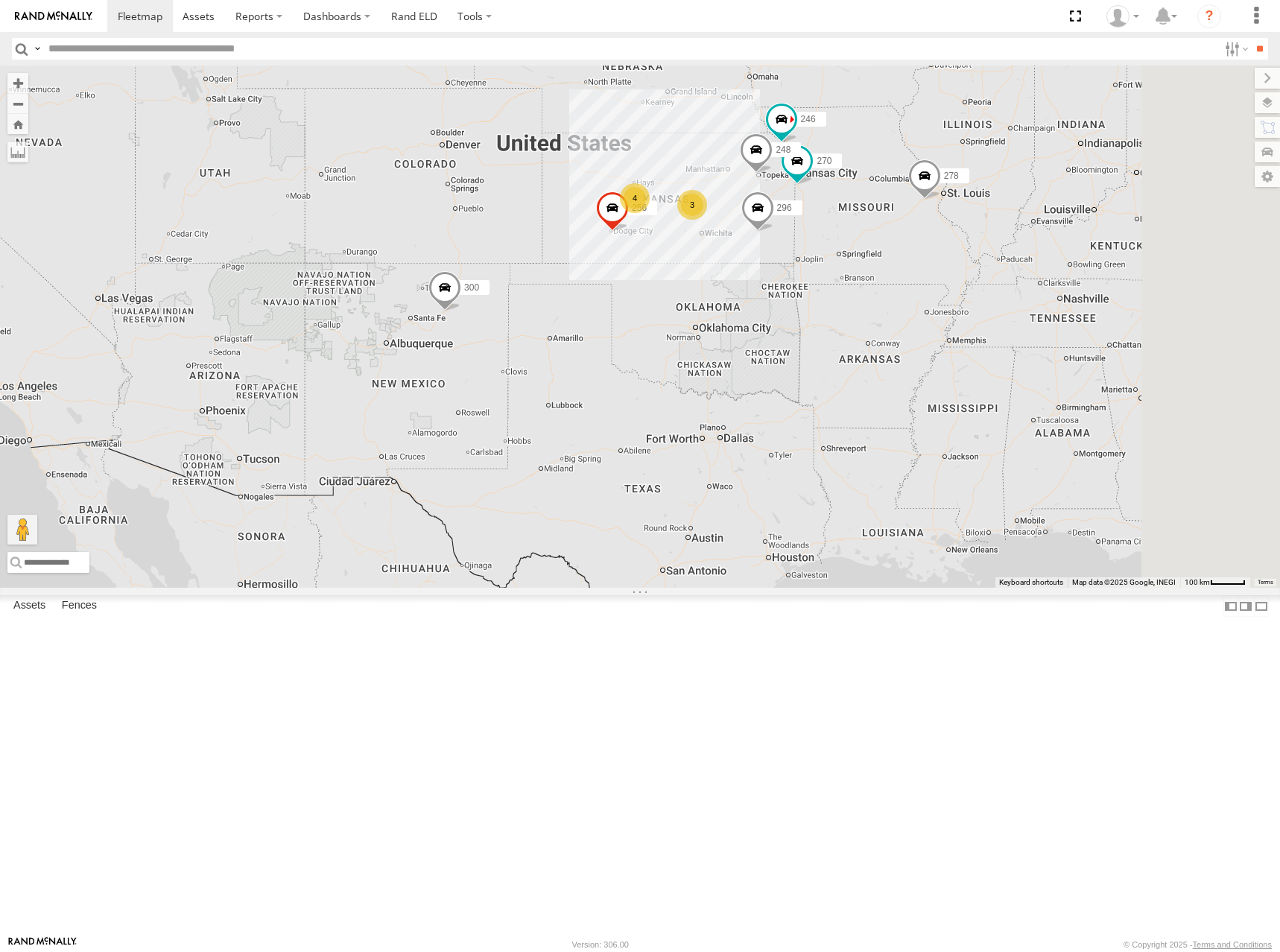
drag, startPoint x: 1009, startPoint y: 196, endPoint x: 852, endPoint y: 275, distance: 175.8
click at [849, 266] on div "300 246 270 256 296 248 266 260 298 302 278 3 4" at bounding box center [640, 326] width 1280 height 522
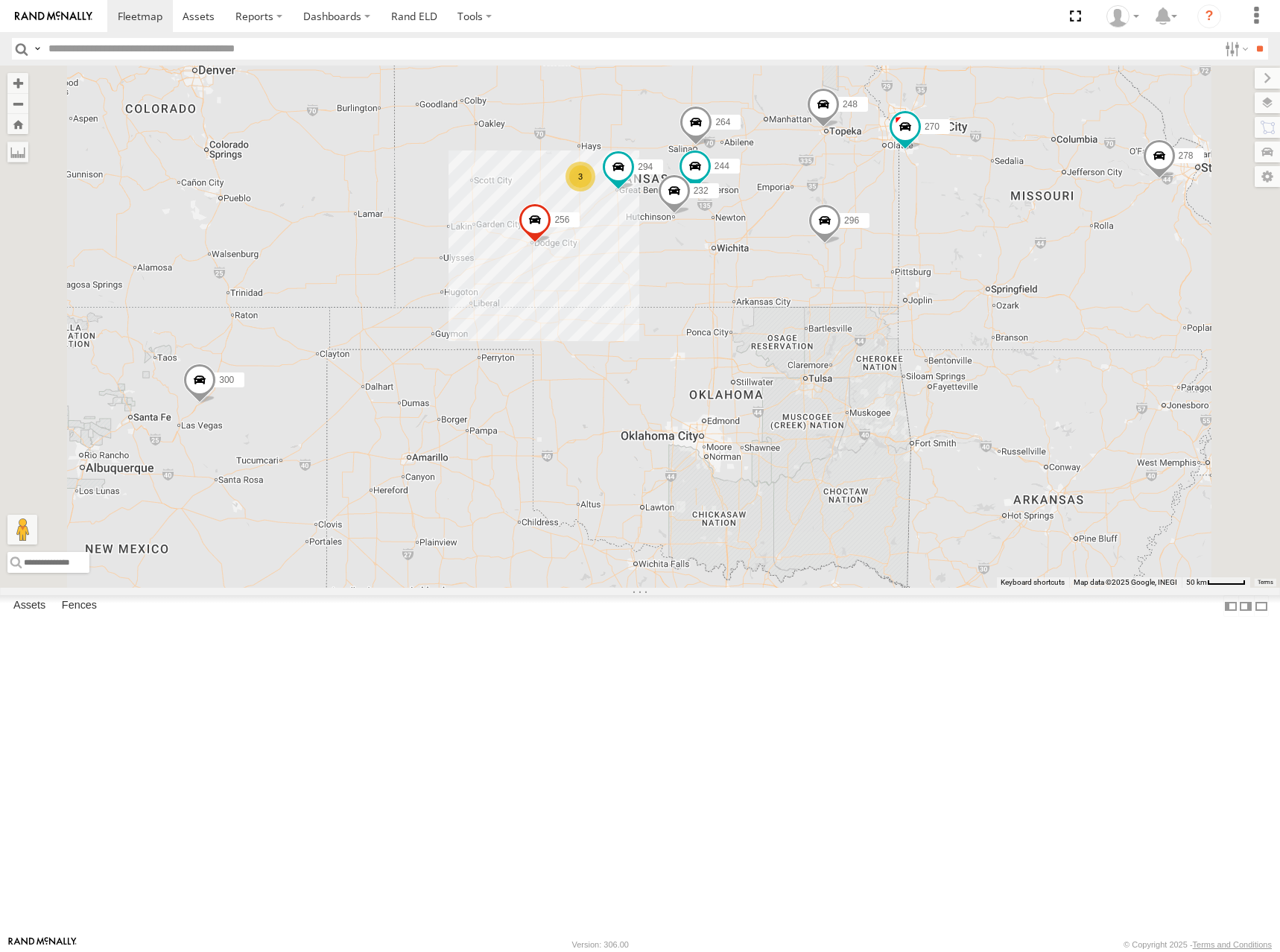
drag, startPoint x: 785, startPoint y: 262, endPoint x: 806, endPoint y: 270, distance: 22.5
click at [806, 270] on div "300 246 270 256 296 248 266 260 298 302 278 244 3 232 264 294" at bounding box center [640, 326] width 1280 height 522
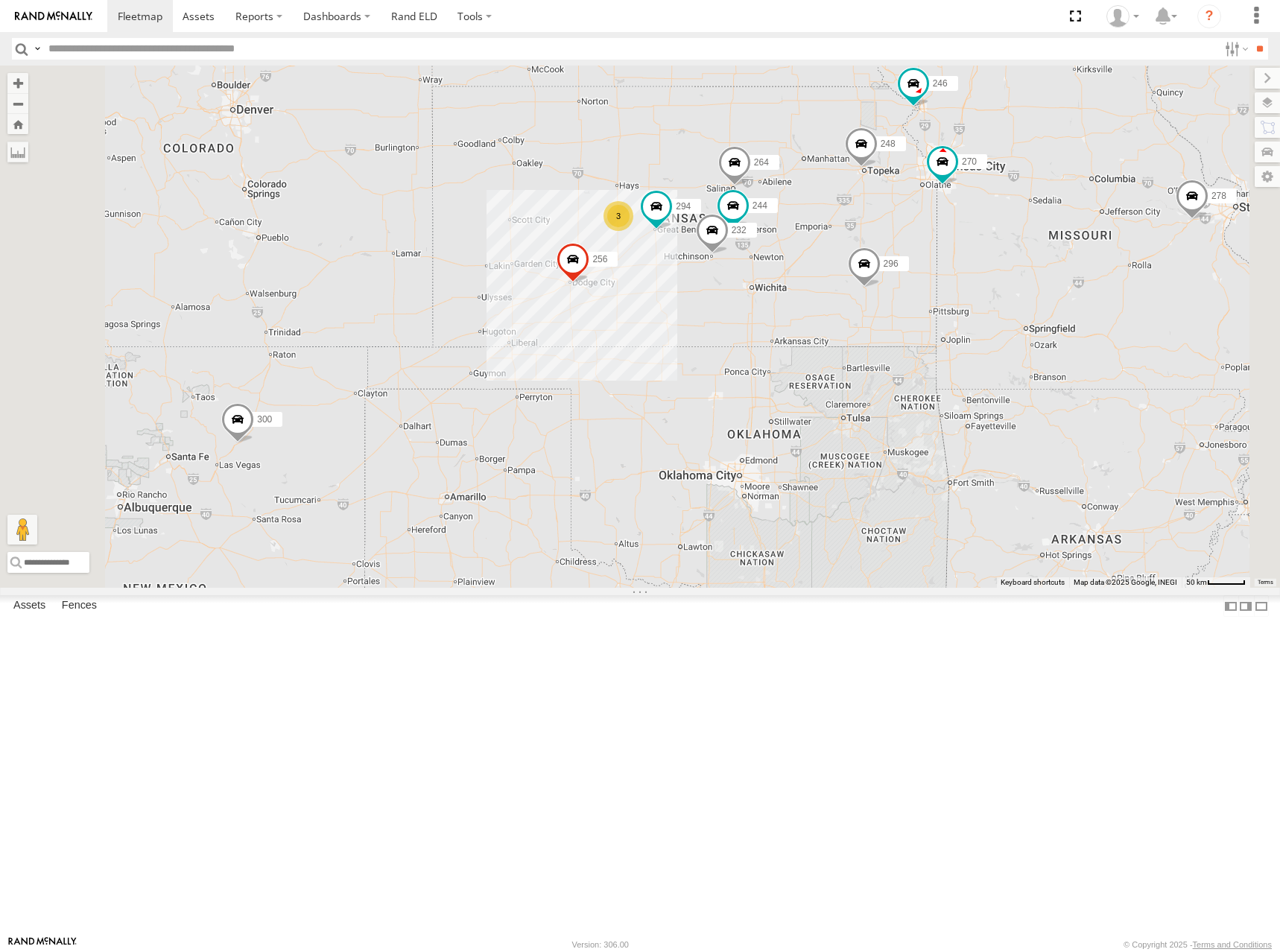
drag, startPoint x: 970, startPoint y: 193, endPoint x: 1032, endPoint y: 262, distance: 92.8
click at [1032, 262] on div "300 246 270 256 296 248 266 260 298 302 278 244 3 232 264 294" at bounding box center [640, 326] width 1280 height 522
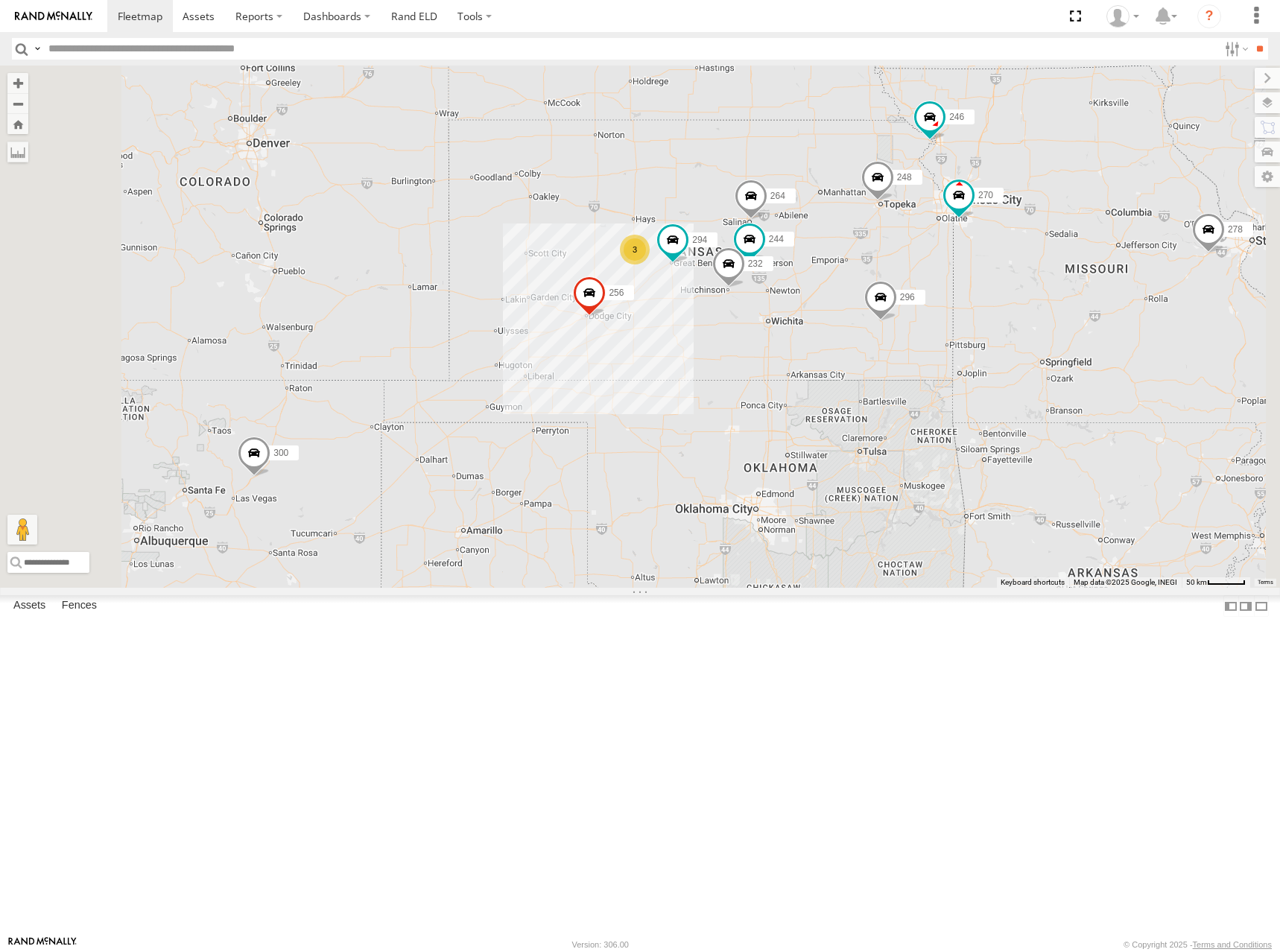
drag, startPoint x: 1050, startPoint y: 181, endPoint x: 1020, endPoint y: 194, distance: 32.7
click at [1020, 194] on div "300 246 270 256 296 248 266 260 298 302 278 244 3 232 264 294" at bounding box center [640, 326] width 1280 height 522
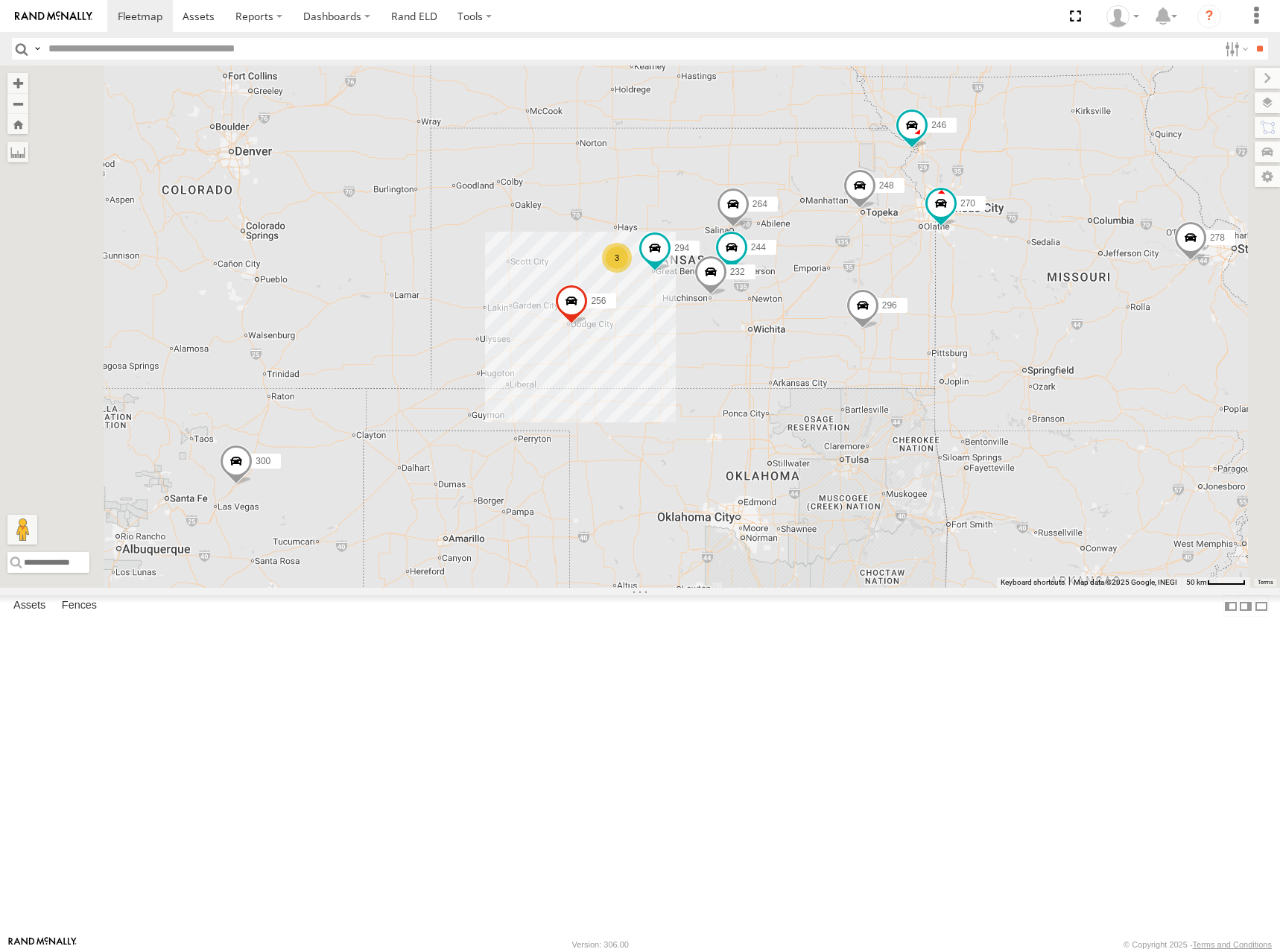
drag, startPoint x: 874, startPoint y: 289, endPoint x: 850, endPoint y: 253, distance: 43.3
click at [851, 253] on div "300 246 270 256 296 248 266 260 298 302 278 244 3 232 264 294" at bounding box center [640, 326] width 1280 height 522
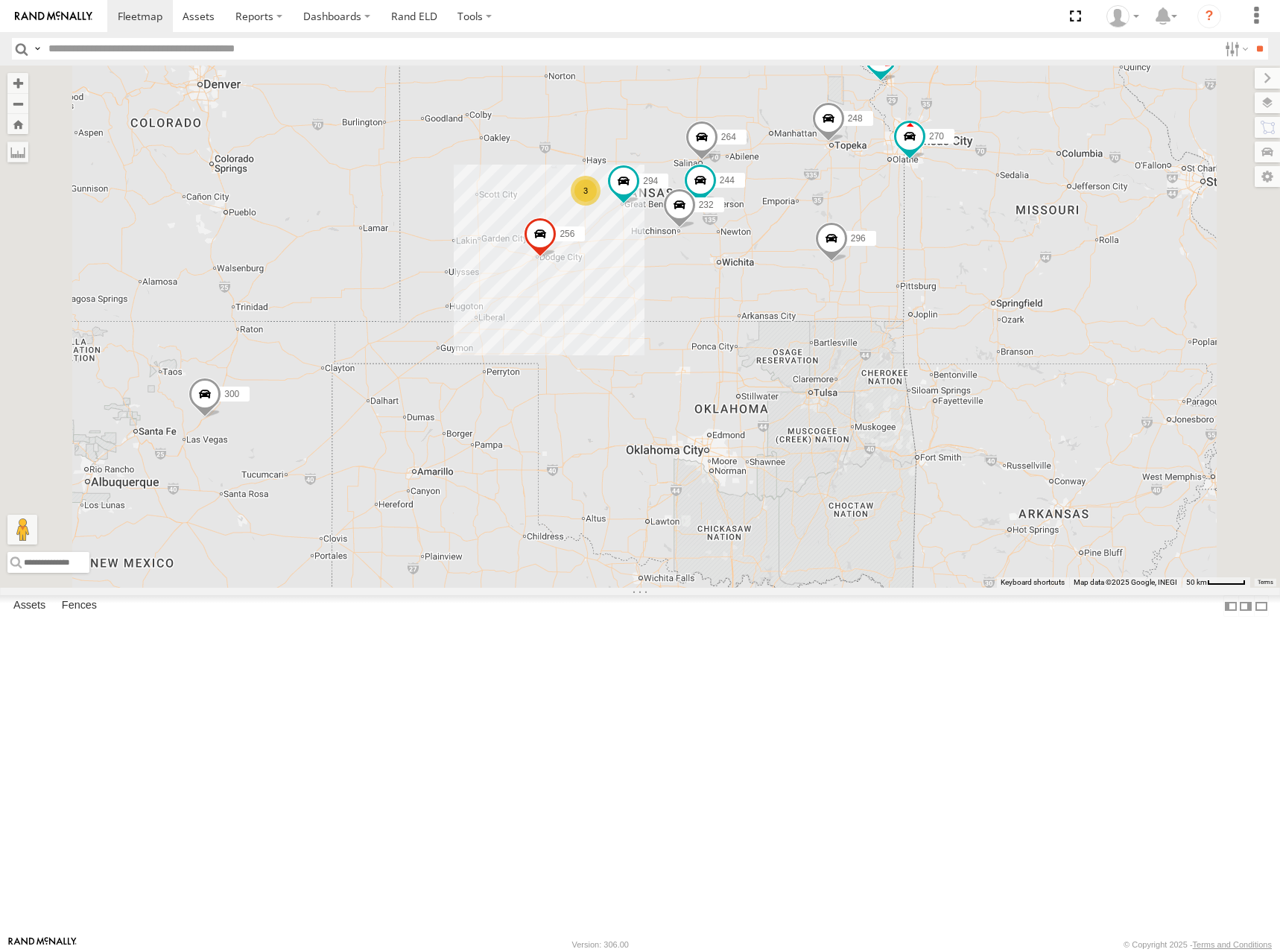
drag, startPoint x: 977, startPoint y: 327, endPoint x: 979, endPoint y: 280, distance: 47.0
click at [970, 268] on div "300 244 246 270 256 232 296 264 248 294 260 3" at bounding box center [640, 326] width 1280 height 522
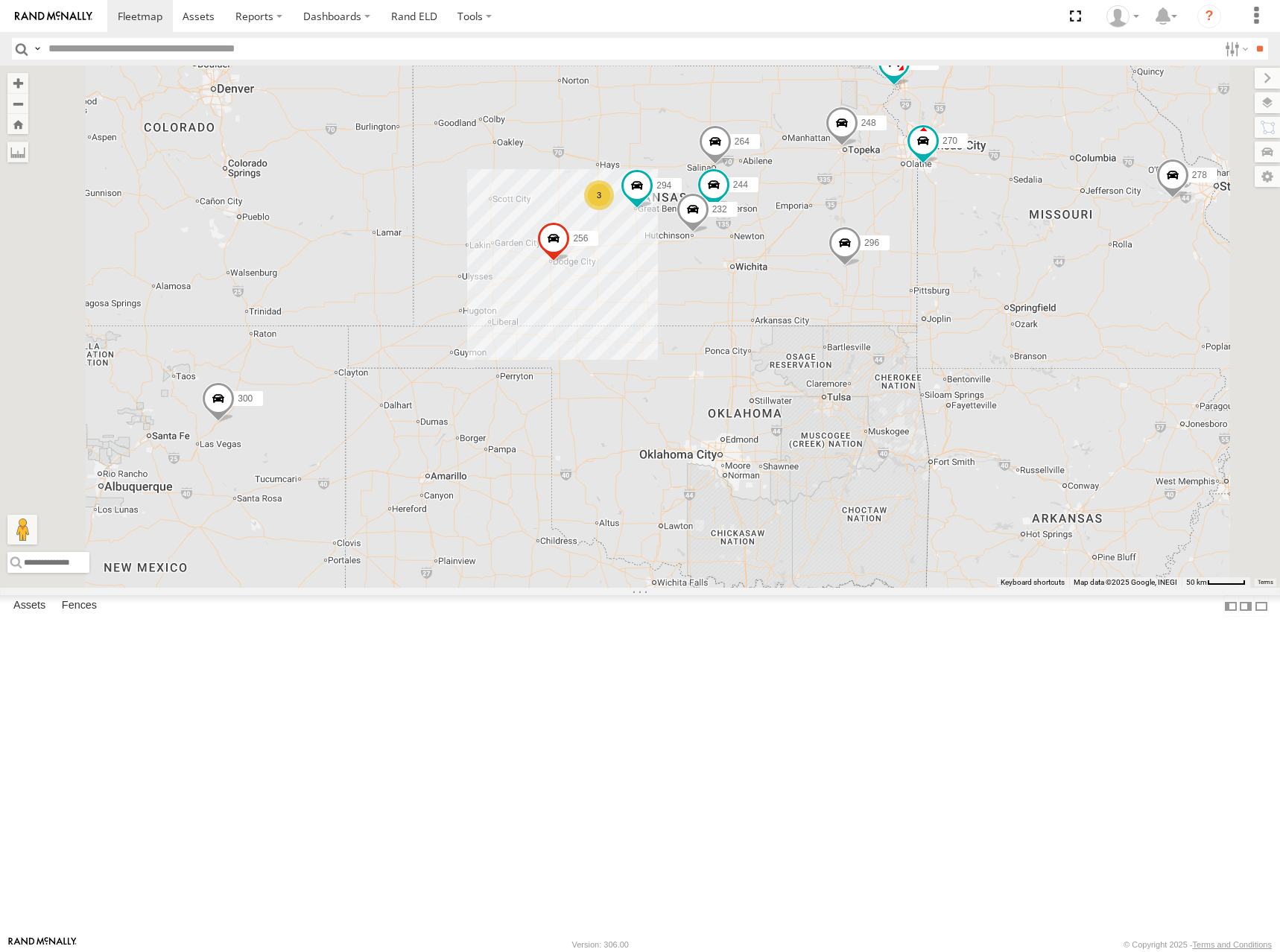
drag, startPoint x: 807, startPoint y: 397, endPoint x: 928, endPoint y: 394, distance: 121.0
click at [928, 394] on div "300 244 246 270 256 232 296 264 248 294 260 3 278" at bounding box center [640, 326] width 1280 height 522
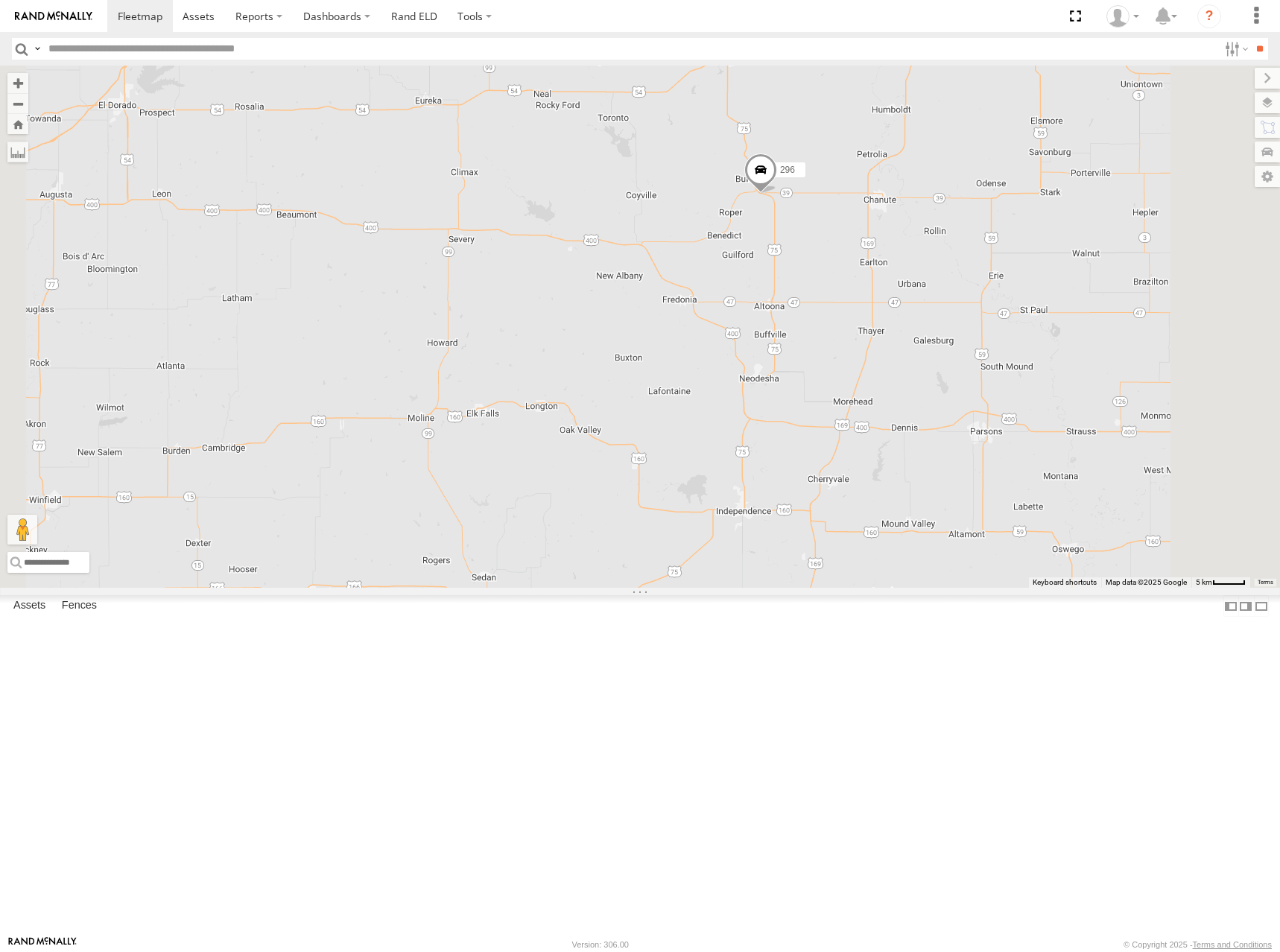
drag, startPoint x: 945, startPoint y: 388, endPoint x: 970, endPoint y: 451, distance: 67.8
click at [970, 451] on div "300 244 246 270 256 232 296 264 248 294 260 278" at bounding box center [640, 326] width 1280 height 522
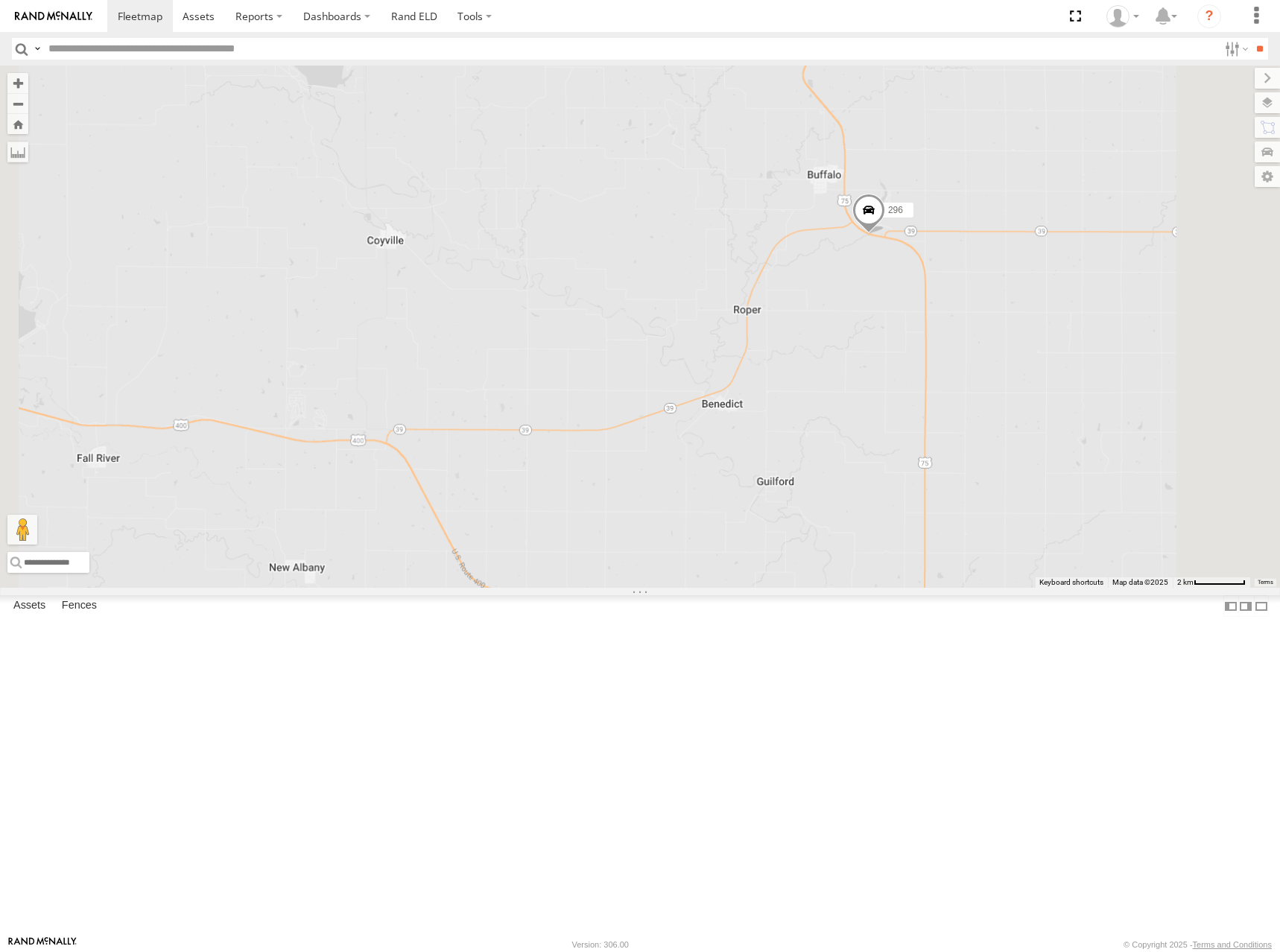
click at [885, 233] on span at bounding box center [868, 213] width 32 height 40
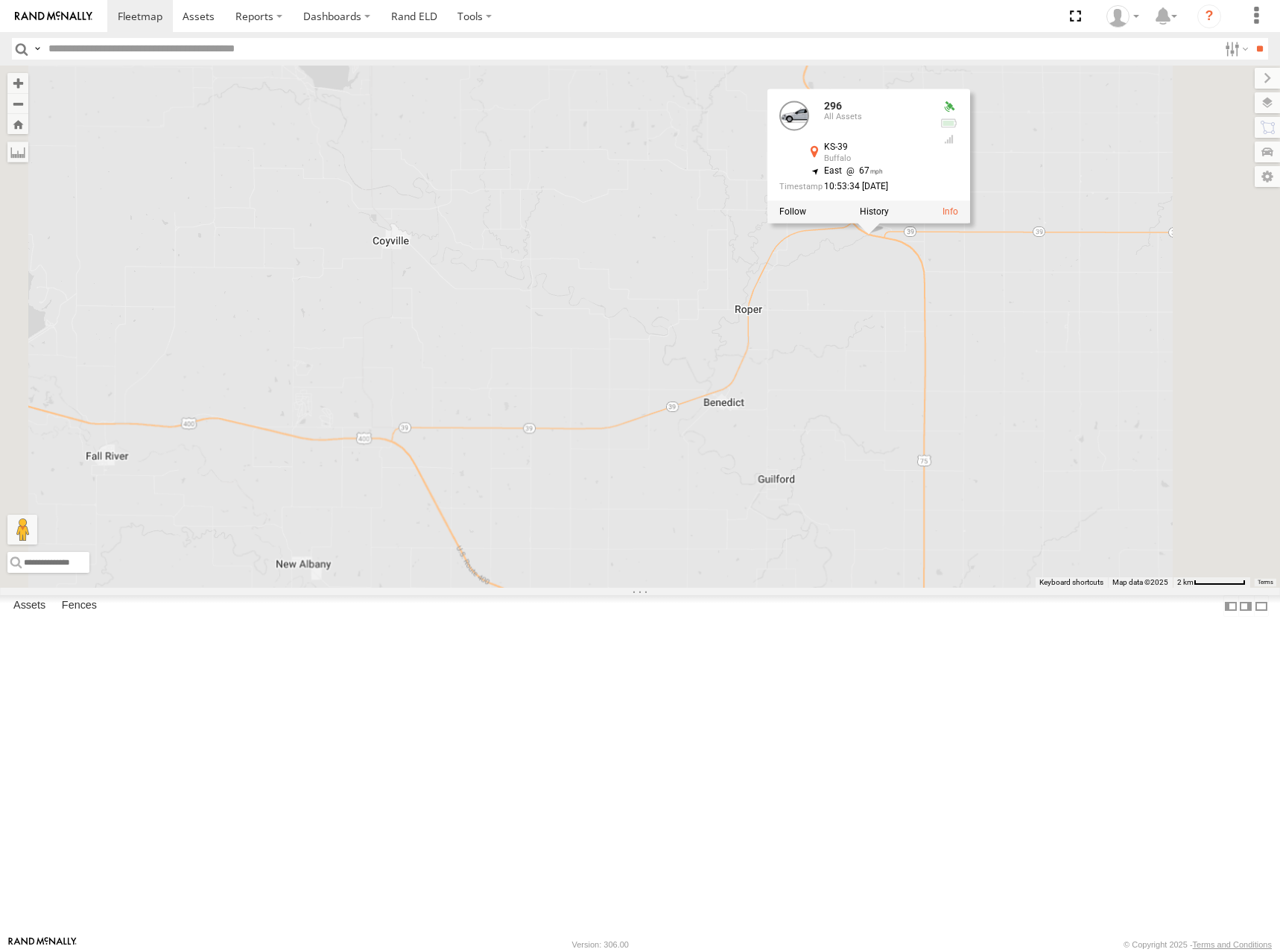
click at [1015, 428] on div "300 244 246 270 256 232 296 264 248 294 260 278 296 All Assets KS-39 [GEOGRAPHI…" at bounding box center [640, 326] width 1280 height 522
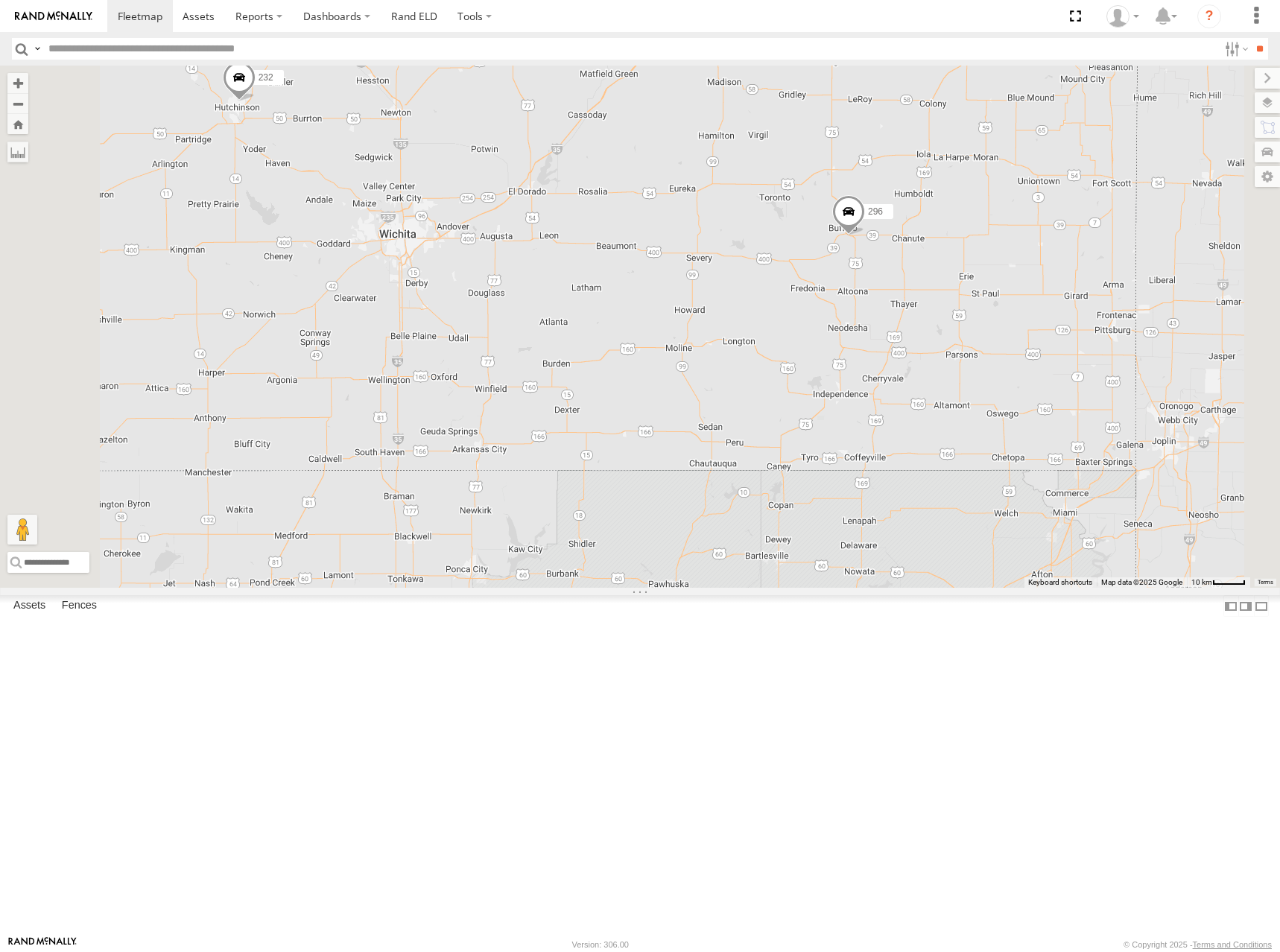
drag, startPoint x: 981, startPoint y: 443, endPoint x: 1002, endPoint y: 417, distance: 33.4
click at [1002, 417] on div "300 244 246 270 256 232 296 264 248 294 260 278" at bounding box center [640, 326] width 1280 height 522
